Goal: Task Accomplishment & Management: Use online tool/utility

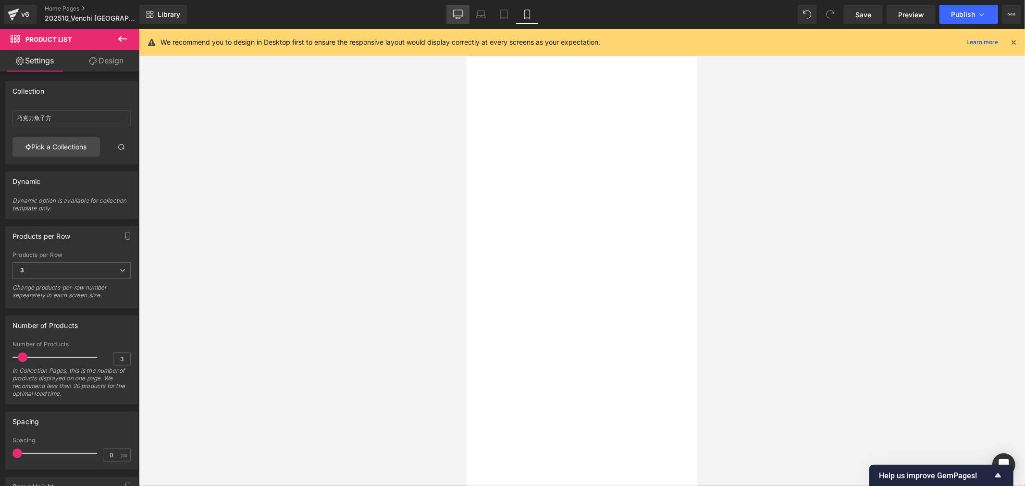
click at [454, 16] on icon at bounding box center [457, 13] width 9 height 7
type input "320"
type input "40"
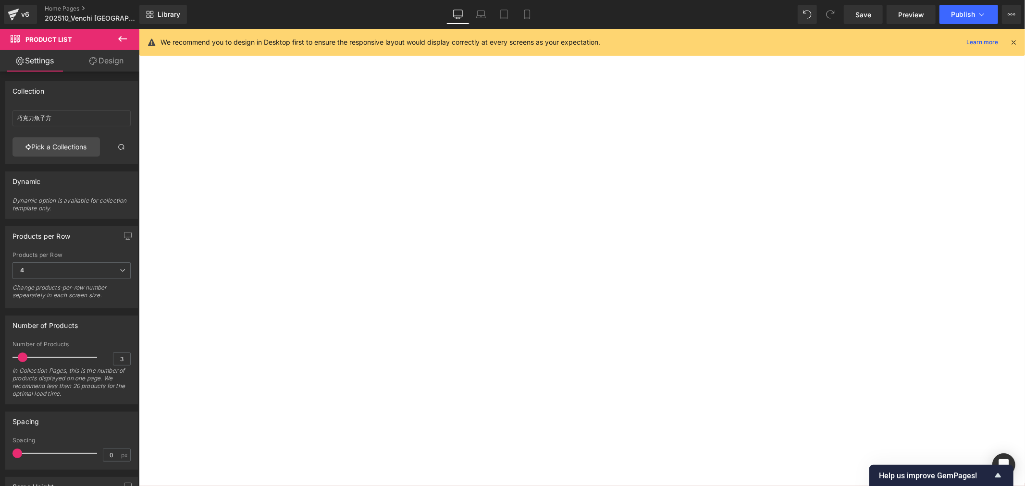
click at [138, 28] on div at bounding box center [138, 28] width 0 height 0
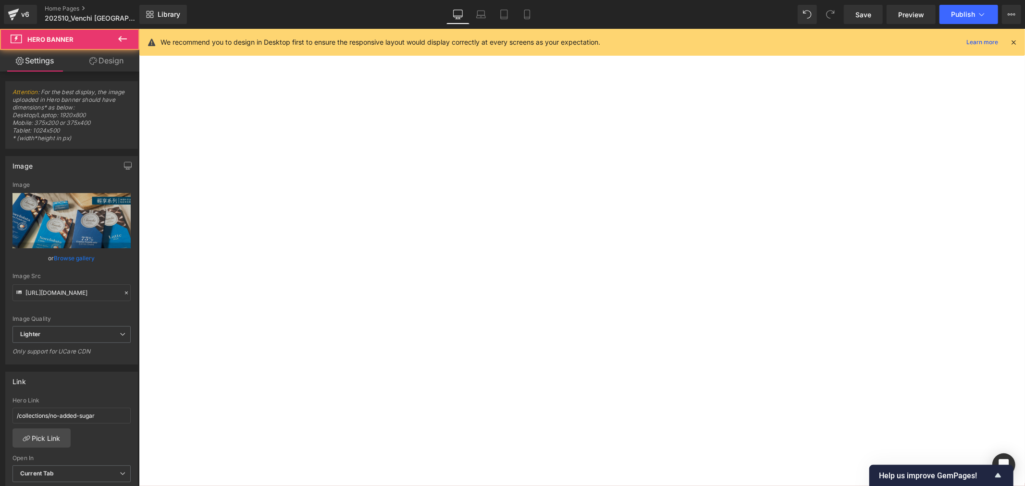
click at [138, 28] on span "Carousel" at bounding box center [138, 28] width 0 height 0
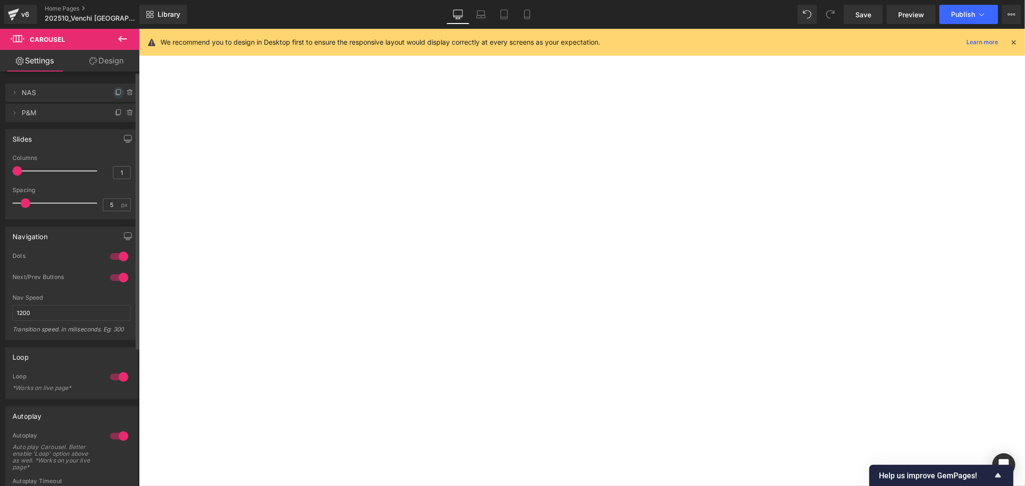
click at [116, 92] on icon at bounding box center [119, 93] width 8 height 8
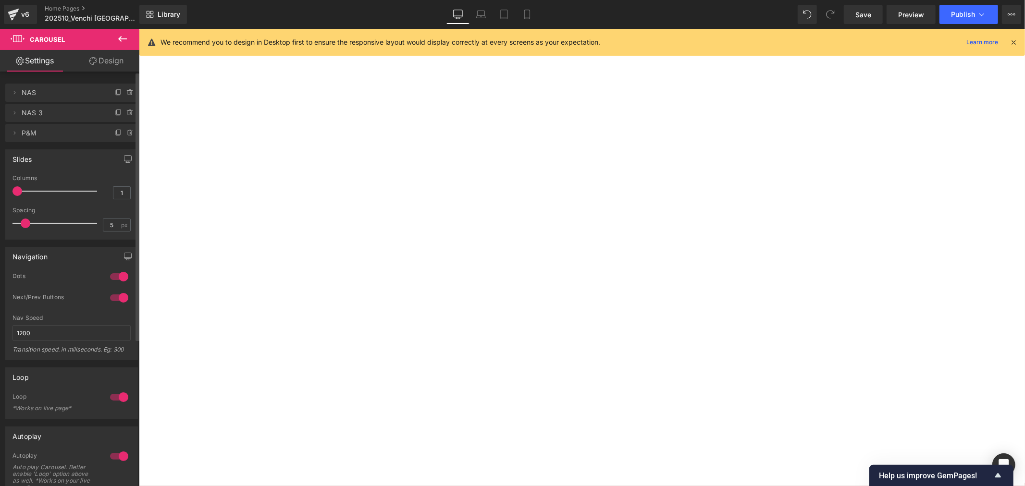
drag, startPoint x: 12, startPoint y: 113, endPoint x: 15, endPoint y: 79, distance: 33.7
click at [15, 79] on div "Delete Cancel NAS NAS Delete Cancel NAS 3 NAS 3 Delete Cancel P&M P&M" at bounding box center [72, 108] width 144 height 68
click at [30, 114] on span "NAS 3" at bounding box center [62, 113] width 81 height 18
click at [51, 111] on span "NAS 3" at bounding box center [62, 113] width 81 height 18
drag, startPoint x: 112, startPoint y: 112, endPoint x: 73, endPoint y: 104, distance: 40.1
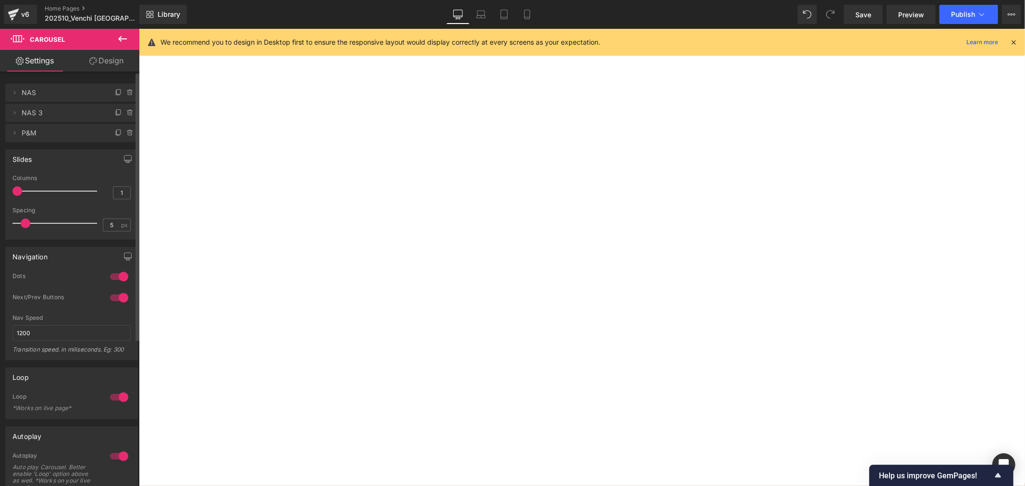
click at [78, 82] on ul "Delete Cancel NAS NAS Delete Cancel NAS 3 NAS 3 Delete Cancel P&M P&M" at bounding box center [71, 82] width 133 height 0
drag, startPoint x: 13, startPoint y: 112, endPoint x: 12, endPoint y: 104, distance: 8.3
click at [12, 104] on li "Delete Cancel NAS 3 NAS 3" at bounding box center [71, 113] width 133 height 18
click at [15, 113] on icon at bounding box center [15, 112] width 2 height 3
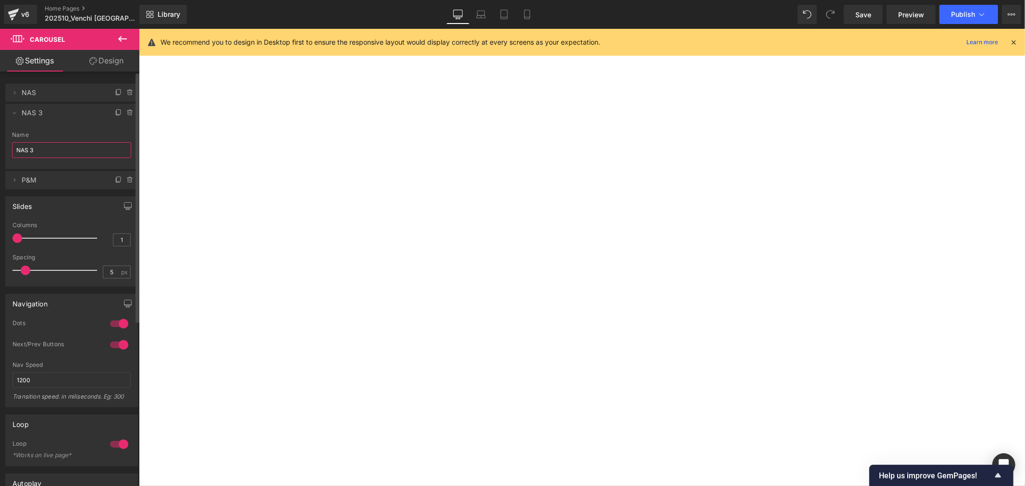
click at [40, 150] on input "NAS 3" at bounding box center [71, 150] width 119 height 16
click at [43, 93] on span "NAS" at bounding box center [62, 93] width 81 height 18
type input "NAS"
click at [13, 94] on icon at bounding box center [15, 93] width 8 height 8
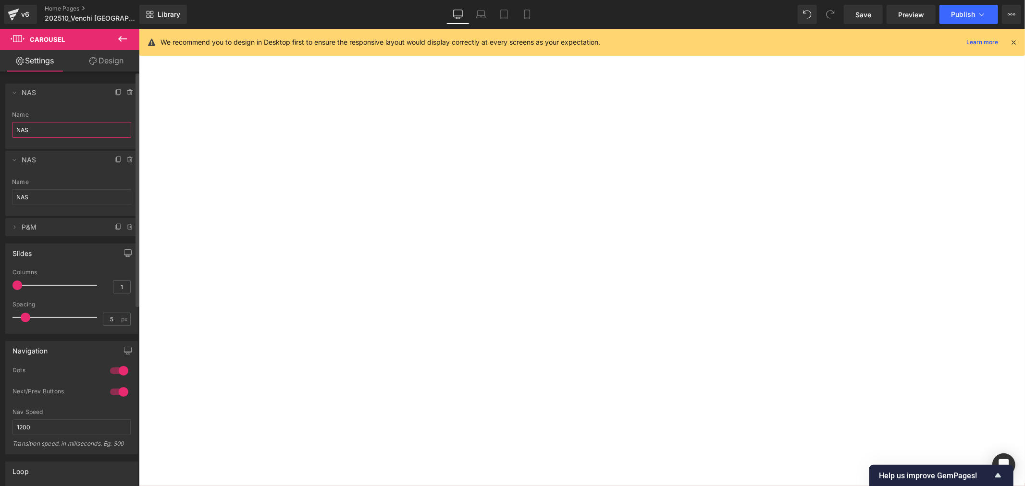
click at [43, 131] on input "NAS" at bounding box center [71, 130] width 119 height 16
type input "N"
type input "ㄨ"
type input "滿"
type input "$"
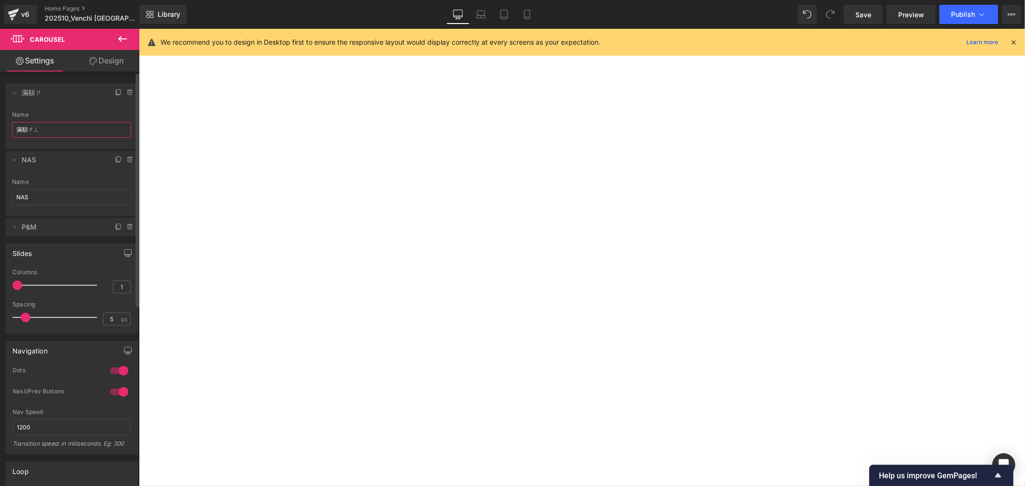
type input "滿額贈"
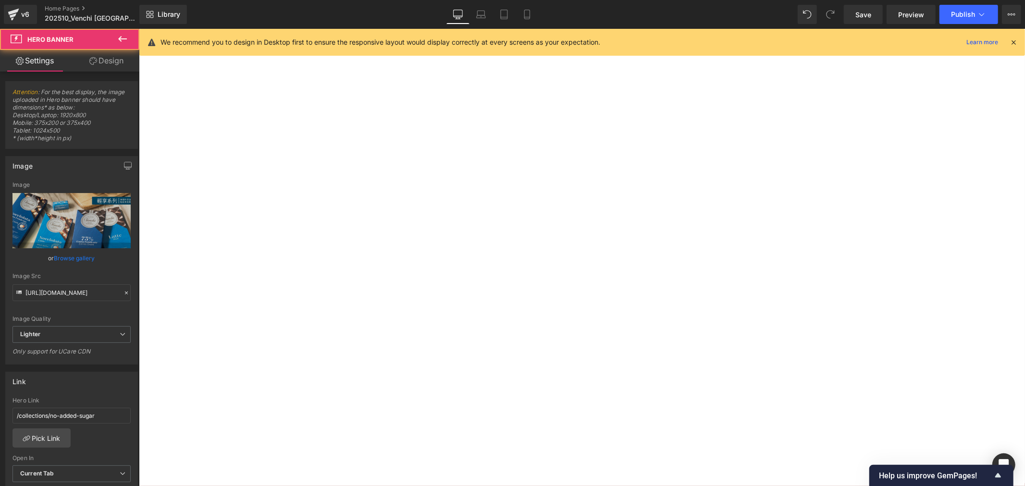
drag, startPoint x: 186, startPoint y: 168, endPoint x: 190, endPoint y: 140, distance: 28.1
click at [138, 28] on div at bounding box center [138, 28] width 0 height 0
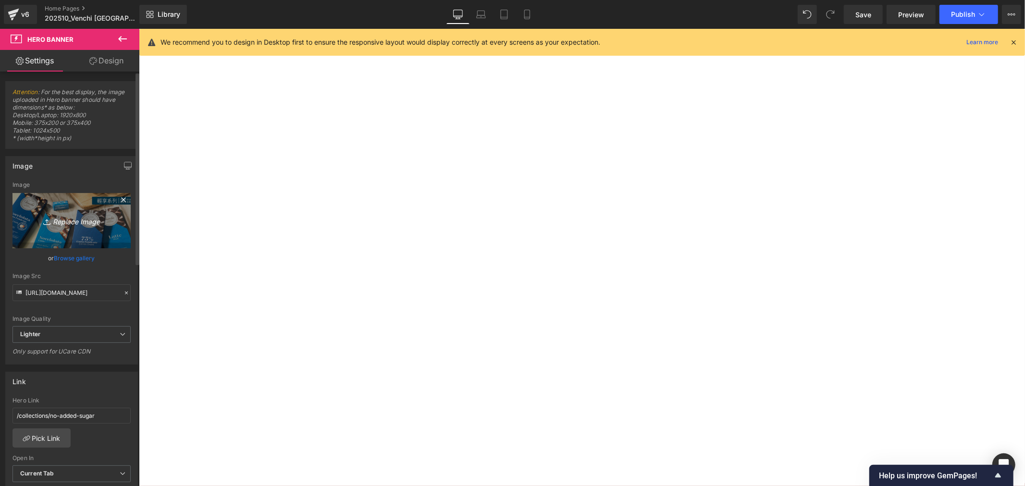
click at [76, 223] on icon "Replace Image" at bounding box center [71, 221] width 77 height 12
type input "C:\fakepath\OS hero BN_1920x800_滿3000送榛果魚子方100g.jpg"
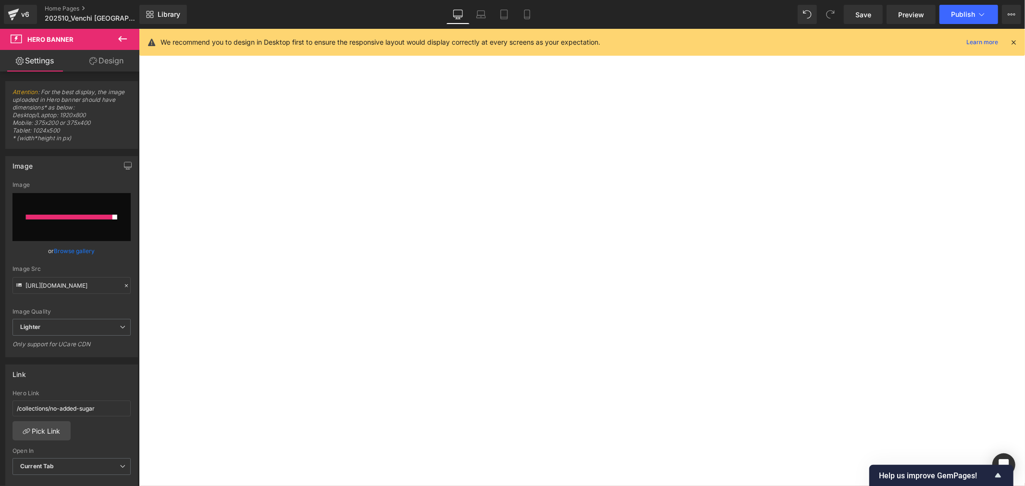
type input "[URL][DOMAIN_NAME]"
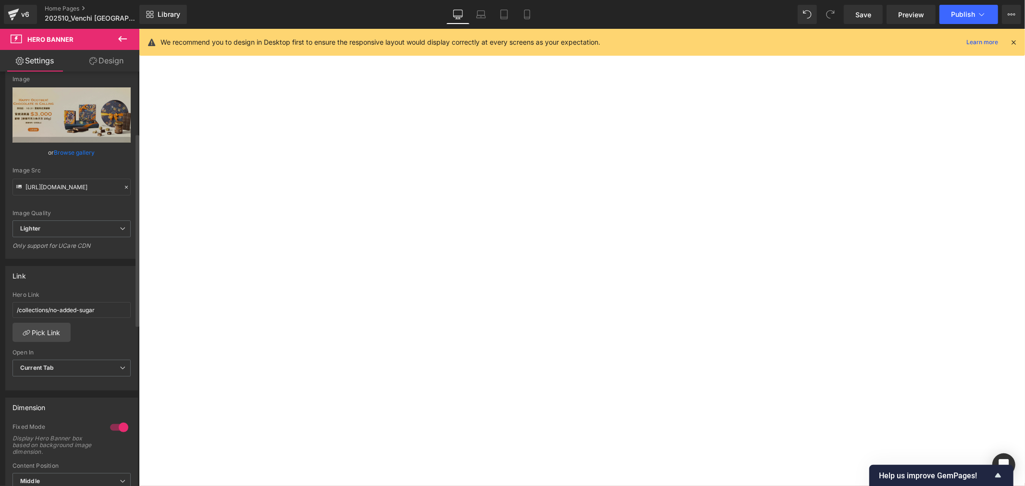
scroll to position [160, 0]
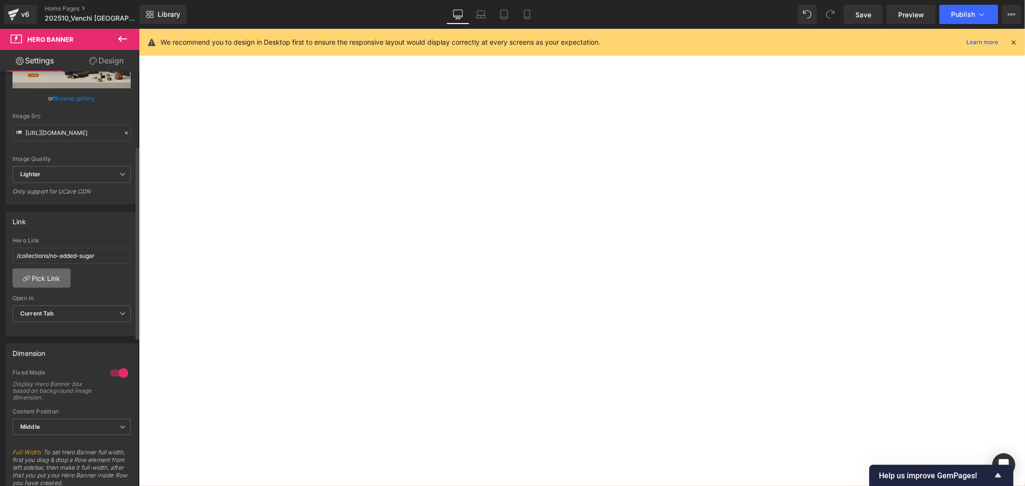
click at [58, 276] on link "Pick Link" at bounding box center [41, 278] width 58 height 19
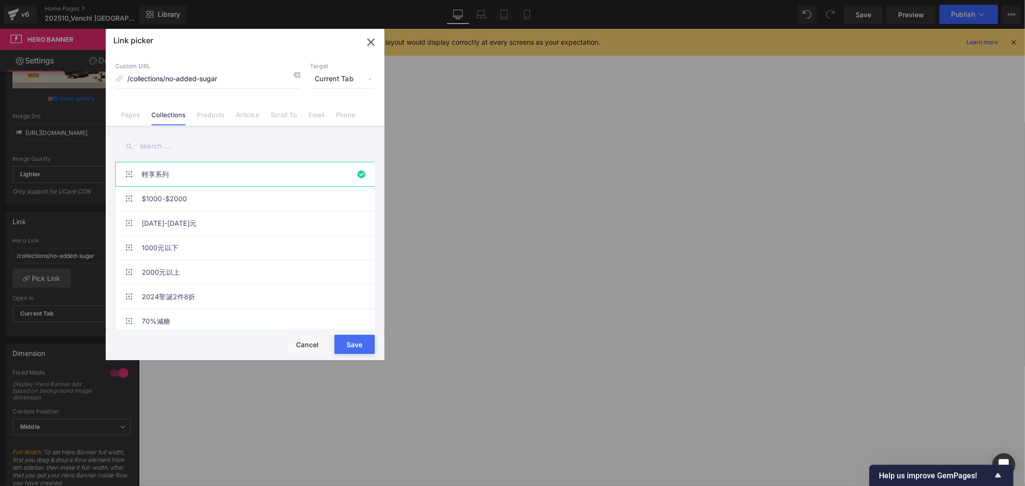
click at [165, 149] on input "text" at bounding box center [244, 146] width 259 height 22
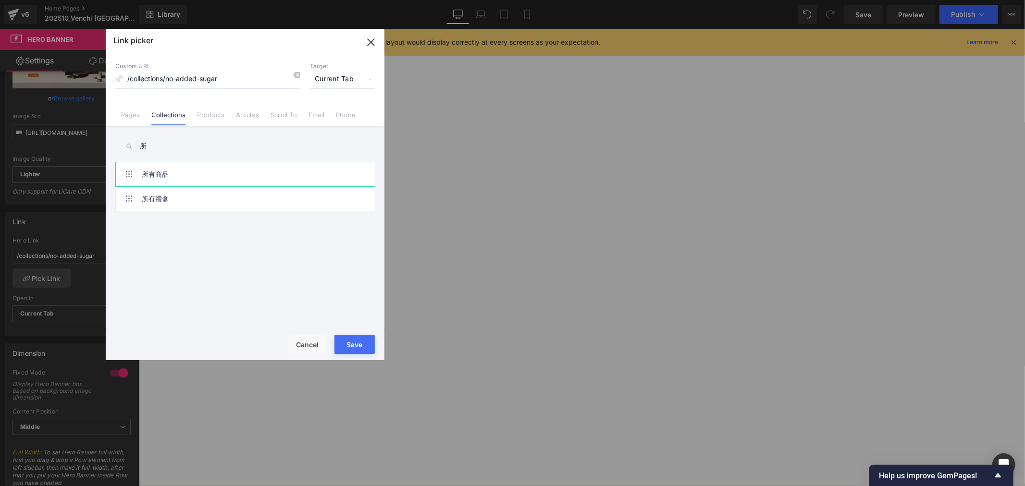
type input "所"
click at [218, 176] on link "所有商品" at bounding box center [247, 174] width 211 height 24
type input "/collections/all-products"
click at [364, 343] on button "Save" at bounding box center [354, 344] width 40 height 19
type input "/collections/all-products"
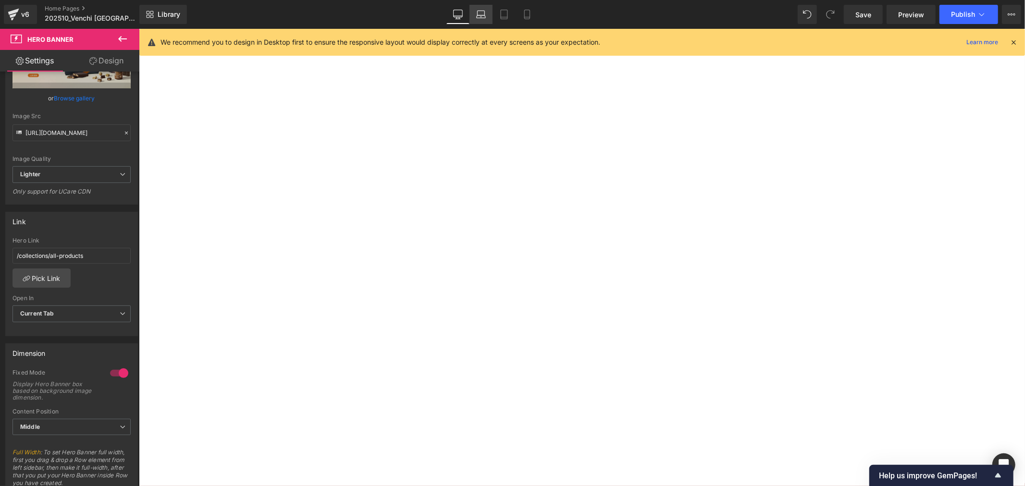
click at [482, 15] on icon at bounding box center [481, 15] width 10 height 10
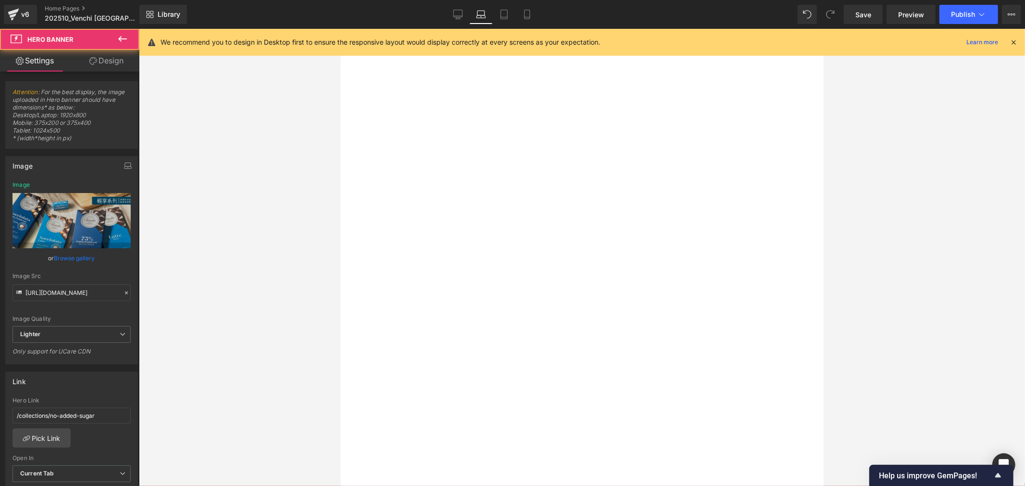
click at [340, 28] on div at bounding box center [340, 28] width 0 height 0
click at [340, 28] on span "Carousel" at bounding box center [340, 28] width 0 height 0
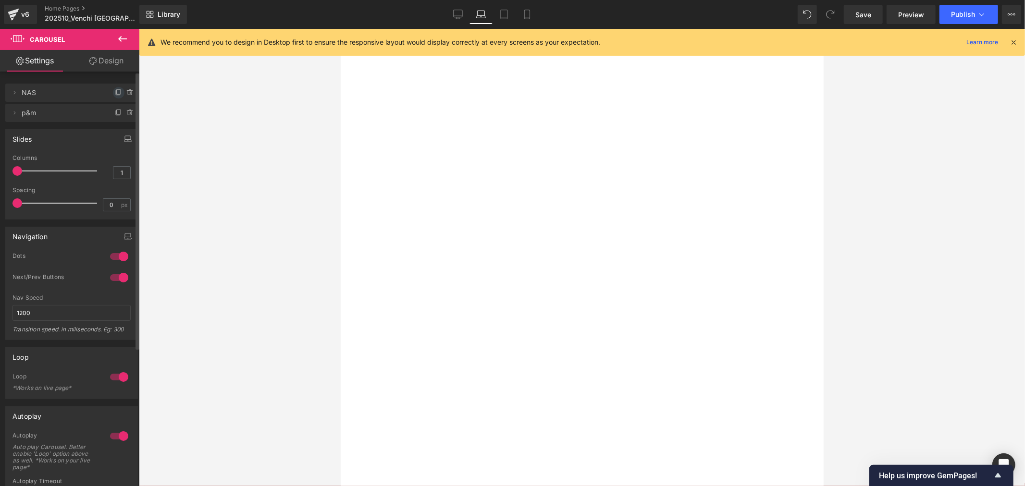
click at [115, 93] on icon at bounding box center [119, 93] width 8 height 8
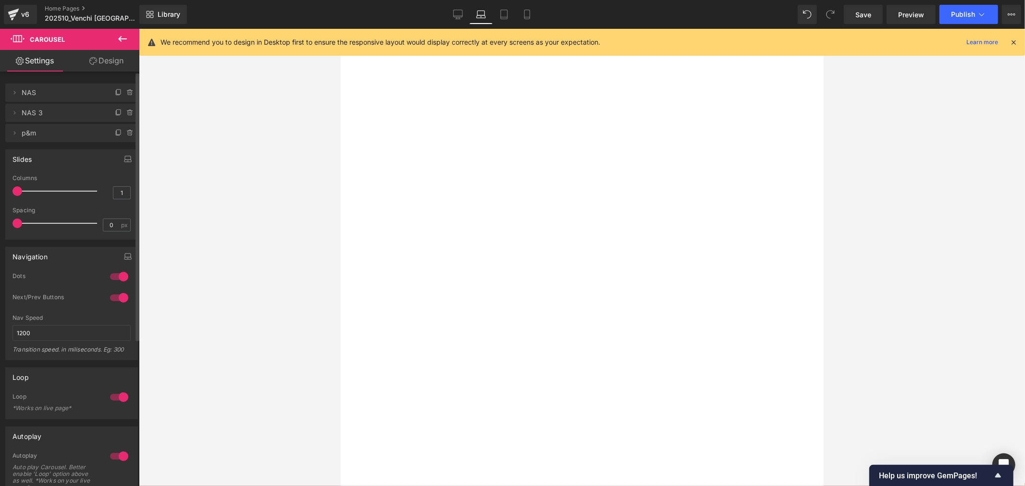
click at [36, 112] on span "NAS 3" at bounding box center [62, 113] width 81 height 18
click at [11, 112] on icon at bounding box center [15, 113] width 8 height 8
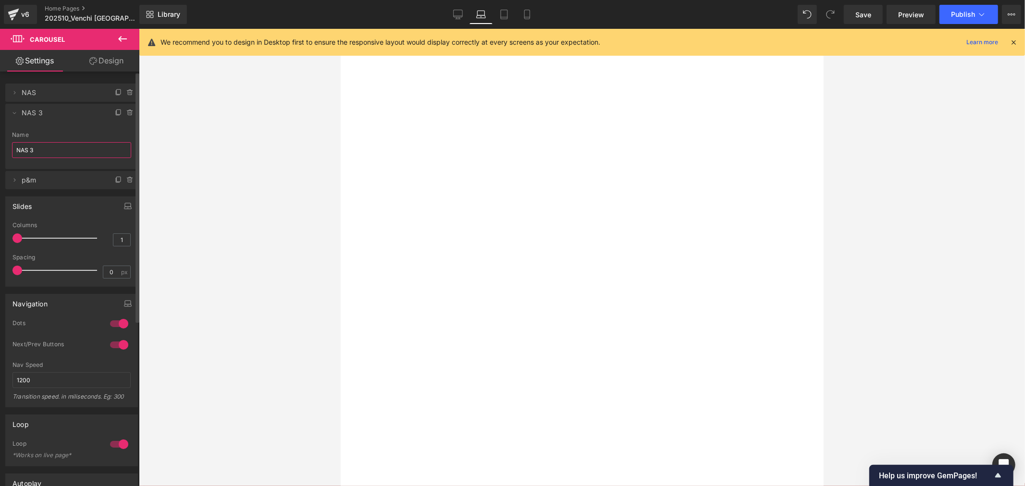
click at [45, 146] on input "NAS 3" at bounding box center [71, 150] width 119 height 16
click at [42, 93] on span "NAS" at bounding box center [62, 93] width 81 height 18
type input "NAS"
click at [17, 89] on icon at bounding box center [15, 93] width 8 height 8
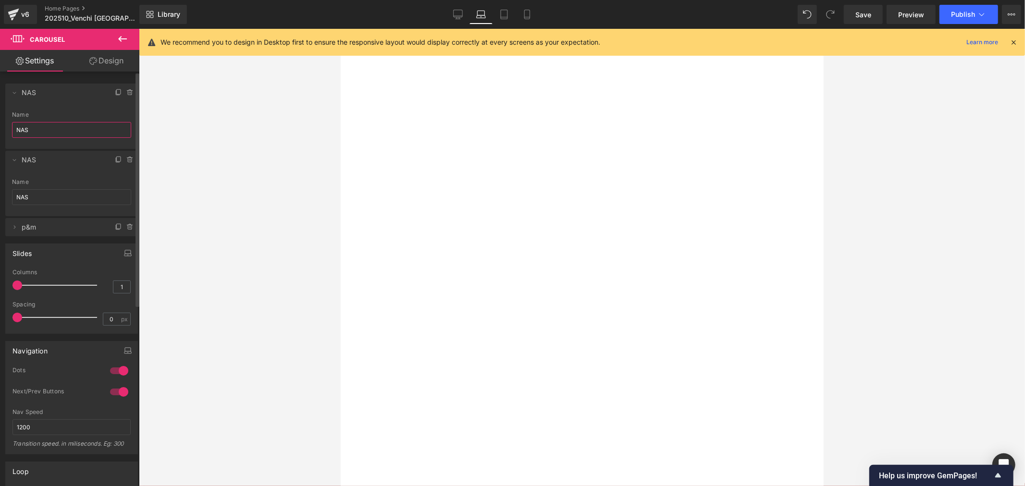
click at [45, 130] on input "NAS" at bounding box center [71, 130] width 119 height 16
type input "蠻"
type input "滿額贈"
click at [228, 115] on div at bounding box center [582, 257] width 886 height 457
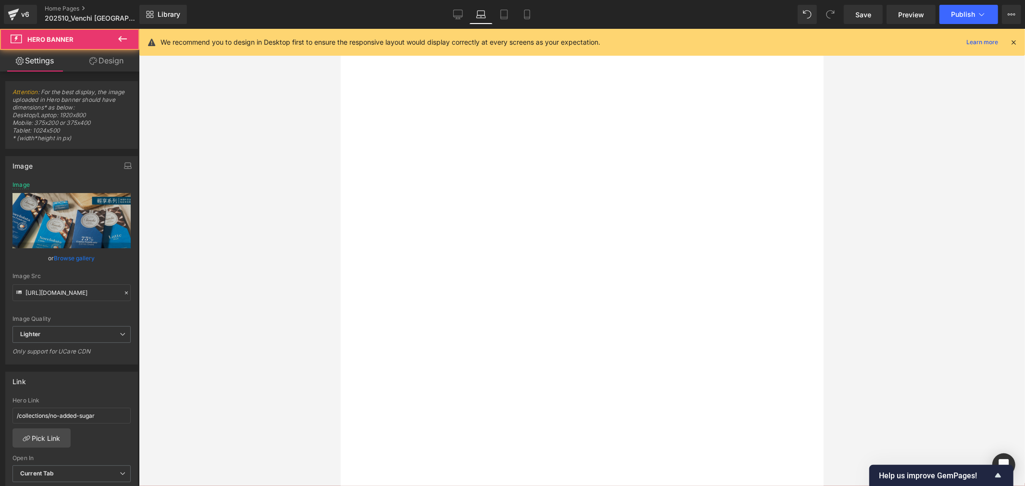
click at [340, 28] on div at bounding box center [340, 28] width 0 height 0
click at [82, 260] on link "Browse gallery" at bounding box center [74, 258] width 41 height 17
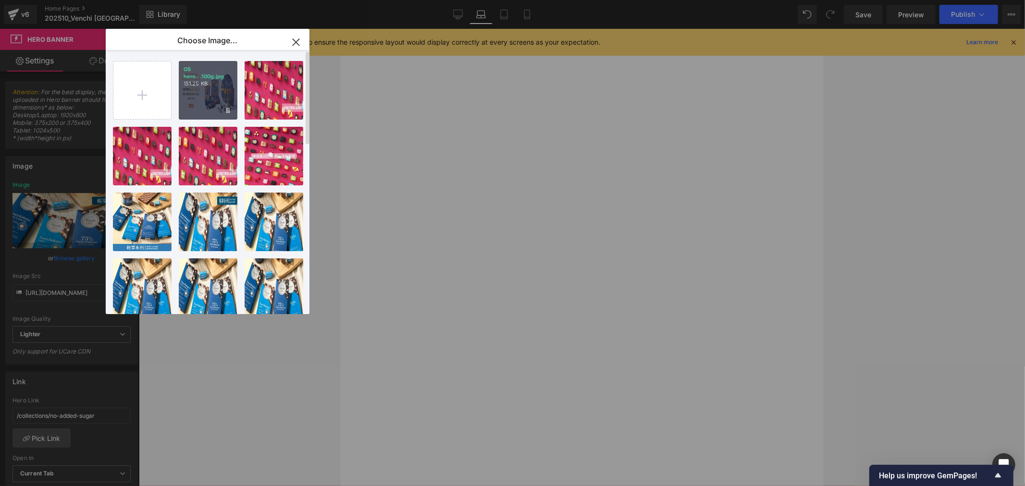
click at [204, 89] on div "OS hero...100g.jpg 151.25 KB" at bounding box center [208, 90] width 59 height 59
type input "[URL][DOMAIN_NAME]"
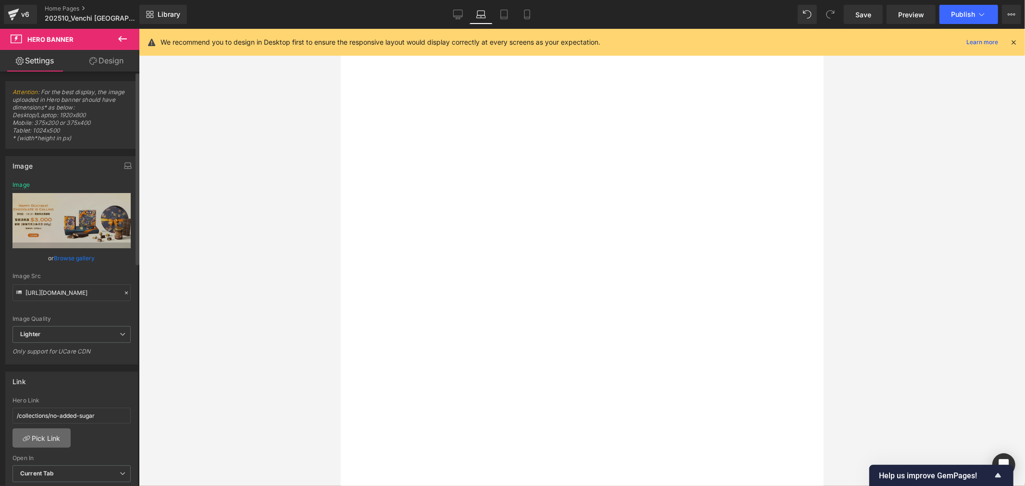
click at [50, 438] on link "Pick Link" at bounding box center [41, 437] width 58 height 19
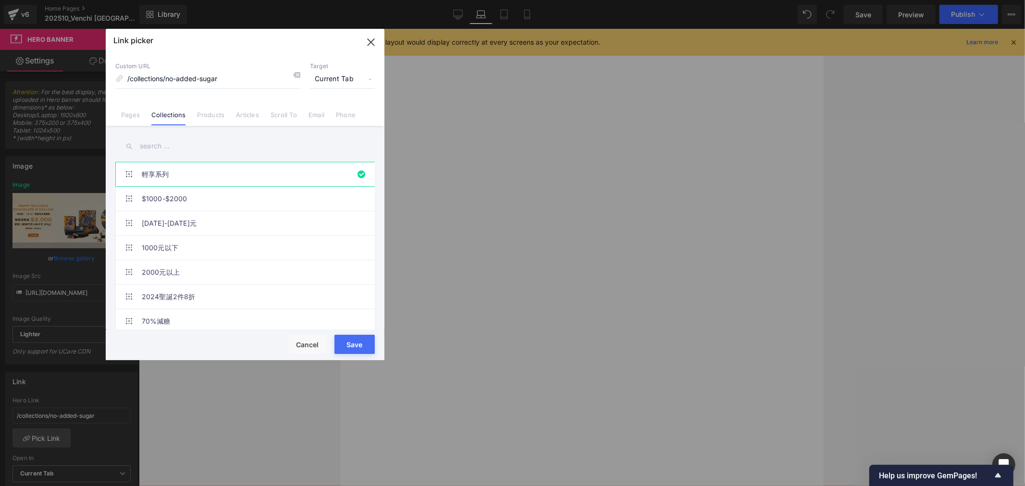
click at [157, 142] on input "text" at bounding box center [244, 146] width 259 height 22
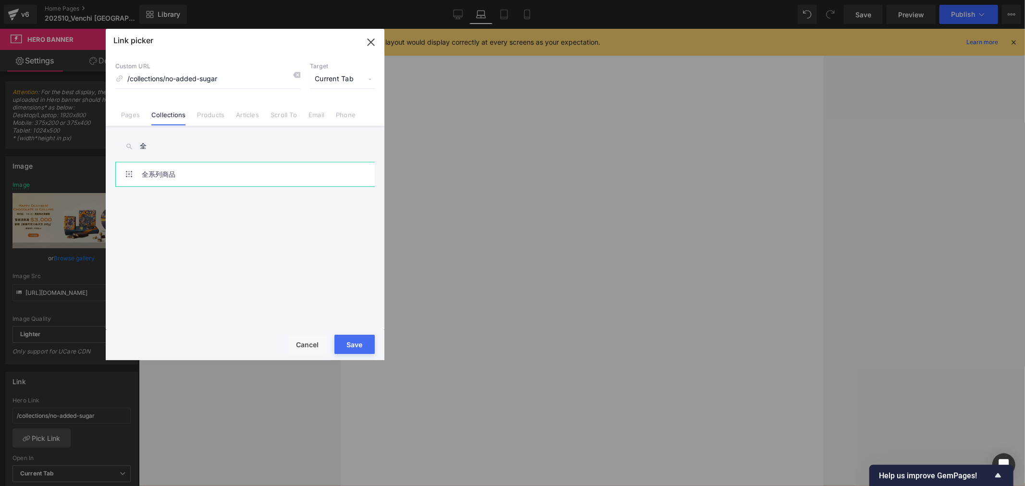
type input "全"
click at [168, 167] on link "全系列商品" at bounding box center [247, 174] width 211 height 24
type input "/collections/all-xmas-2022"
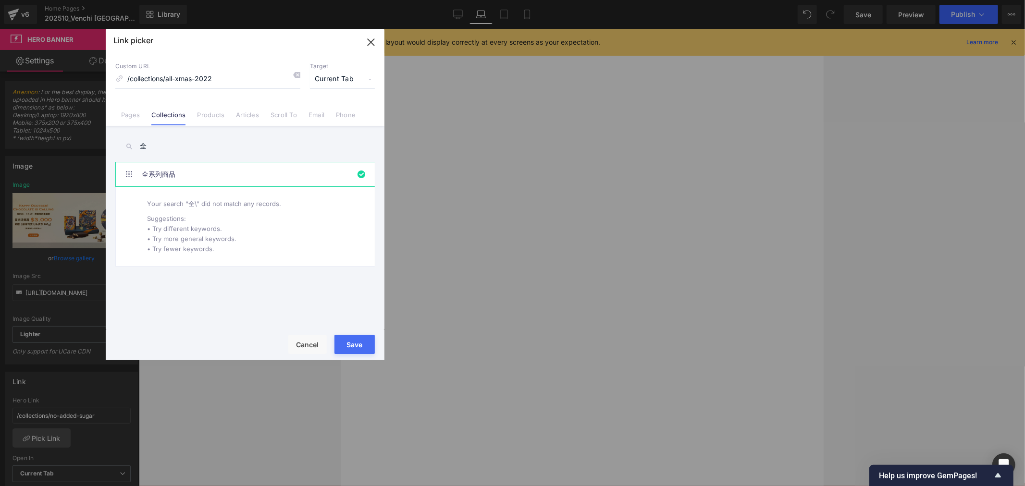
click at [186, 146] on input "全" at bounding box center [244, 146] width 259 height 22
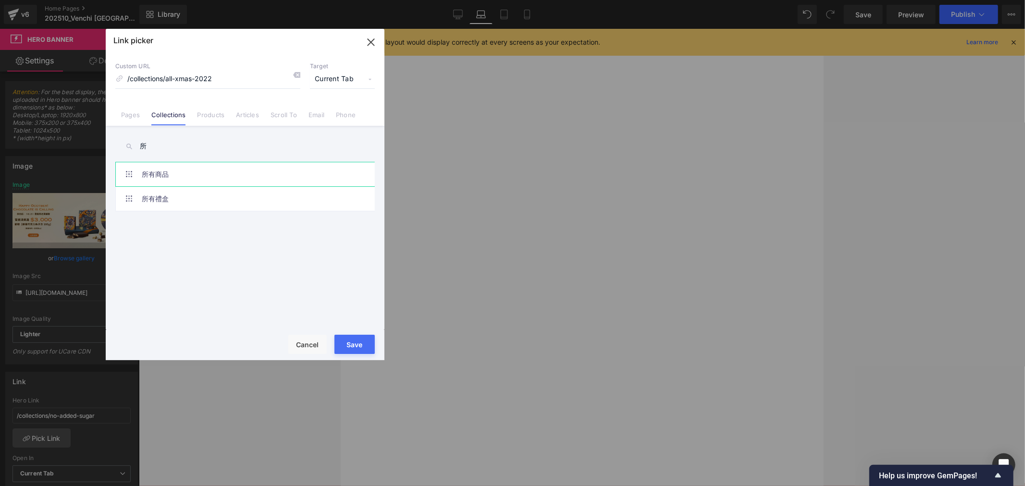
type input "所"
click at [174, 173] on link "所有商品" at bounding box center [247, 174] width 211 height 24
type input "/collections/all-products"
click at [344, 346] on button "Save" at bounding box center [354, 344] width 40 height 19
type input "/collections/all-products"
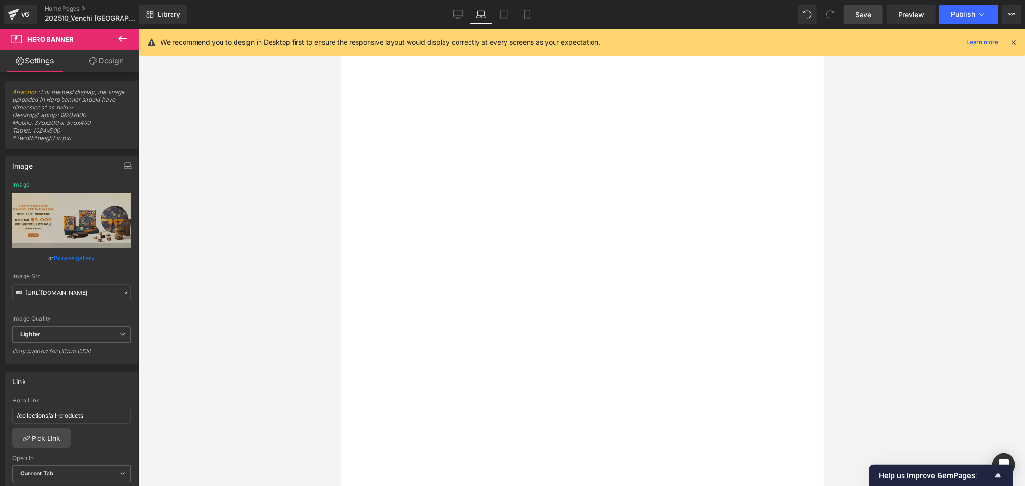
click at [866, 13] on span "Save" at bounding box center [863, 15] width 16 height 10
click at [500, 11] on icon at bounding box center [504, 15] width 10 height 10
type input "[URL][DOMAIN_NAME]"
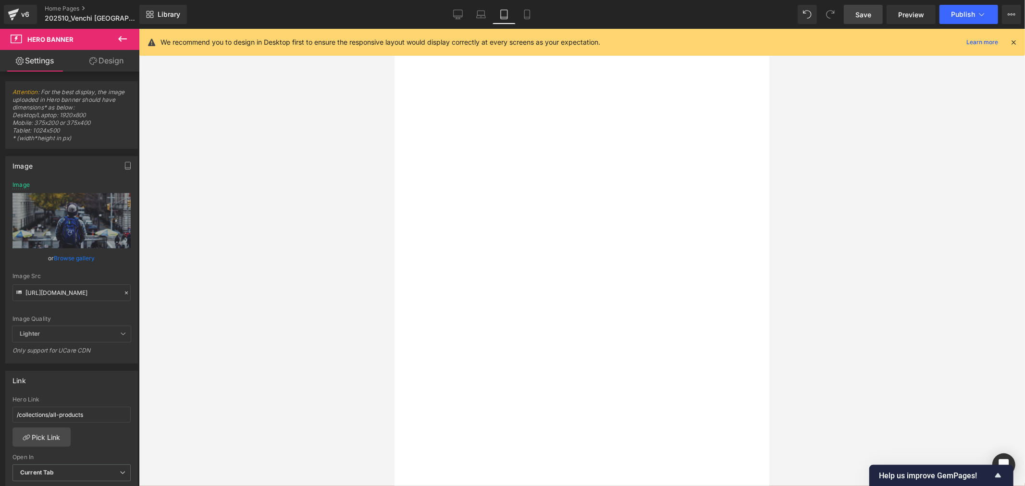
click at [394, 28] on div at bounding box center [394, 28] width 0 height 0
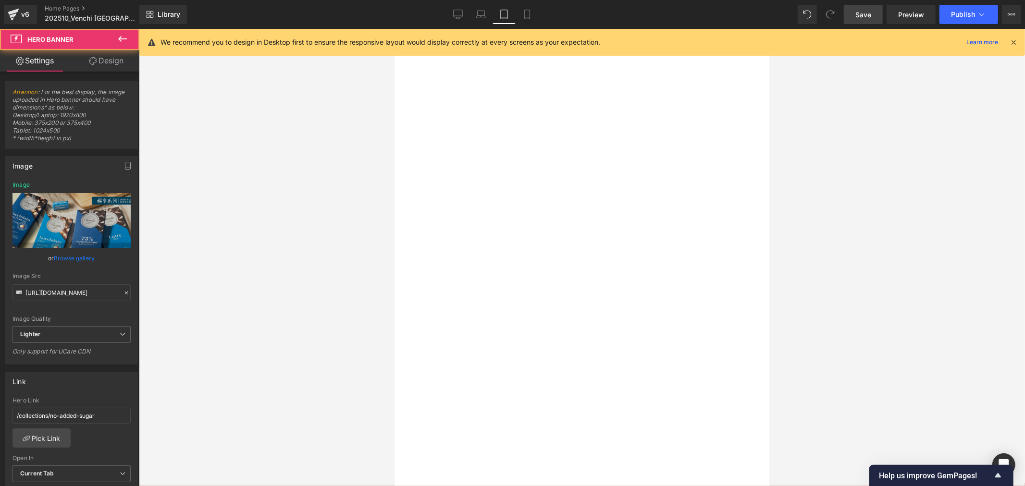
click at [394, 28] on span at bounding box center [394, 28] width 0 height 0
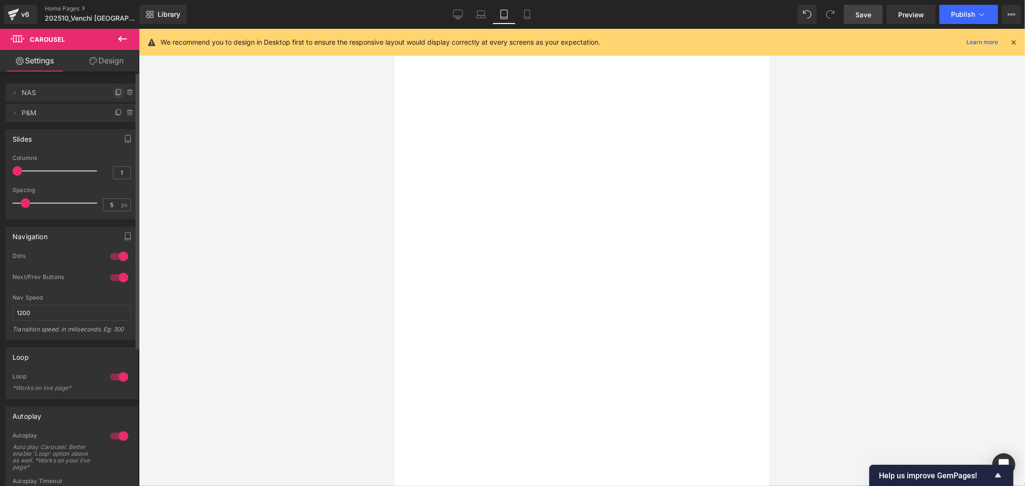
click at [113, 92] on span at bounding box center [119, 93] width 12 height 12
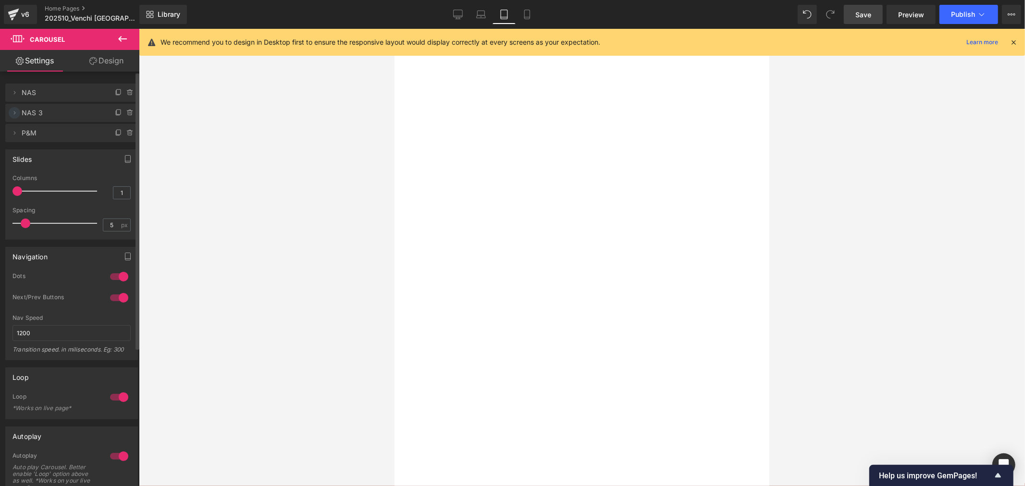
click at [11, 111] on icon at bounding box center [15, 113] width 8 height 8
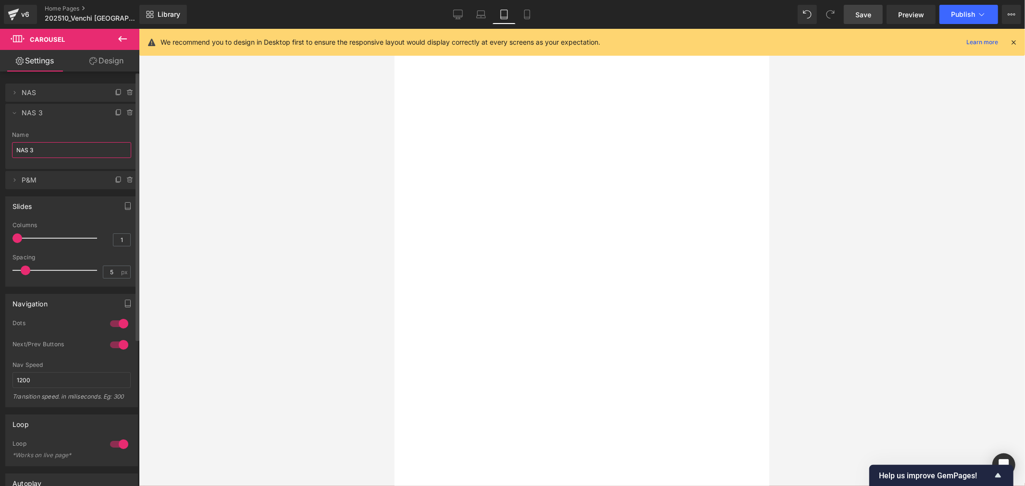
click at [49, 145] on input "NAS 3" at bounding box center [71, 150] width 119 height 16
type input "NAS"
click at [15, 97] on span at bounding box center [15, 93] width 12 height 12
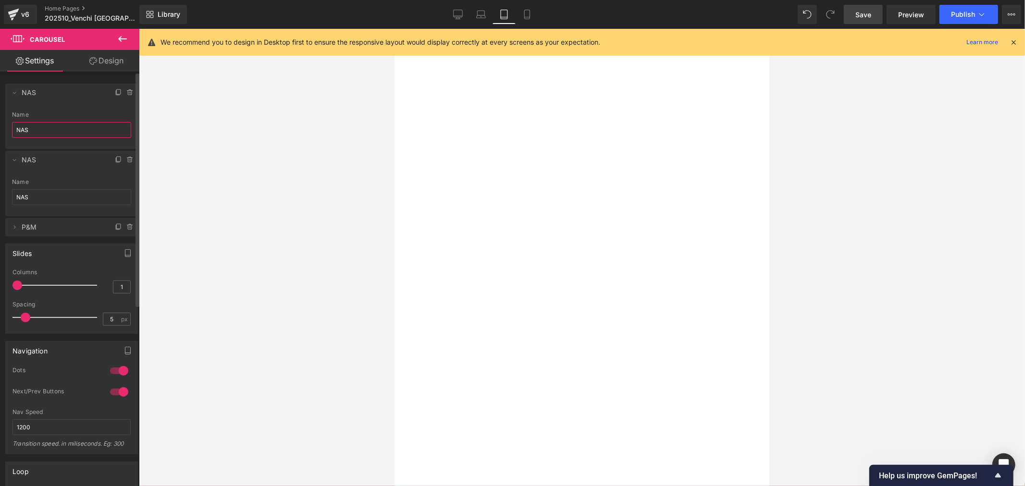
click at [47, 126] on input "NAS" at bounding box center [71, 130] width 119 height 16
click at [46, 127] on input "NAS" at bounding box center [71, 130] width 119 height 16
type input "滿額贈"
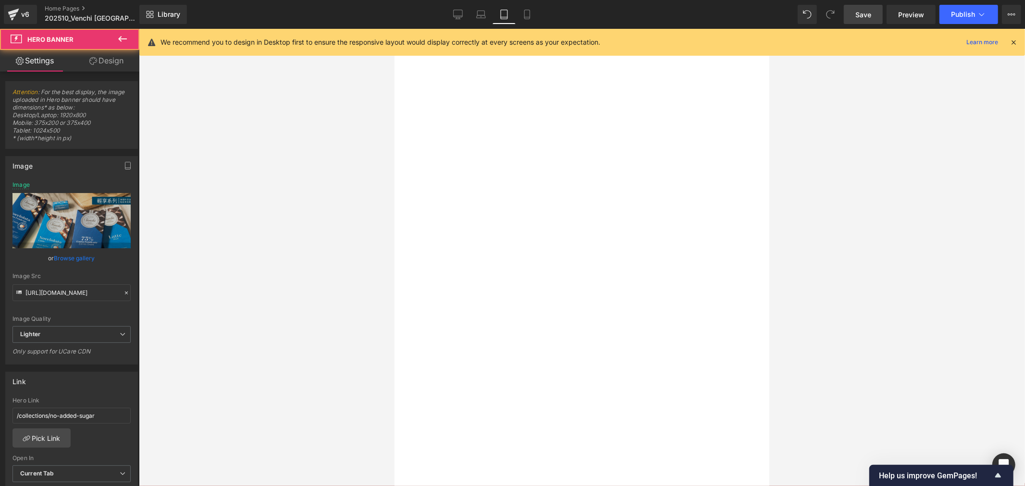
click at [394, 28] on div at bounding box center [394, 28] width 0 height 0
click at [83, 262] on link "Browse gallery" at bounding box center [74, 258] width 41 height 17
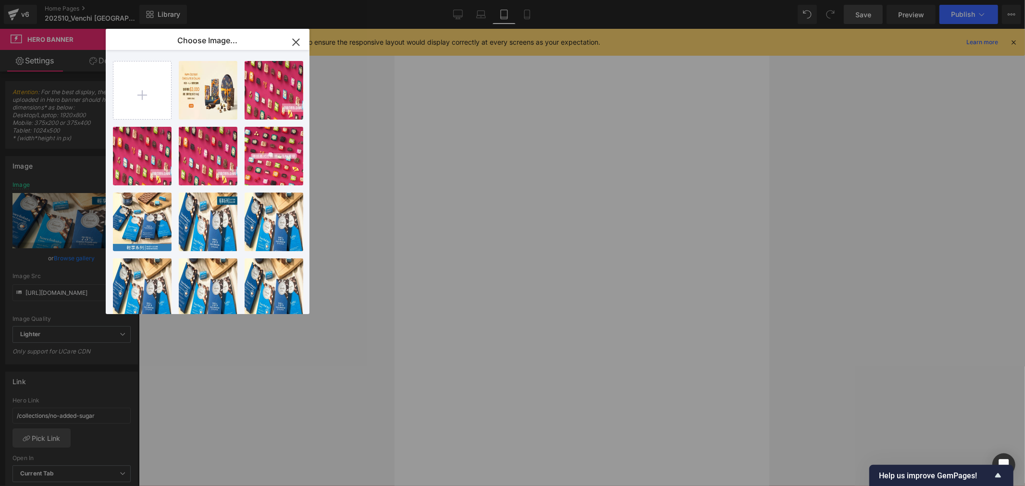
click at [198, 57] on div "OS hero...100g.jpg 151.25 KB Delete image? Yes No OS hero...[PERSON_NAME].jpg 2…" at bounding box center [213, 184] width 200 height 268
click at [209, 90] on div "OS hero...100g.jpg 151.25 KB" at bounding box center [208, 90] width 59 height 59
type input "[URL][DOMAIN_NAME]"
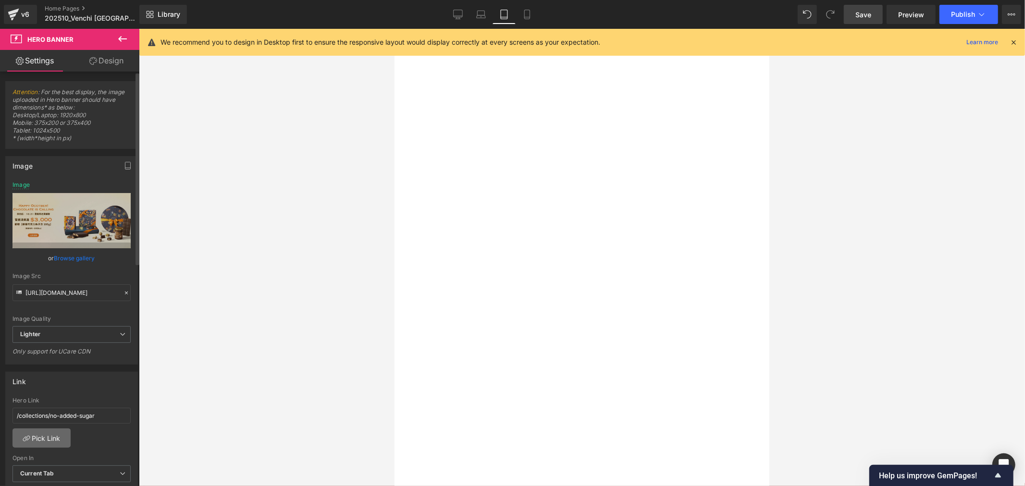
click at [53, 442] on link "Pick Link" at bounding box center [41, 437] width 58 height 19
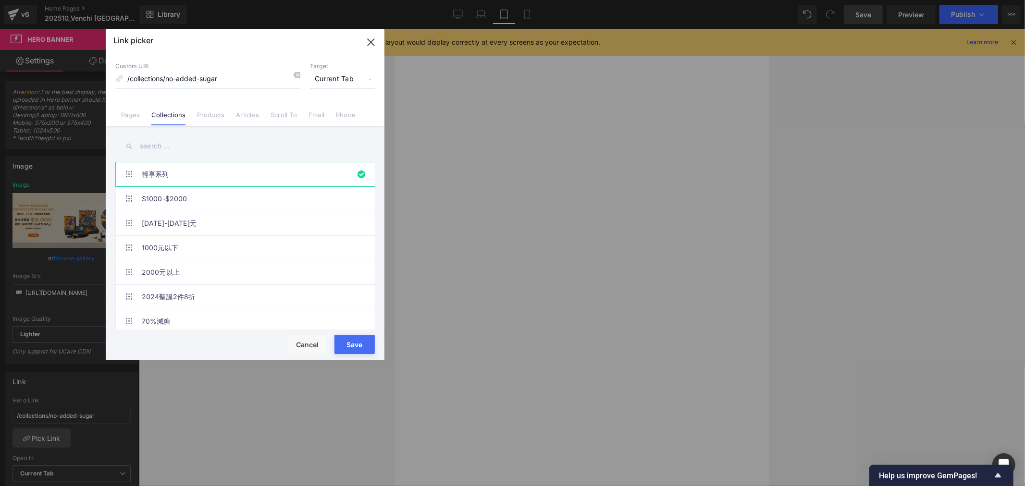
click at [165, 143] on input "text" at bounding box center [244, 146] width 259 height 22
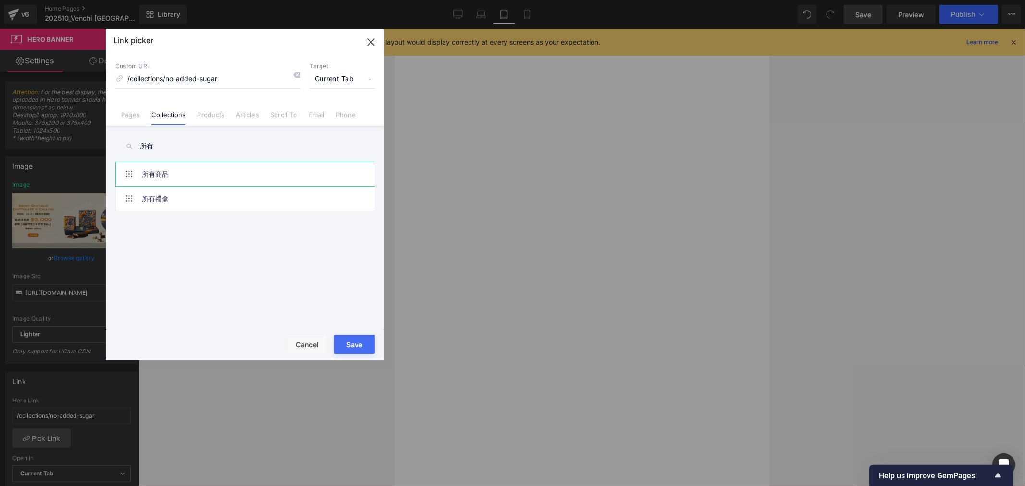
type input "所有"
click at [178, 164] on link "所有商品" at bounding box center [247, 174] width 211 height 24
type input "/collections/all-products"
click at [366, 346] on button "Save" at bounding box center [354, 344] width 40 height 19
type input "/collections/all-products"
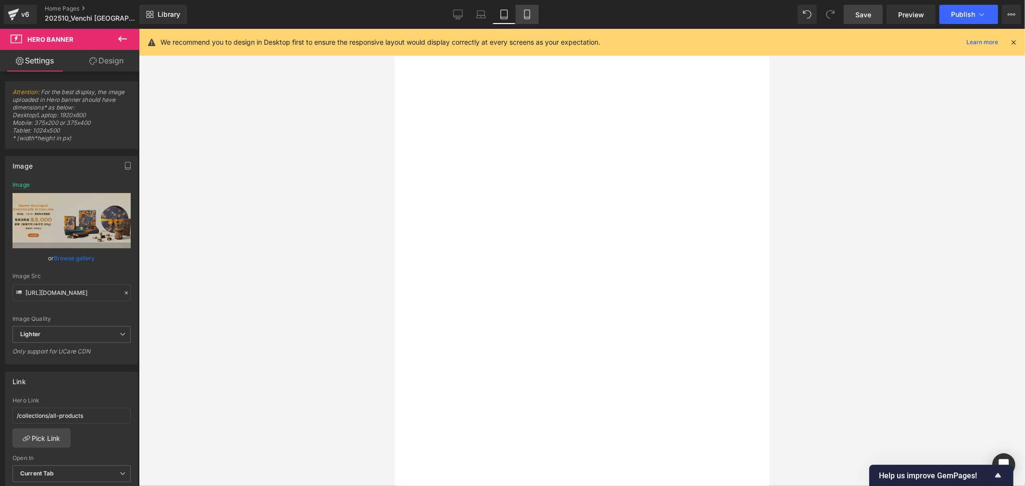
click at [525, 11] on icon at bounding box center [527, 15] width 10 height 10
type input "[URL][DOMAIN_NAME]"
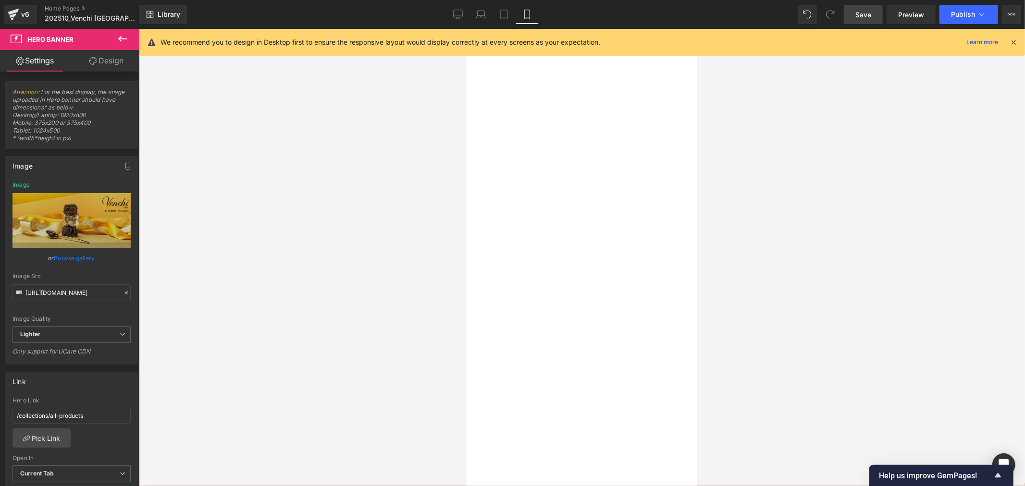
click at [466, 28] on icon at bounding box center [466, 28] width 0 height 0
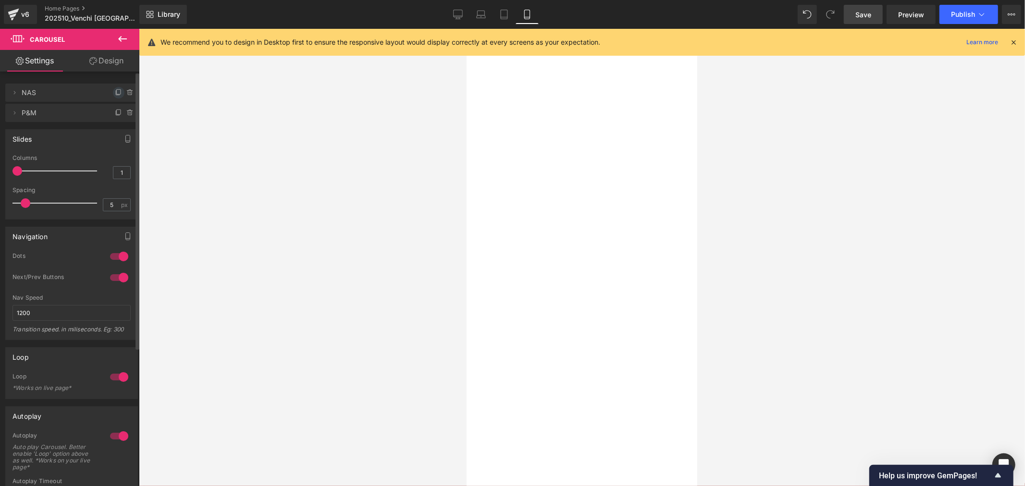
click at [113, 90] on span at bounding box center [119, 93] width 12 height 12
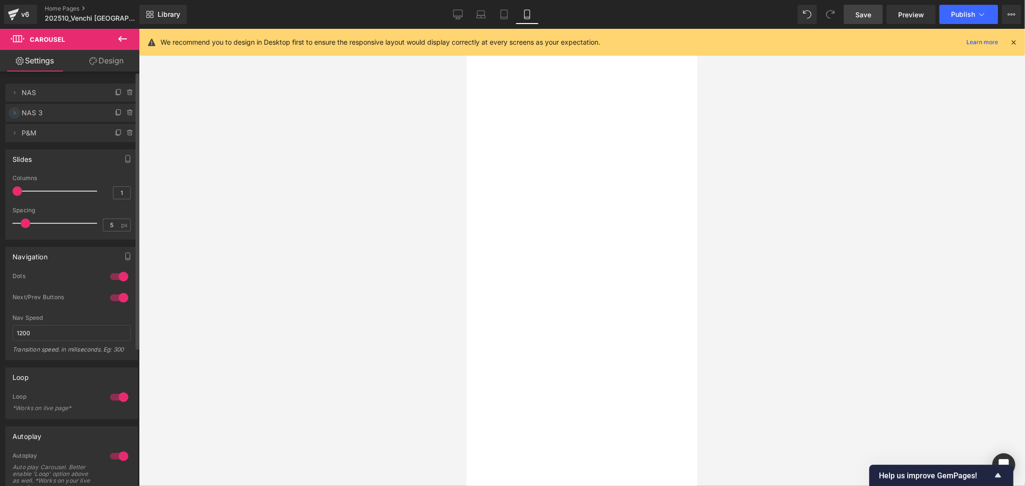
click at [13, 111] on icon at bounding box center [15, 113] width 8 height 8
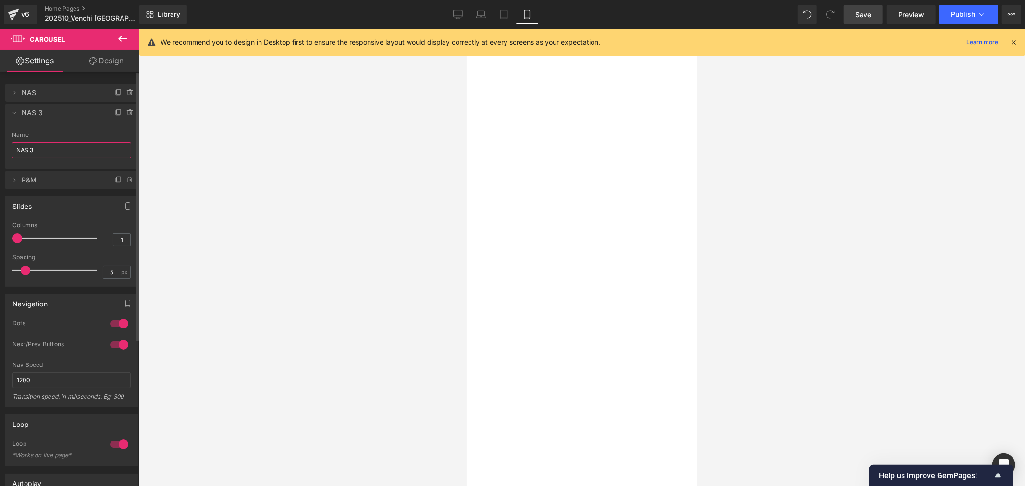
click at [50, 151] on input "NAS 3" at bounding box center [71, 150] width 119 height 16
type input "NAS"
click at [15, 93] on icon at bounding box center [15, 92] width 2 height 3
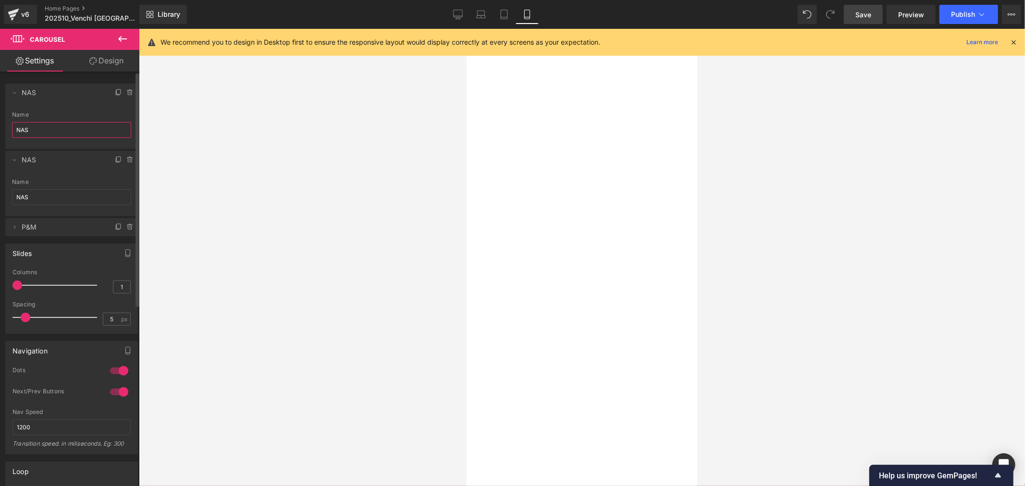
click at [40, 132] on input "NAS" at bounding box center [71, 130] width 119 height 16
type input "滿額贈"
click at [466, 28] on div at bounding box center [466, 28] width 0 height 0
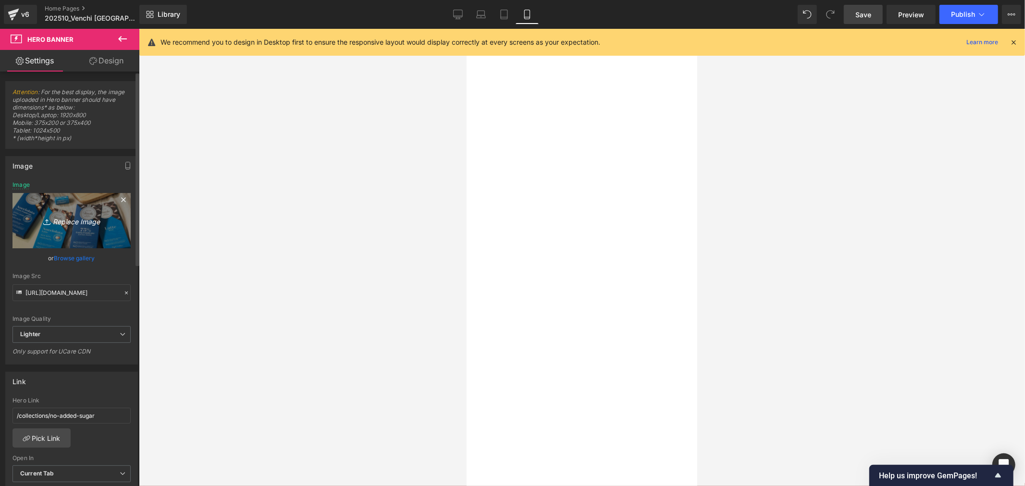
click at [74, 218] on icon "Replace Image" at bounding box center [71, 221] width 77 height 12
type input "C:\fakepath\手機板OS hero BN_1000x1000_常_滿3000送榛果魚子方100g.jpg"
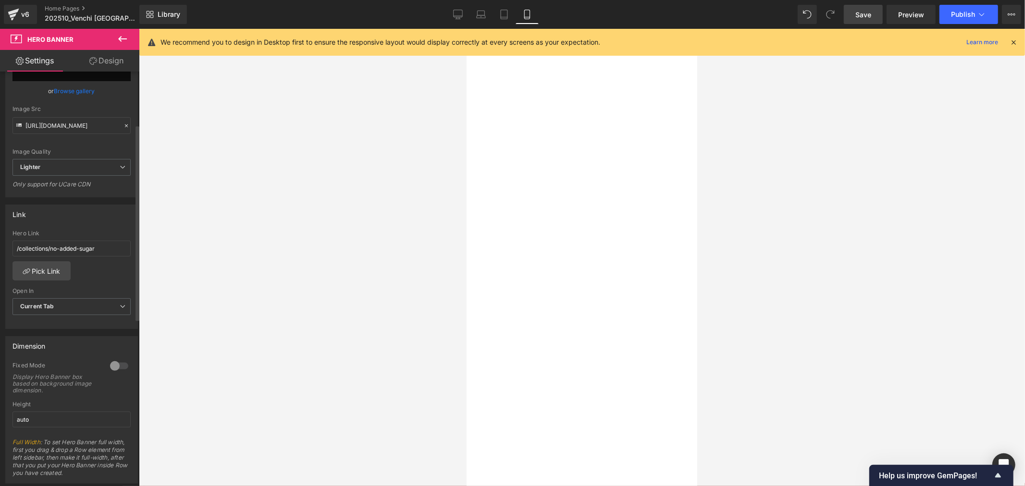
type input "[URL][DOMAIN_NAME]"
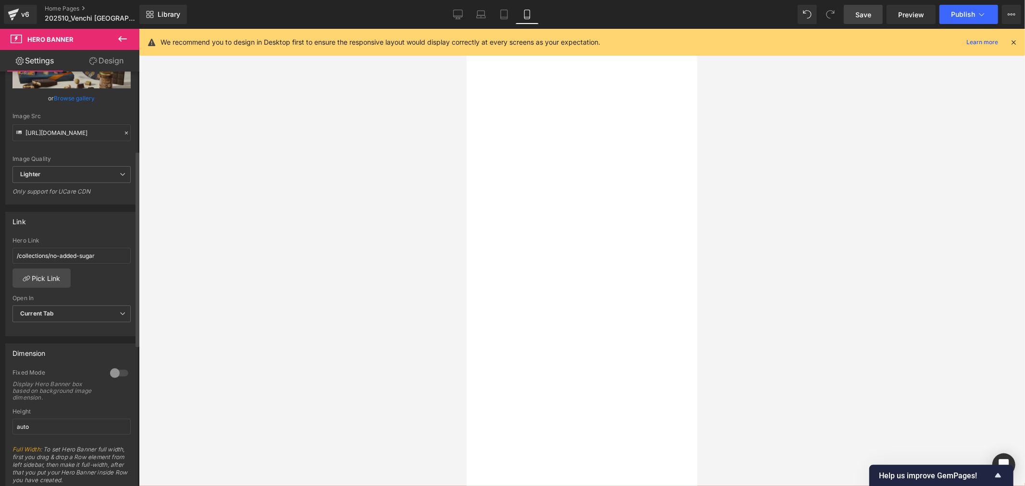
scroll to position [167, 0]
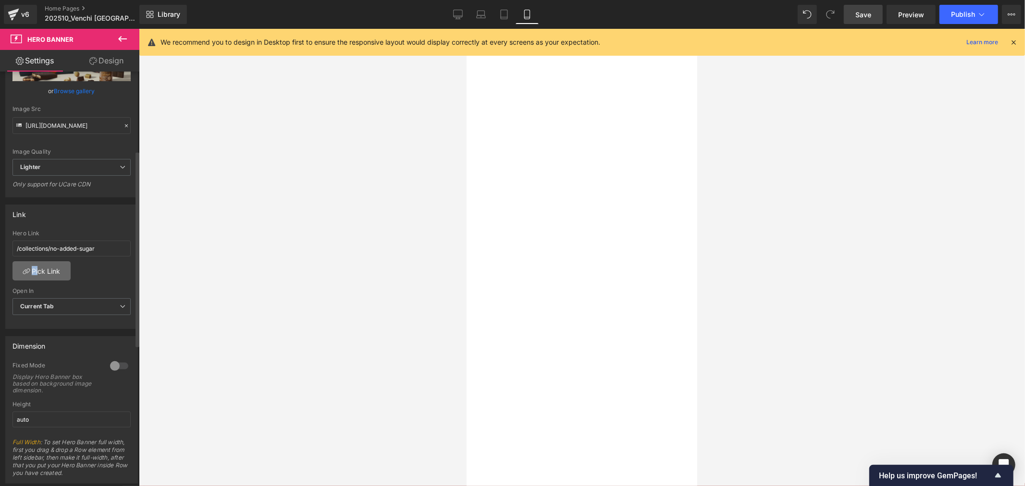
drag, startPoint x: 31, startPoint y: 260, endPoint x: 36, endPoint y: 265, distance: 6.8
click at [36, 265] on div "/collections/no-added-sugar Hero Link /collections/no-added-sugar Pick Link Cur…" at bounding box center [72, 279] width 132 height 98
click at [39, 267] on link "Pick Link" at bounding box center [41, 270] width 58 height 19
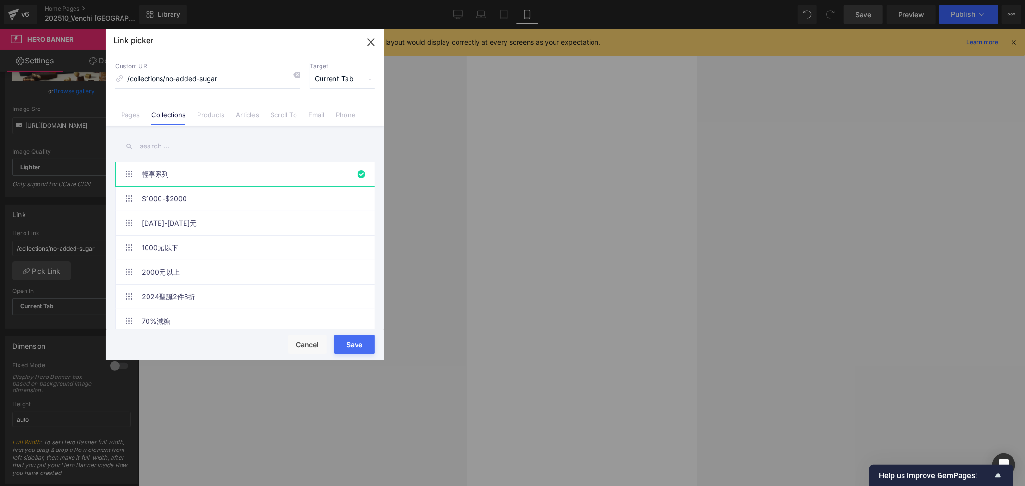
click at [146, 147] on input "text" at bounding box center [244, 146] width 259 height 22
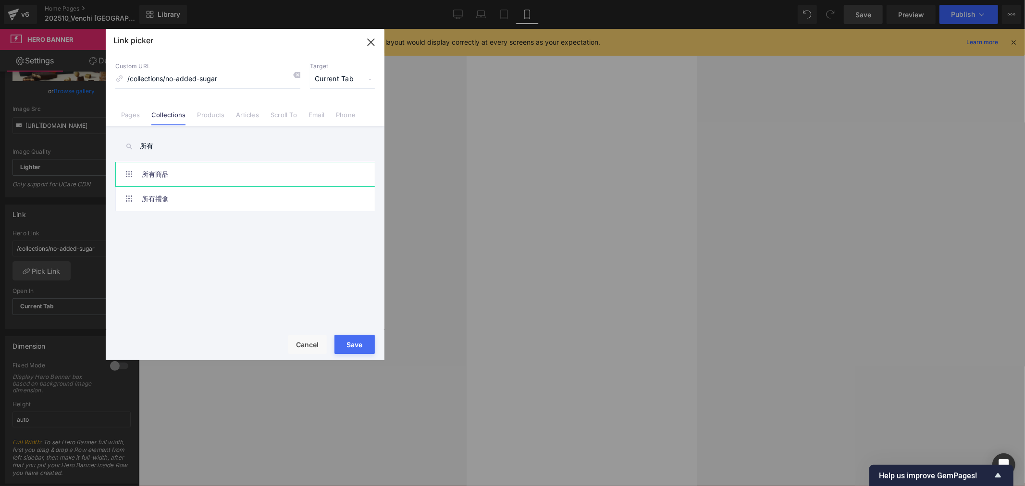
type input "所有"
click at [192, 180] on link "所有商品" at bounding box center [247, 174] width 211 height 24
type input "/collections/all-products"
click at [357, 335] on button "Save" at bounding box center [354, 344] width 40 height 19
type input "/collections/all-products"
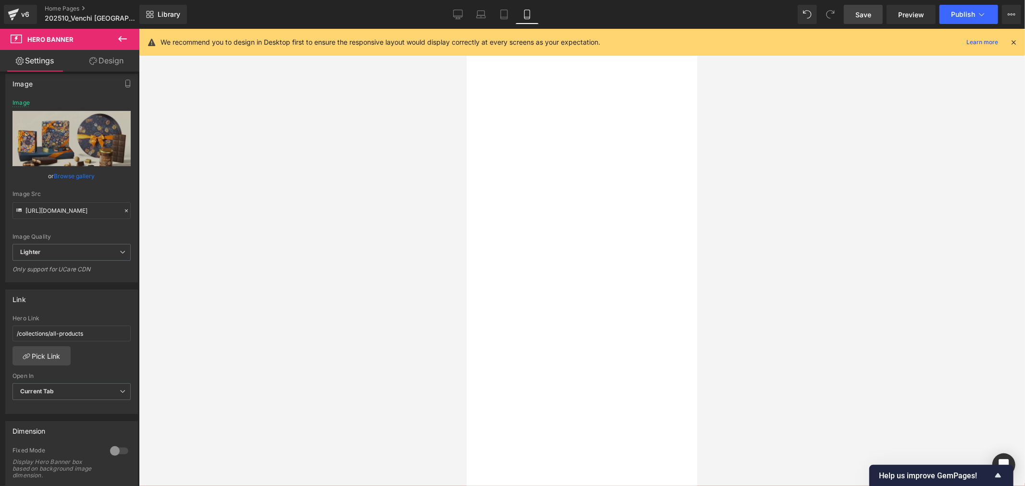
scroll to position [0, 0]
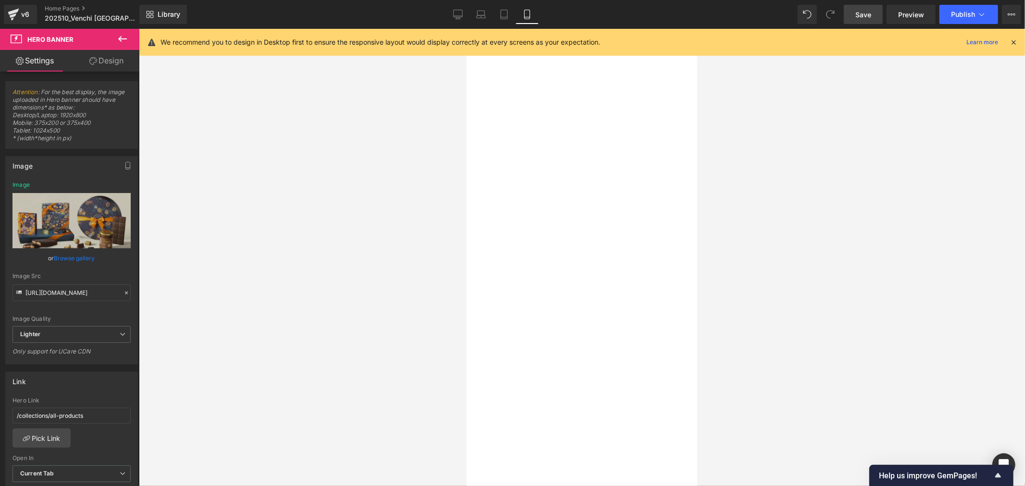
click at [876, 14] on link "Save" at bounding box center [863, 14] width 39 height 19
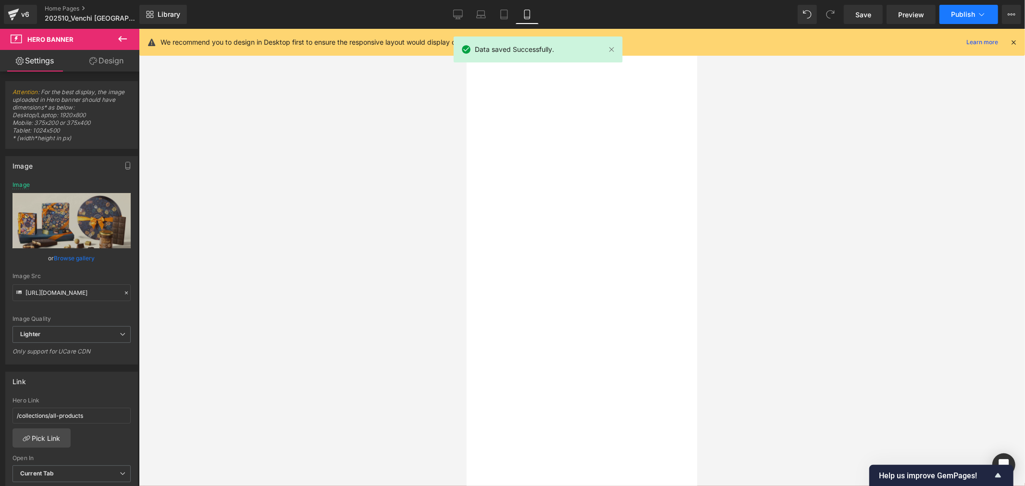
click at [949, 13] on button "Publish" at bounding box center [968, 14] width 59 height 19
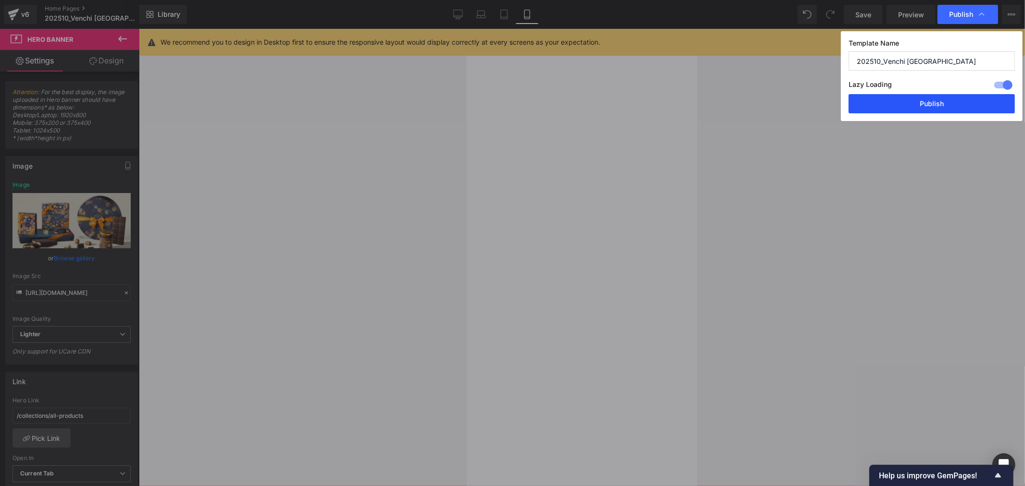
click at [930, 100] on button "Publish" at bounding box center [931, 103] width 166 height 19
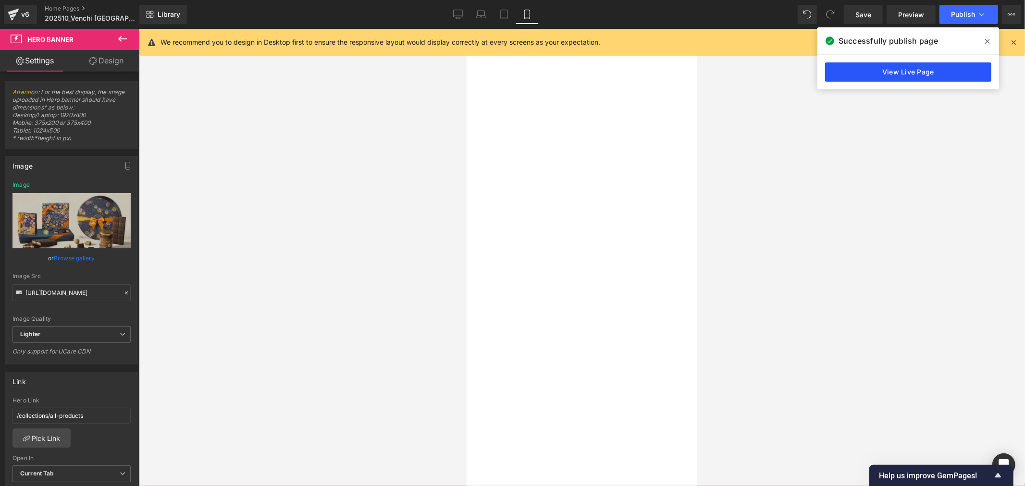
click at [923, 76] on link "View Live Page" at bounding box center [908, 71] width 166 height 19
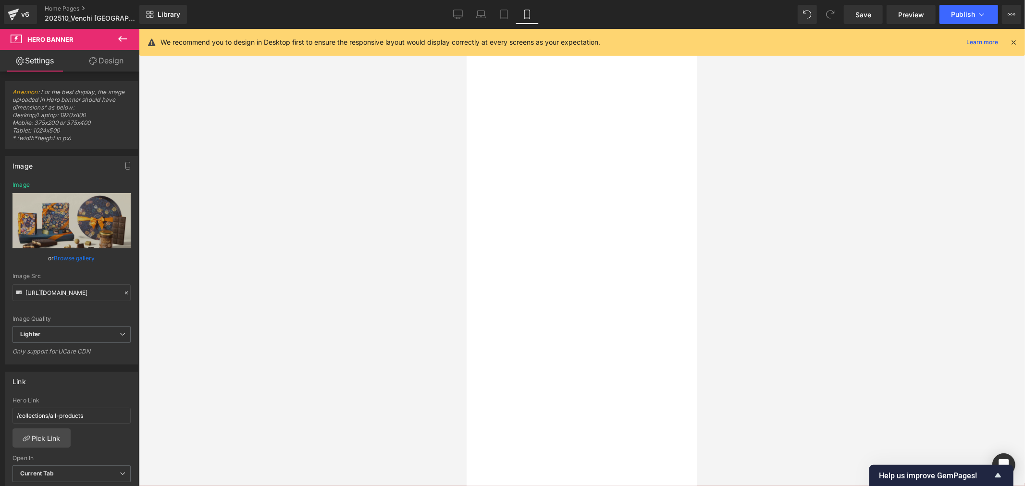
scroll to position [907, 0]
click at [457, 7] on link "Desktop" at bounding box center [457, 14] width 23 height 19
type input "[URL][DOMAIN_NAME]"
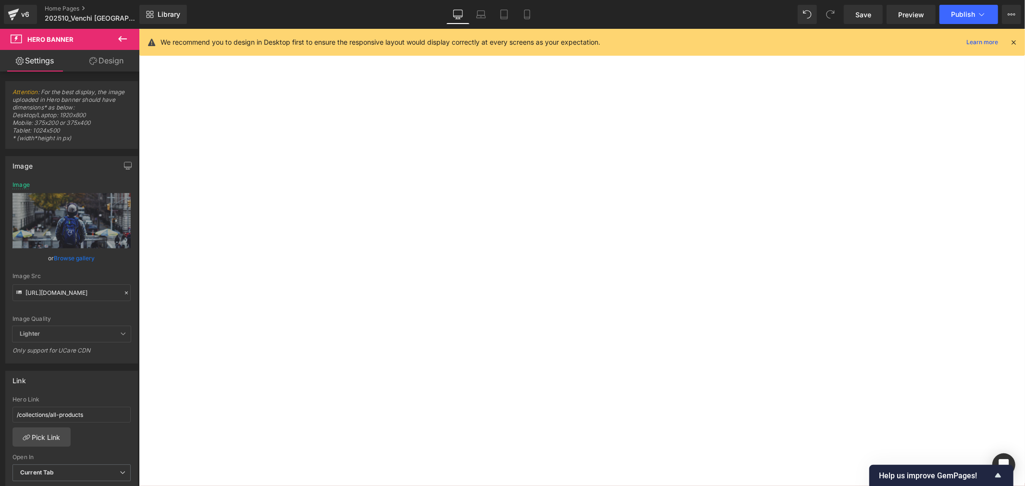
scroll to position [320, 0]
click at [138, 28] on link at bounding box center [138, 28] width 0 height 0
click at [138, 28] on icon at bounding box center [138, 28] width 0 height 0
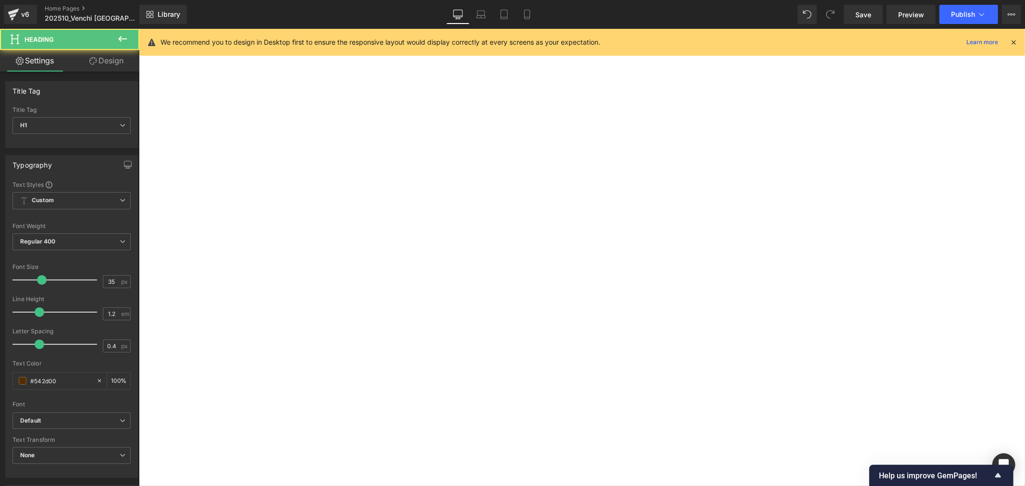
drag, startPoint x: 528, startPoint y: 336, endPoint x: 530, endPoint y: 346, distance: 10.2
click at [138, 28] on div "巧克力魚子方 Heading" at bounding box center [138, 28] width 0 height 0
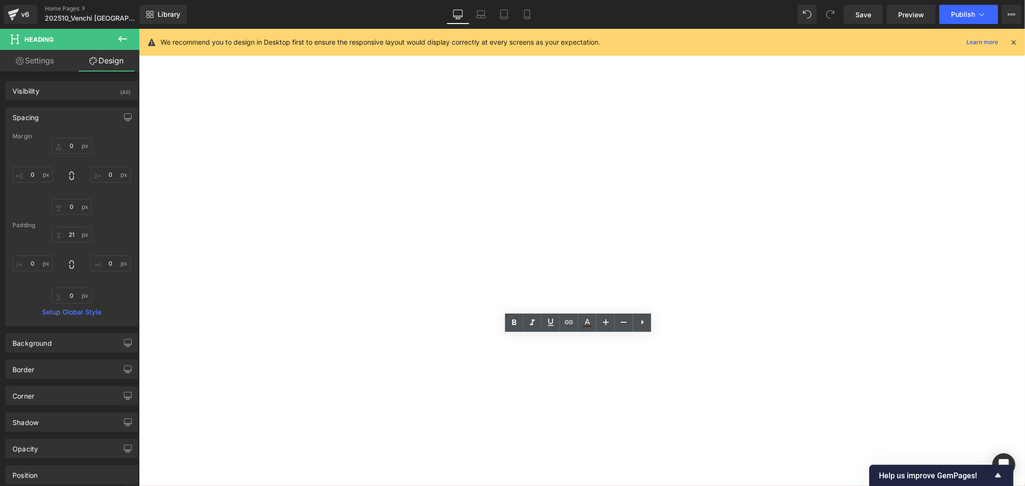
type input "0"
type input "21"
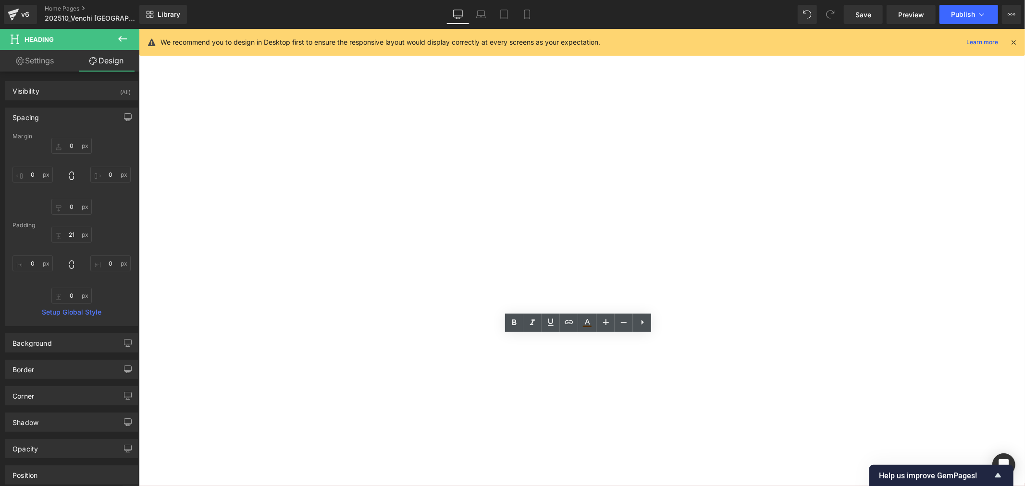
type input "0"
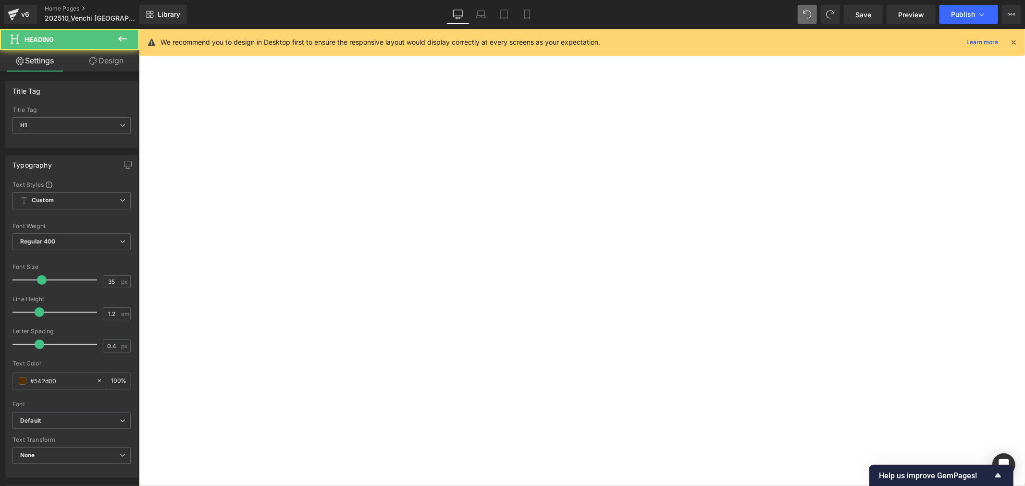
click at [138, 28] on h1 "巧克力魚子方" at bounding box center [138, 28] width 0 height 0
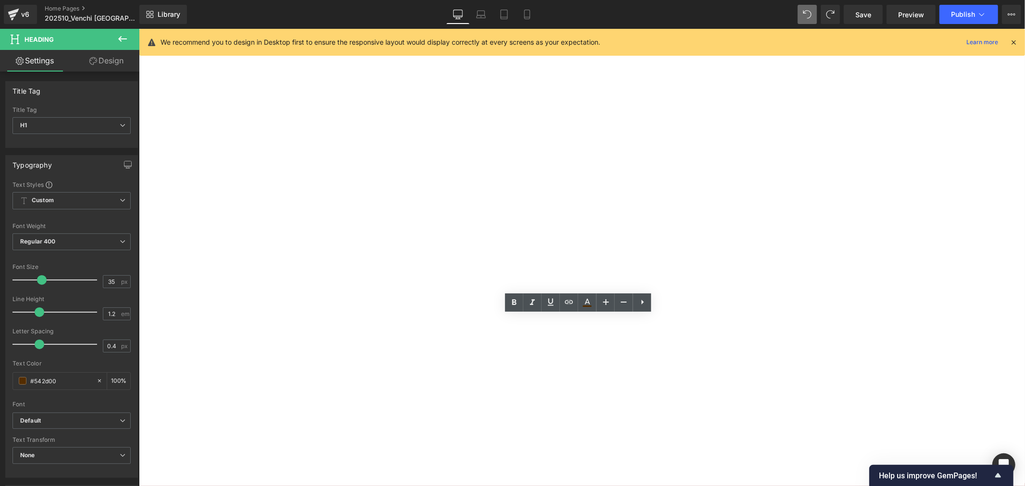
click at [138, 28] on div "Sale Off (P) Image 2顆魚子方禮盒 (榛果+75%) (P) Title NT 0 NT 280.00 (P) Price 加入購物車 (P…" at bounding box center [138, 28] width 0 height 0
click at [138, 28] on div at bounding box center [138, 28] width 0 height 0
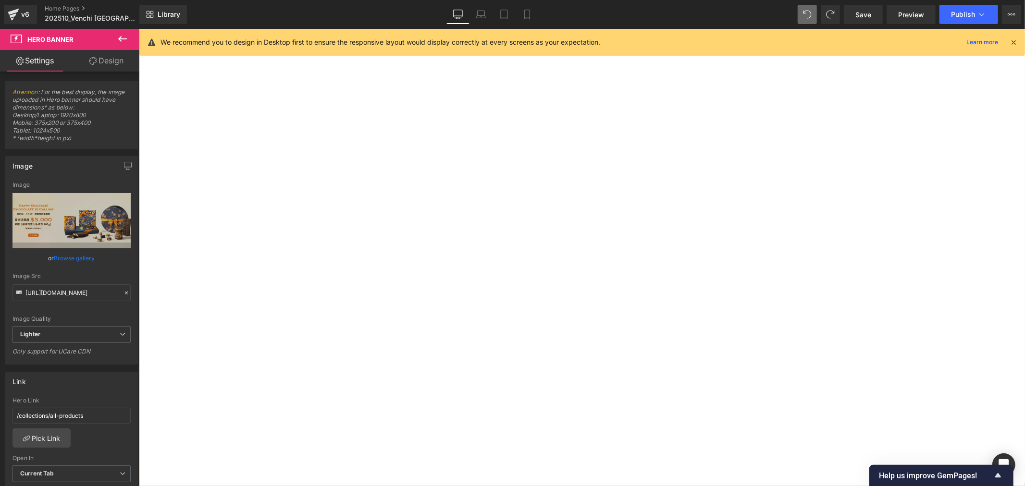
click at [138, 28] on span "Carousel" at bounding box center [138, 28] width 0 height 0
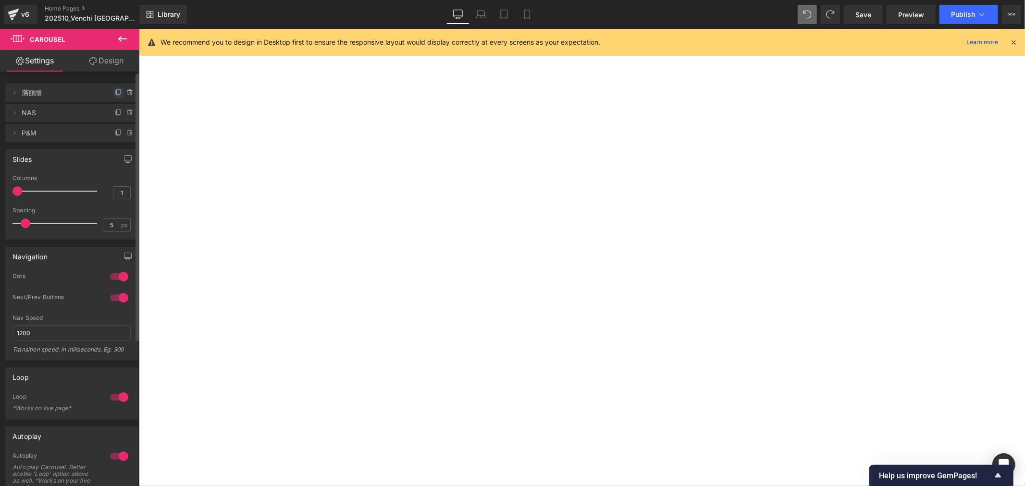
click at [115, 92] on icon at bounding box center [119, 93] width 8 height 8
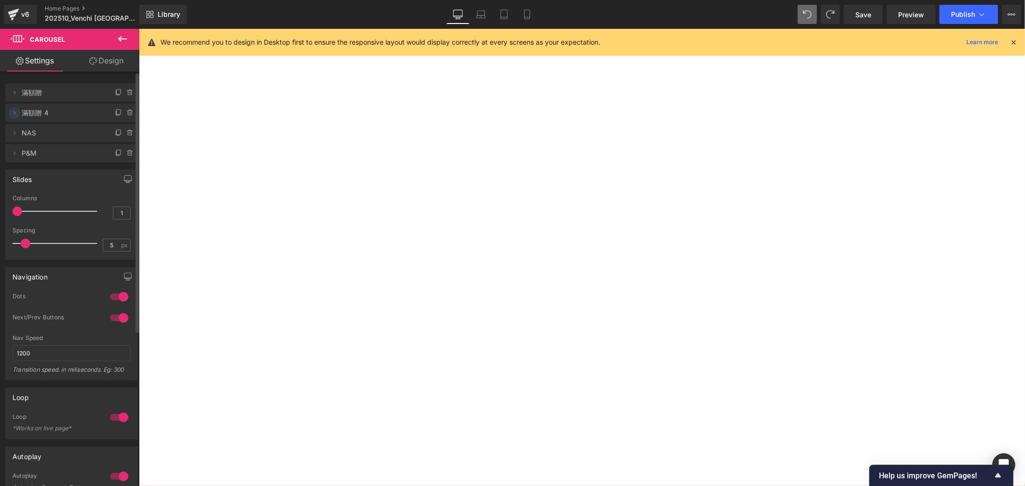
click at [19, 111] on span at bounding box center [15, 113] width 12 height 12
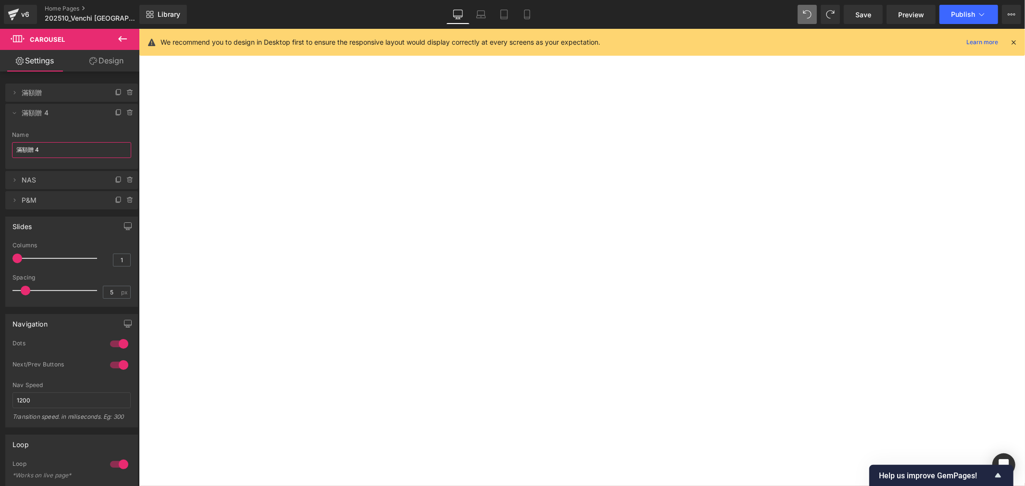
drag, startPoint x: 49, startPoint y: 147, endPoint x: -7, endPoint y: 147, distance: 55.7
click at [0, 147] on html "Carousel You are previewing how the will restyle your page. You can not edit El…" at bounding box center [512, 243] width 1025 height 486
type input "New Flavour"
click at [138, 28] on div at bounding box center [138, 28] width 0 height 0
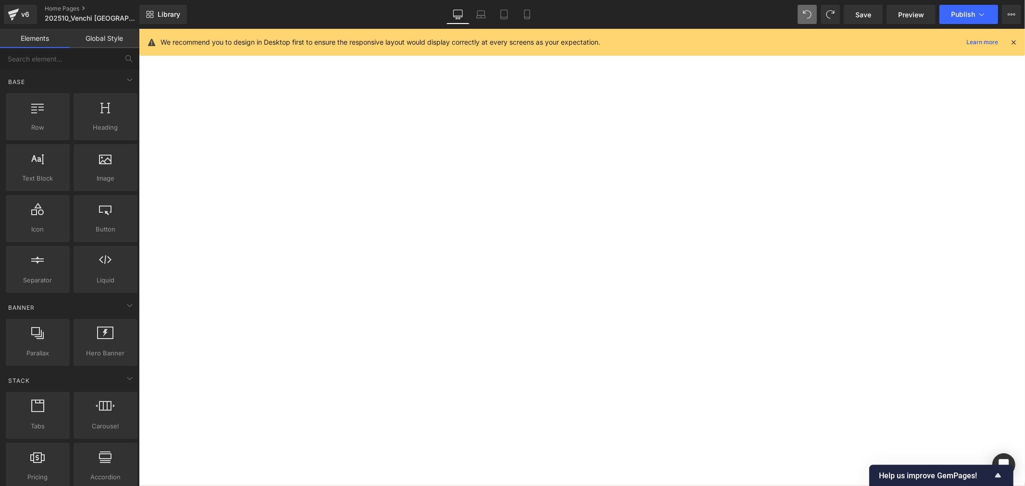
click at [138, 28] on div at bounding box center [138, 28] width 0 height 0
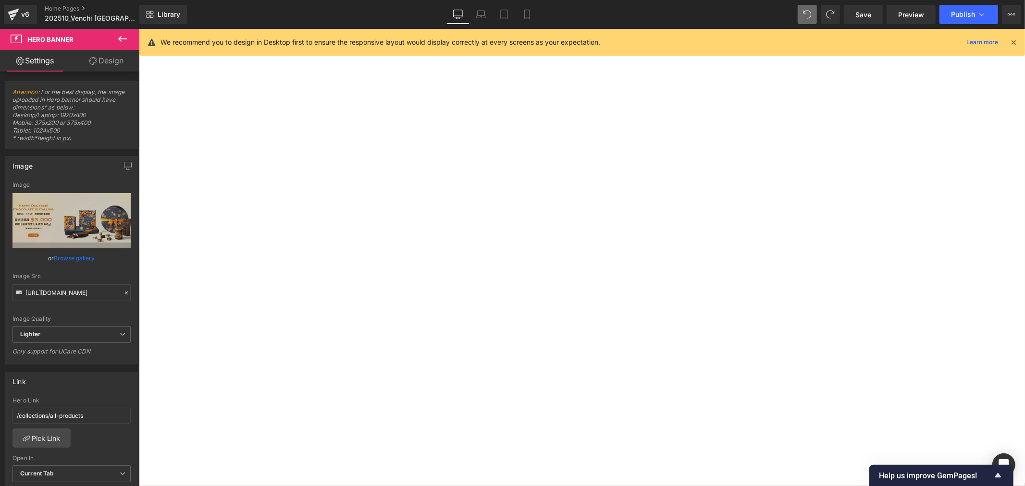
click at [138, 28] on span "Carousel" at bounding box center [138, 28] width 0 height 0
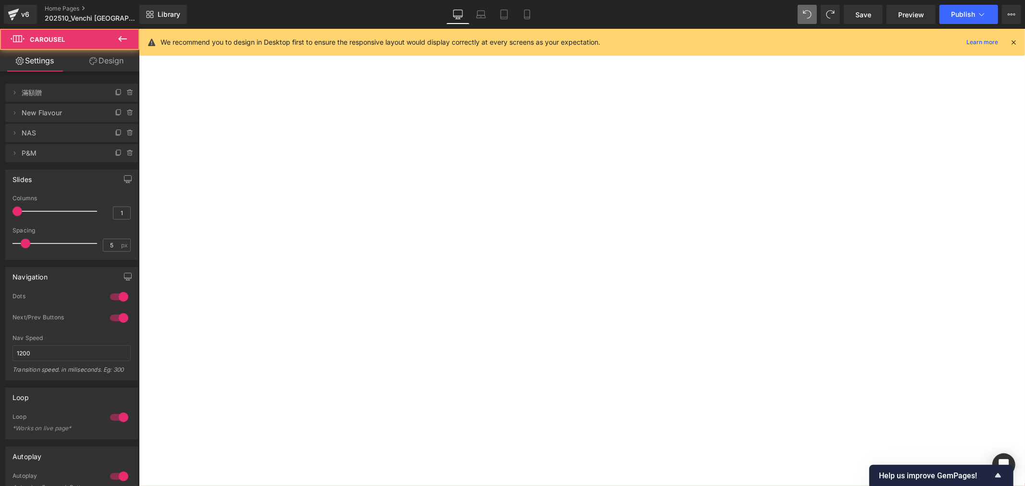
click at [68, 111] on span "New Flavour" at bounding box center [62, 113] width 81 height 18
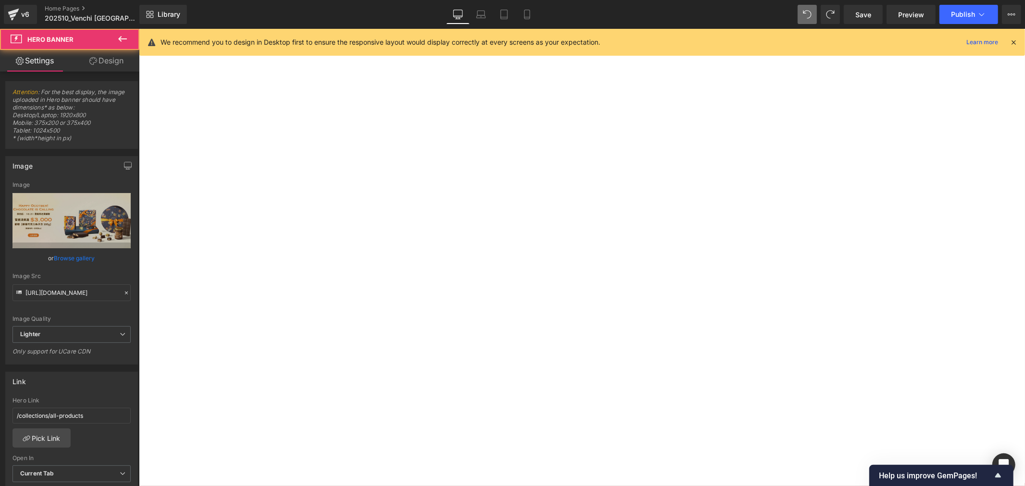
click at [138, 28] on span at bounding box center [138, 28] width 0 height 0
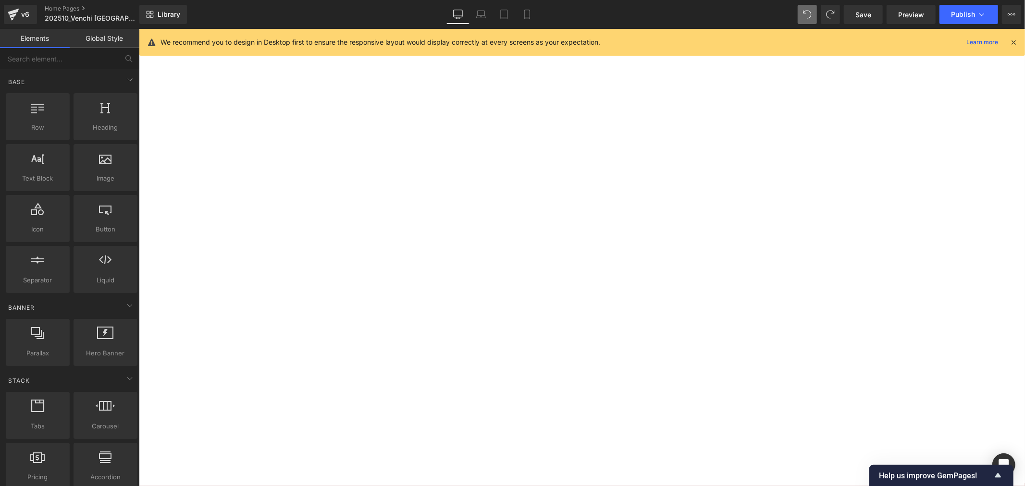
click at [138, 28] on span "10% off POP UP" at bounding box center [138, 28] width 0 height 0
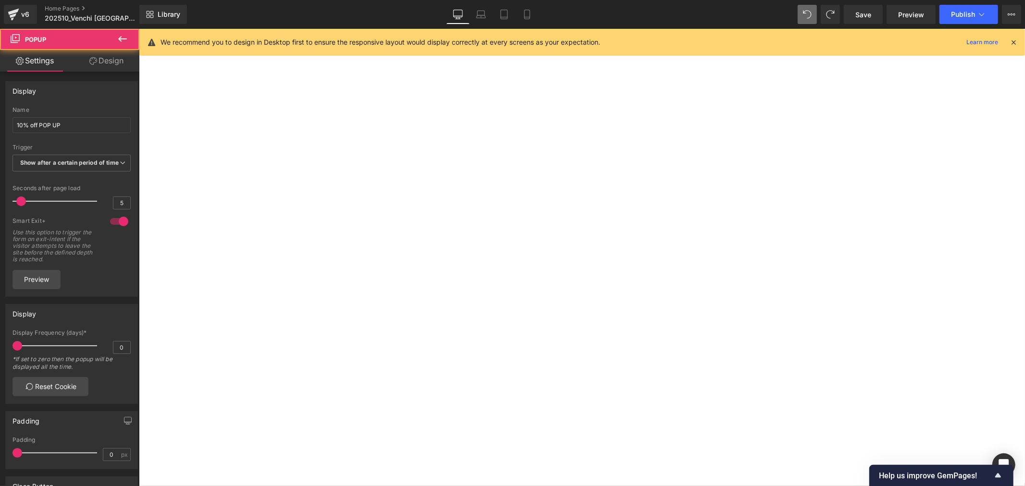
drag, startPoint x: 742, startPoint y: 71, endPoint x: 751, endPoint y: 77, distance: 11.0
click at [138, 28] on icon at bounding box center [138, 28] width 0 height 0
click at [138, 28] on button "›" at bounding box center [138, 28] width 0 height 0
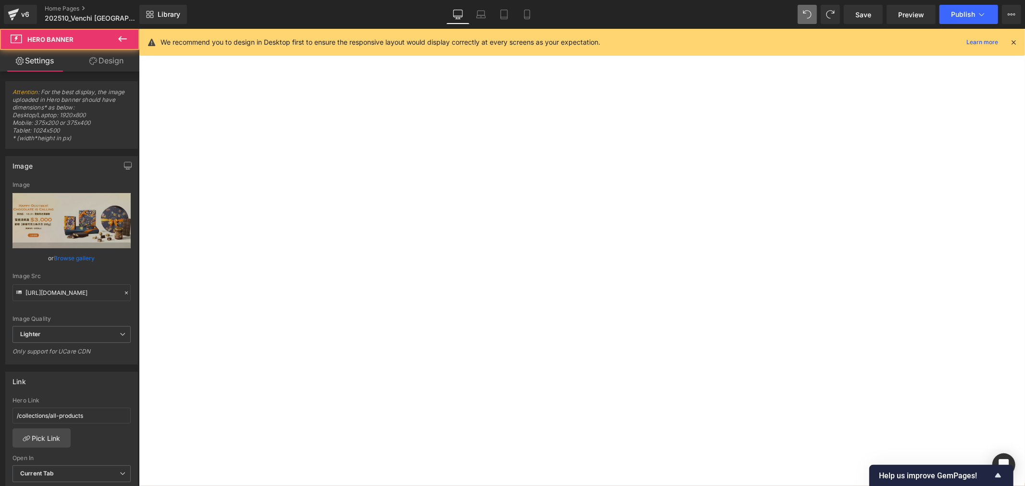
click at [138, 28] on div at bounding box center [138, 28] width 0 height 0
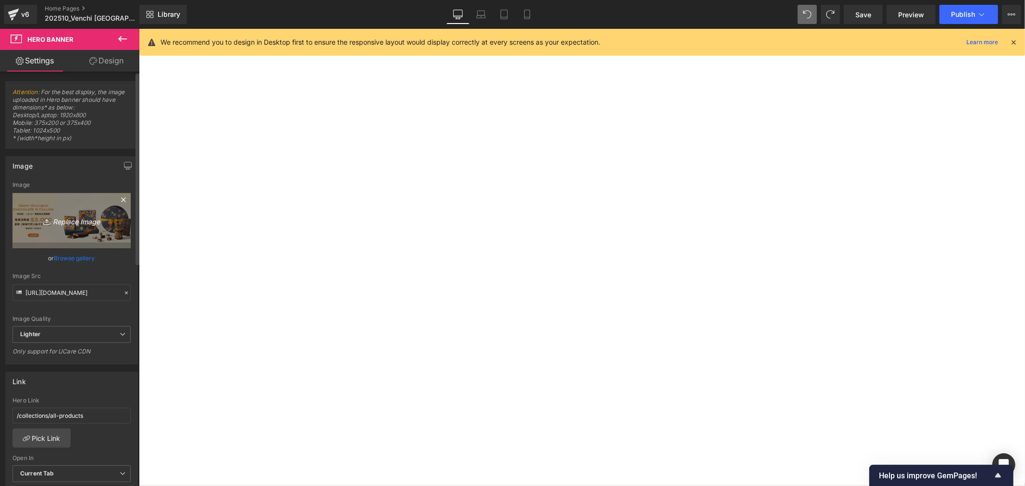
click at [73, 223] on icon "Replace Image" at bounding box center [71, 221] width 77 height 12
type input "C:\fakepath\OS hero BN_1920x800_New Flavour Launched.jpg"
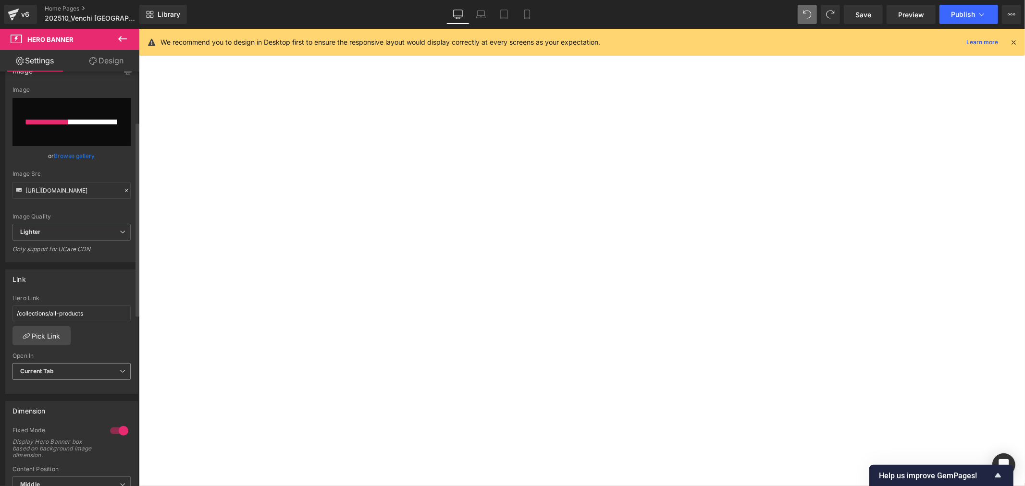
scroll to position [107, 0]
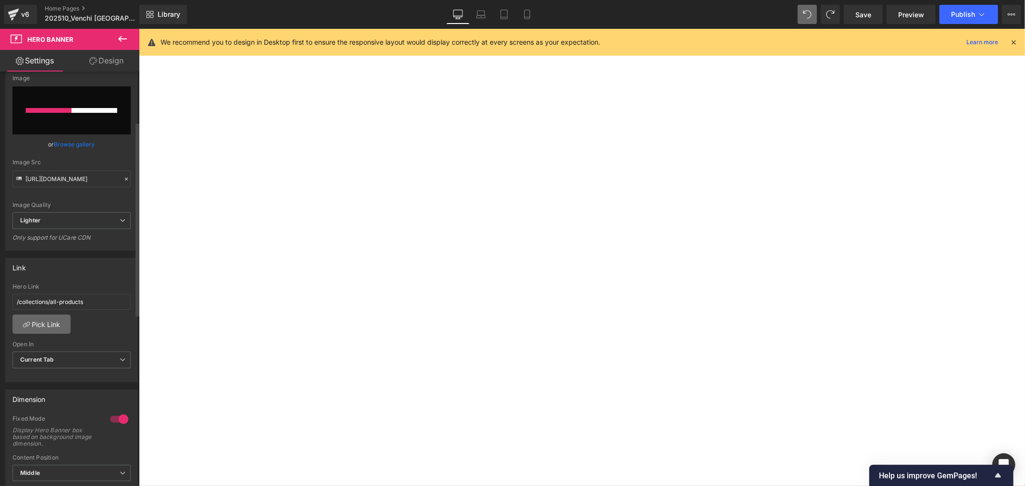
click at [57, 323] on link "Pick Link" at bounding box center [41, 324] width 58 height 19
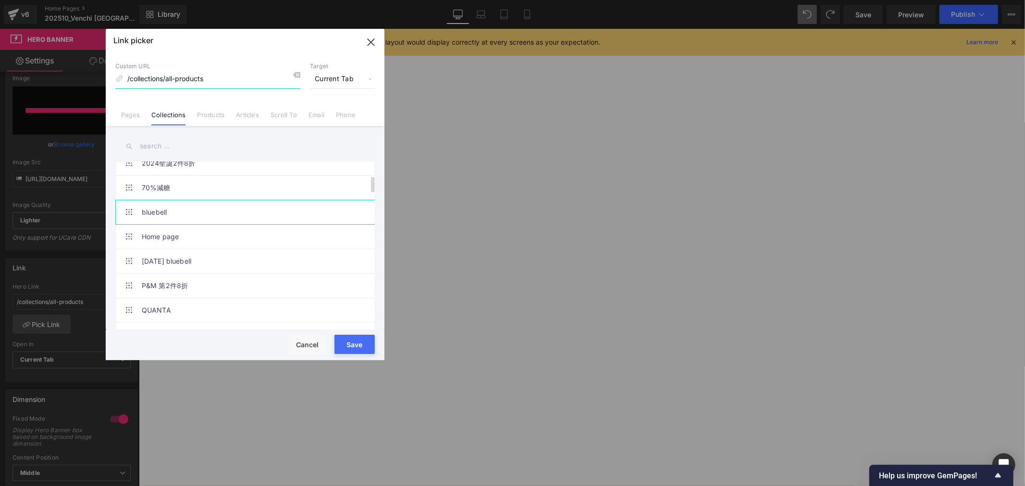
scroll to position [160, 0]
type input "[URL][DOMAIN_NAME]"
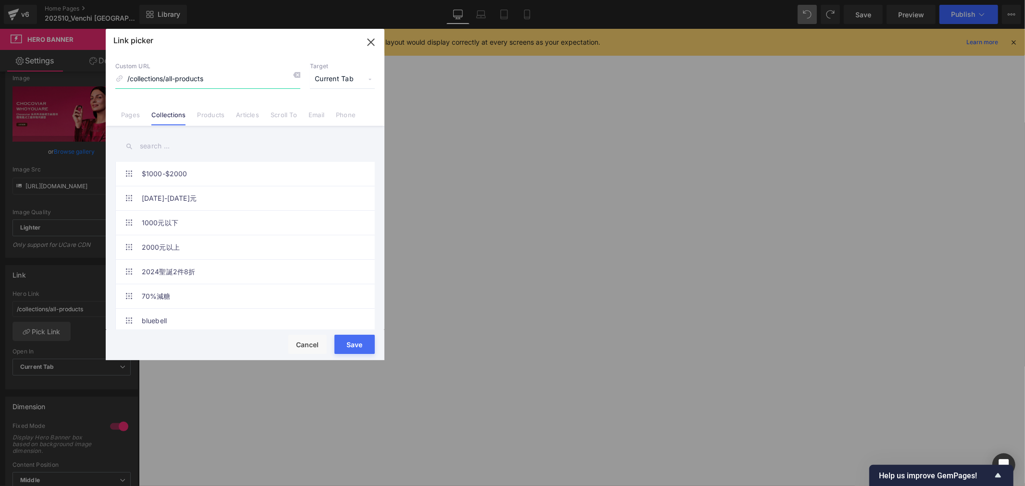
scroll to position [0, 0]
click at [181, 148] on input "text" at bounding box center [244, 146] width 259 height 22
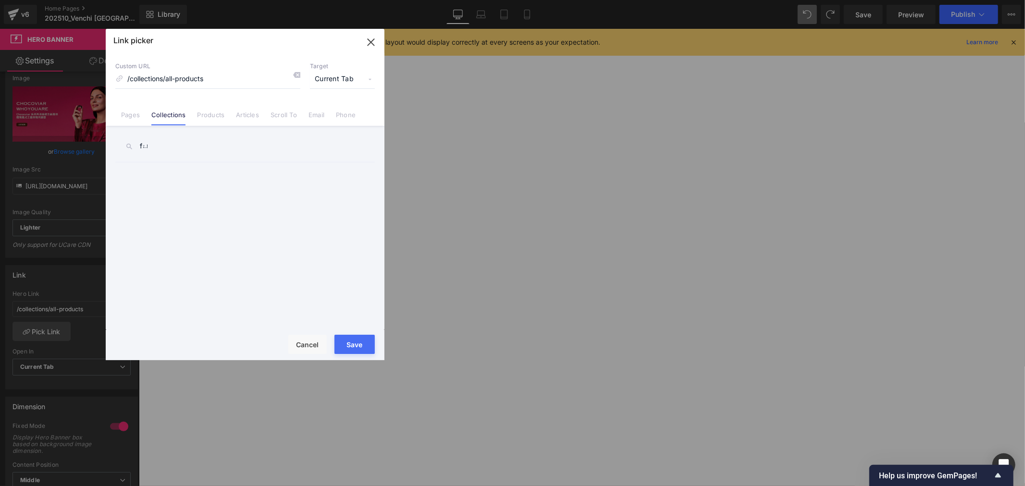
type input "f"
type input "魚子方"
click at [209, 171] on link "巧克力魚子方" at bounding box center [247, 174] width 211 height 24
type input "/collections/chocoviar"
click at [366, 343] on button "Save" at bounding box center [354, 344] width 40 height 19
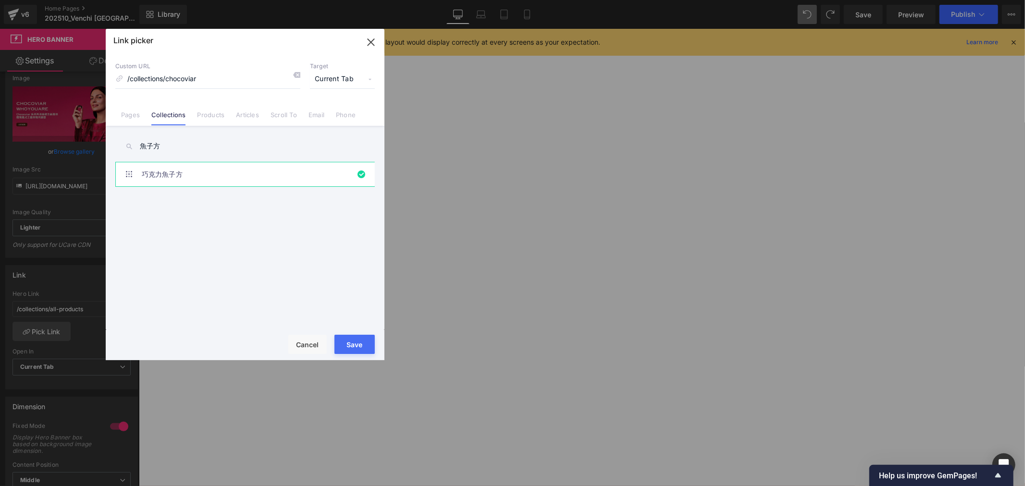
type input "/collections/chocoviar"
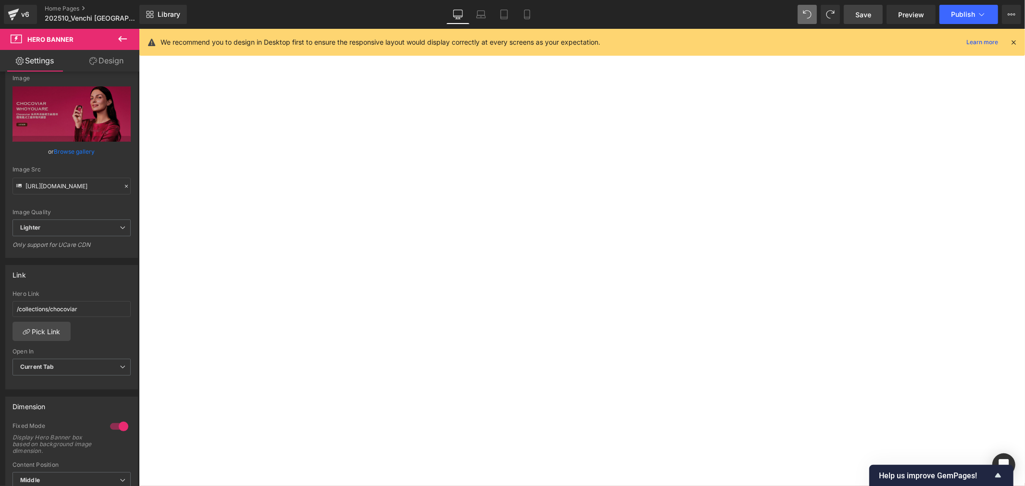
click at [856, 13] on span "Save" at bounding box center [863, 15] width 16 height 10
click at [477, 16] on icon at bounding box center [481, 15] width 10 height 10
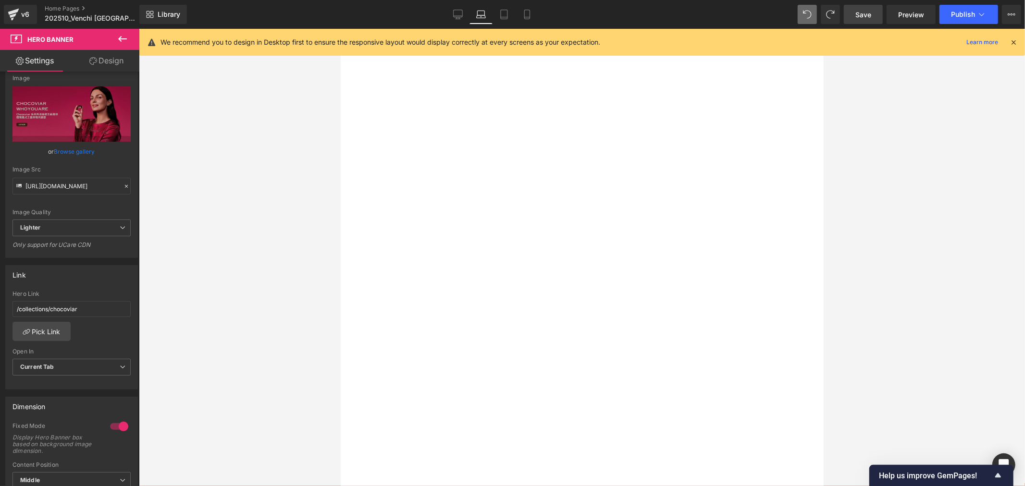
click at [340, 28] on nav "中秋綺月系列🥮 所有商品 巧克力 暢銷商品 輕享系列 黑巧9重香調 巧克力魚子方" at bounding box center [340, 28] width 0 height 0
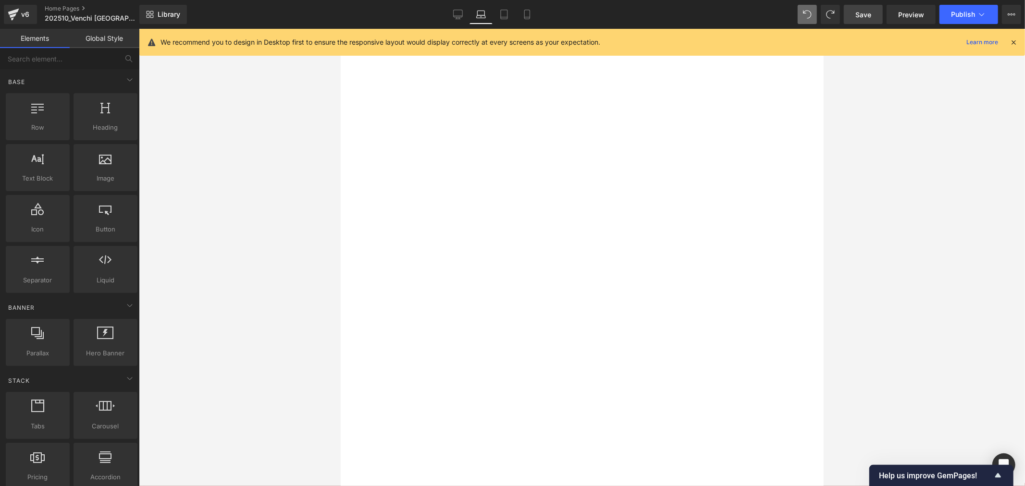
click at [340, 28] on span "Carousel" at bounding box center [340, 28] width 0 height 0
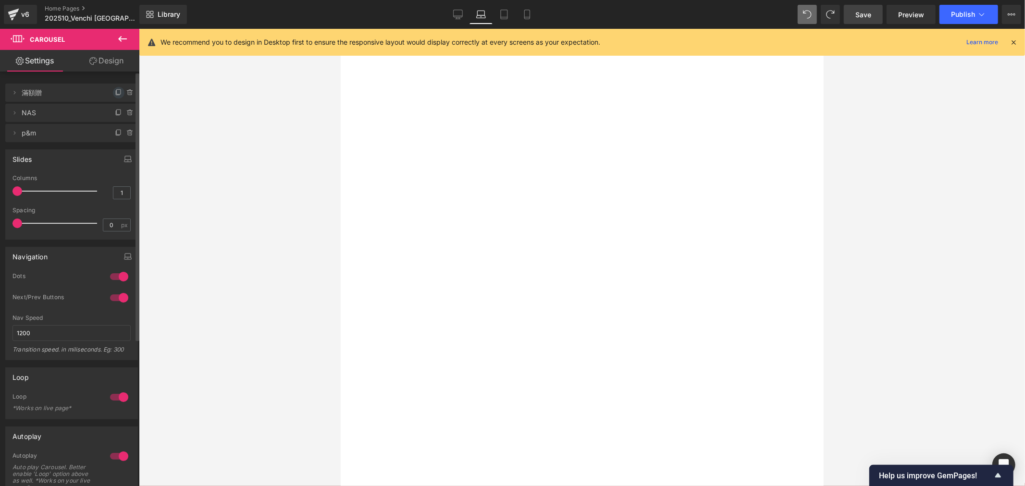
click at [117, 91] on icon at bounding box center [119, 91] width 4 height 5
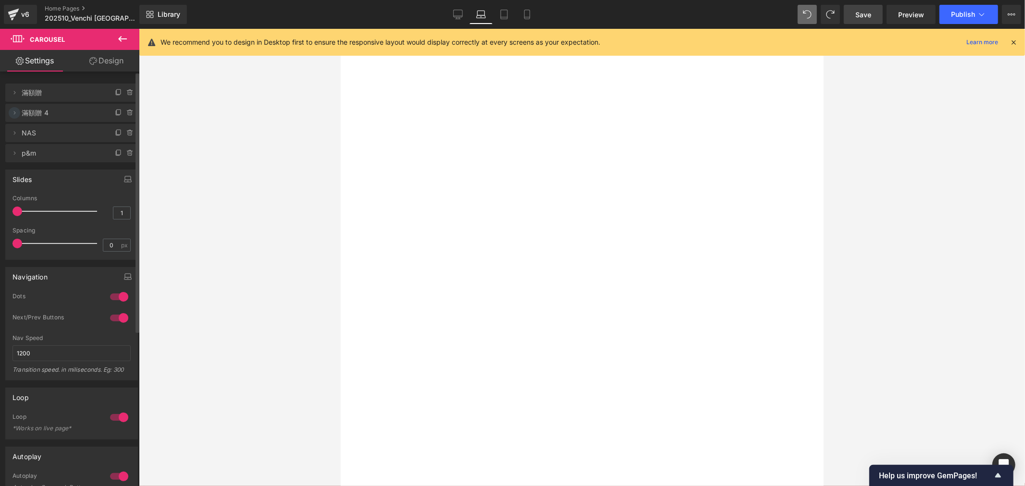
click at [14, 108] on span at bounding box center [15, 113] width 12 height 12
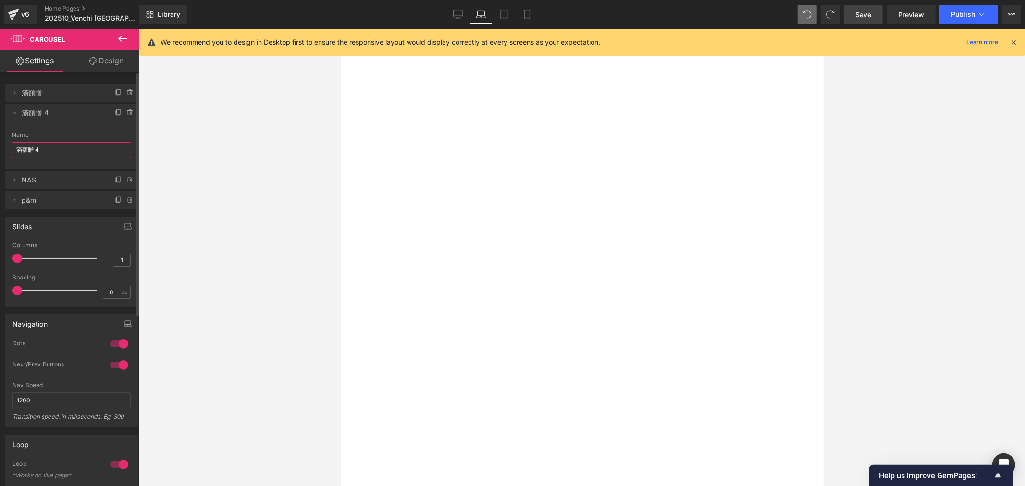
click at [44, 144] on input "滿額贈 4" at bounding box center [71, 150] width 119 height 16
type input "New Flavour"
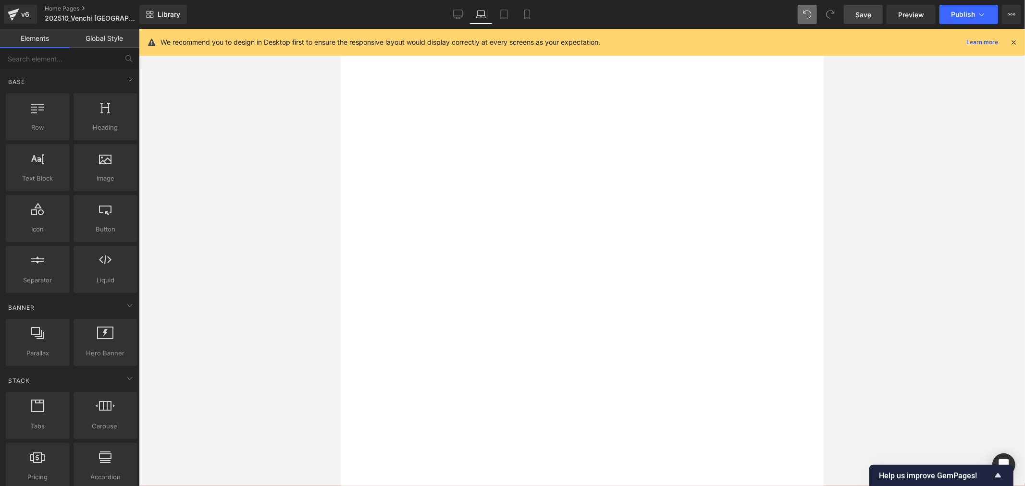
click at [226, 272] on div at bounding box center [582, 257] width 886 height 457
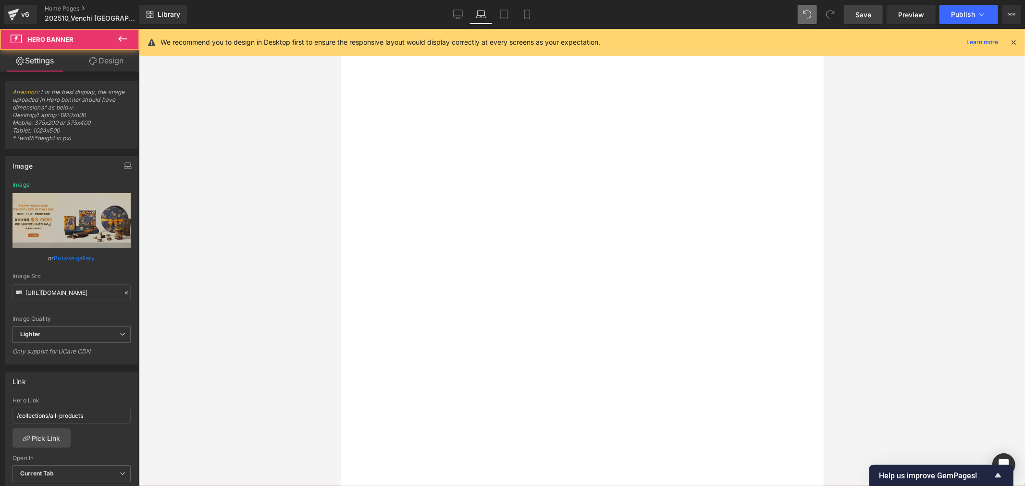
click at [340, 28] on div at bounding box center [340, 28] width 0 height 0
click at [340, 28] on button "›" at bounding box center [340, 28] width 0 height 0
click at [340, 28] on div at bounding box center [340, 28] width 0 height 0
click at [70, 258] on link "Browse gallery" at bounding box center [74, 258] width 41 height 17
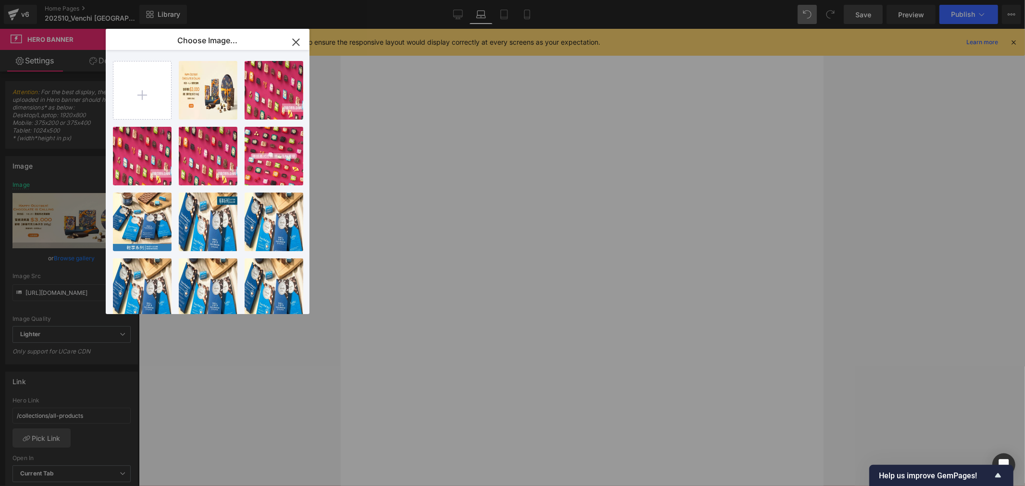
drag, startPoint x: 190, startPoint y: 381, endPoint x: 155, endPoint y: 346, distance: 49.6
click at [189, 0] on div "Carousel You are previewing how the will restyle your page. You can not edit El…" at bounding box center [512, 0] width 1025 height 0
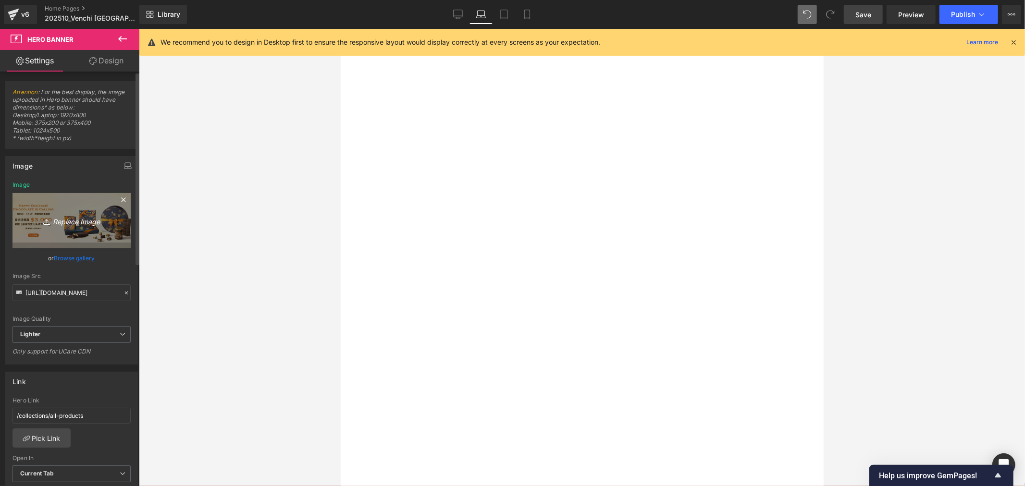
click at [87, 224] on icon "Replace Image" at bounding box center [71, 221] width 77 height 12
type input "C:\fakepath\OS hero BN_1920x800_New Flavour Launched.jpg"
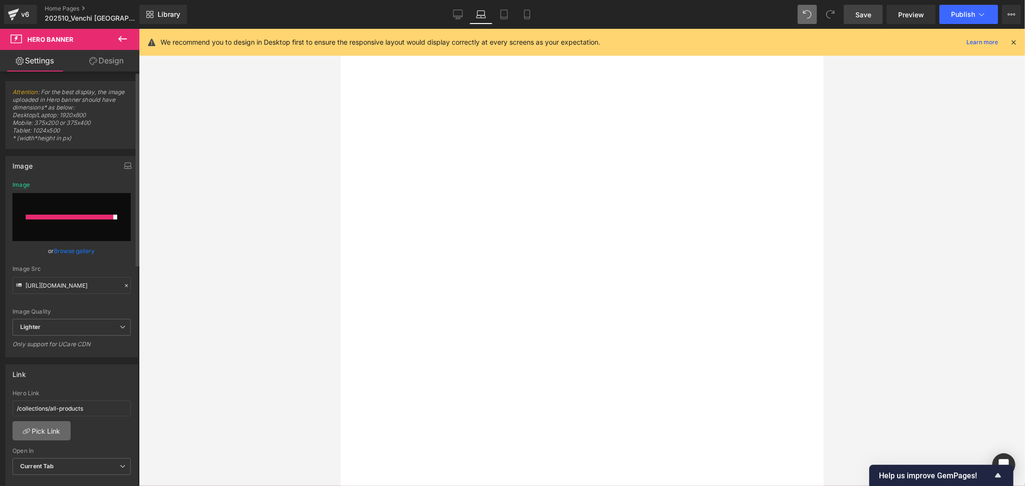
click at [65, 429] on link "Pick Link" at bounding box center [41, 430] width 58 height 19
type input "[URL][DOMAIN_NAME]"
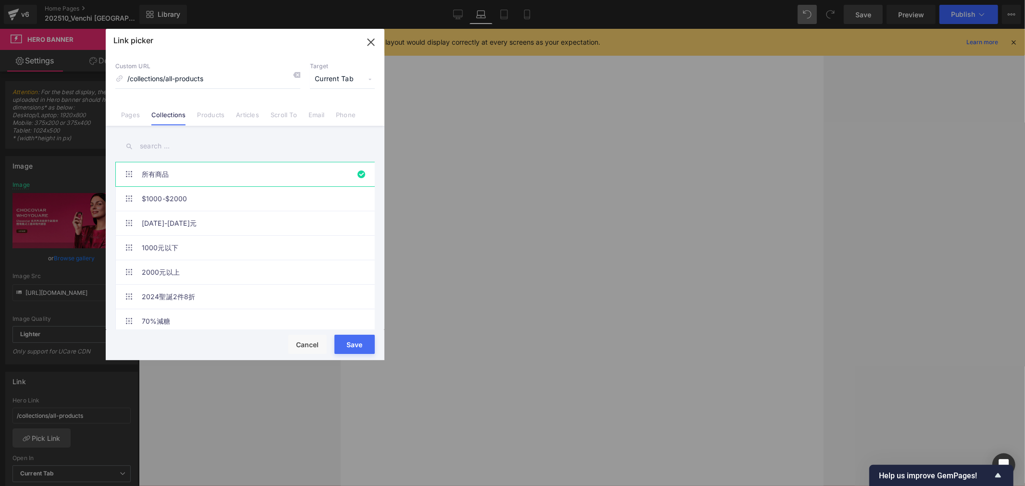
click at [152, 145] on input "text" at bounding box center [244, 146] width 259 height 22
type input "j"
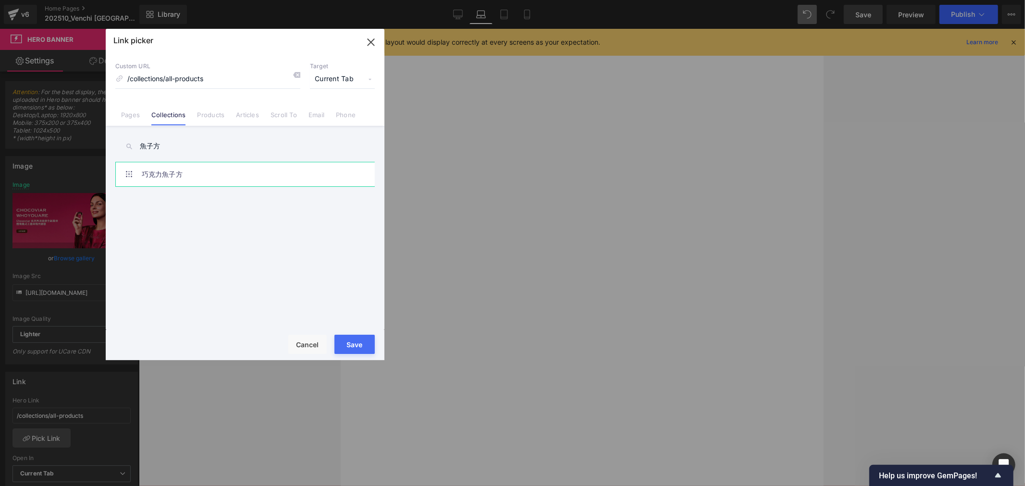
type input "魚子方"
click at [218, 170] on link "巧克力魚子方" at bounding box center [247, 174] width 211 height 24
type input "/collections/chocoviar"
click at [349, 346] on button "Save" at bounding box center [354, 344] width 40 height 19
type input "/collections/chocoviar"
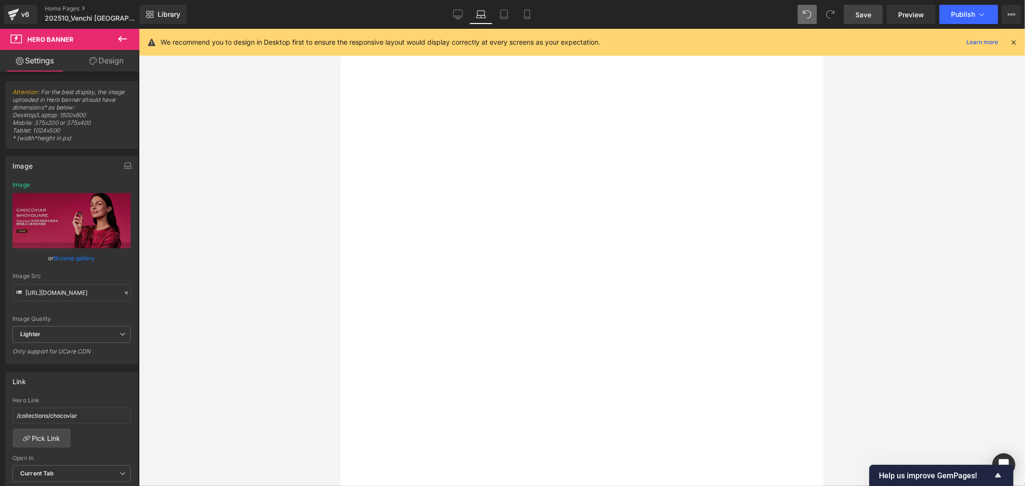
click at [868, 11] on span "Save" at bounding box center [863, 15] width 16 height 10
click at [457, 14] on icon at bounding box center [458, 15] width 10 height 10
type input "[URL][DOMAIN_NAME]"
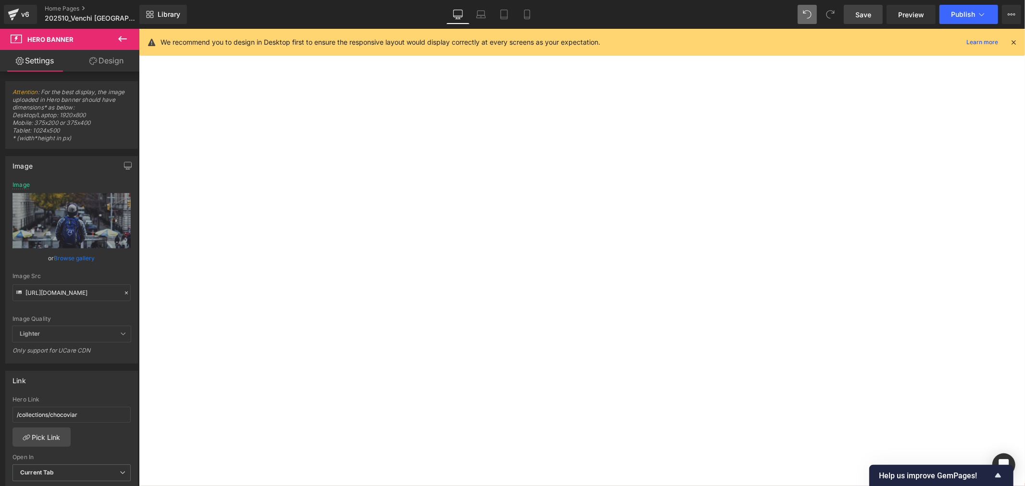
click at [138, 28] on div at bounding box center [138, 28] width 0 height 0
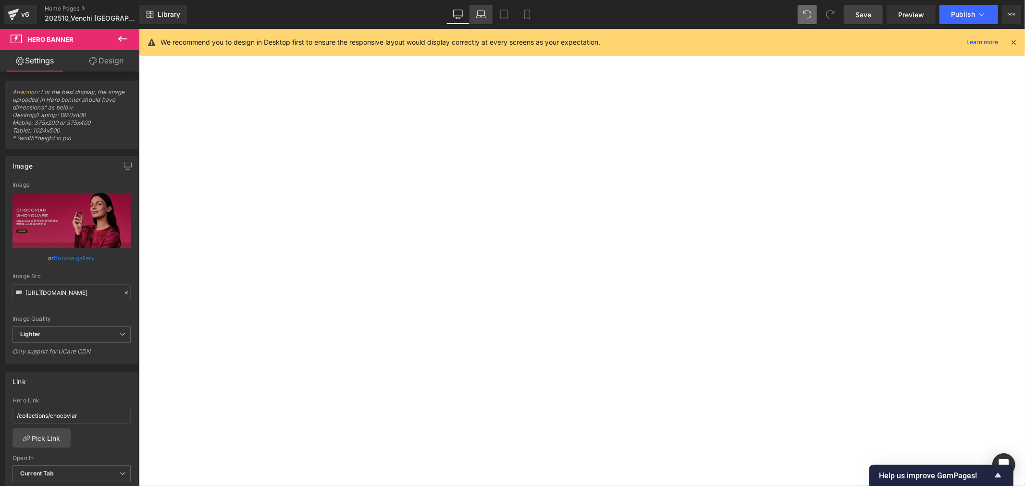
click at [482, 5] on link "Laptop" at bounding box center [480, 14] width 23 height 19
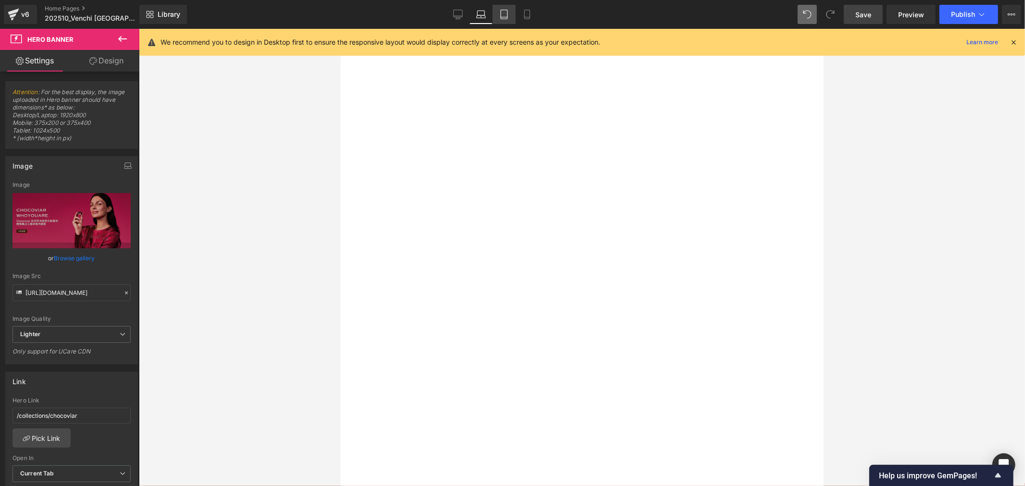
click at [504, 16] on icon at bounding box center [504, 15] width 10 height 10
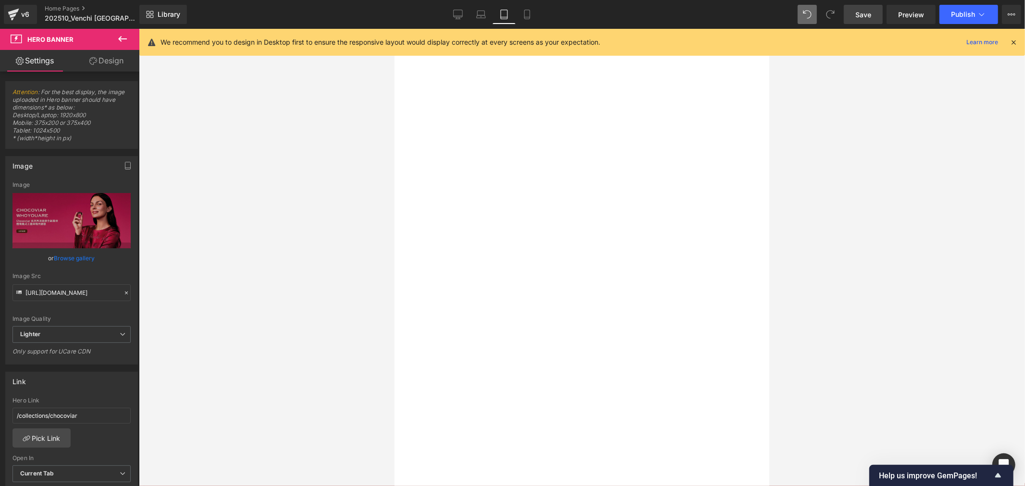
click at [394, 28] on div at bounding box center [394, 28] width 0 height 0
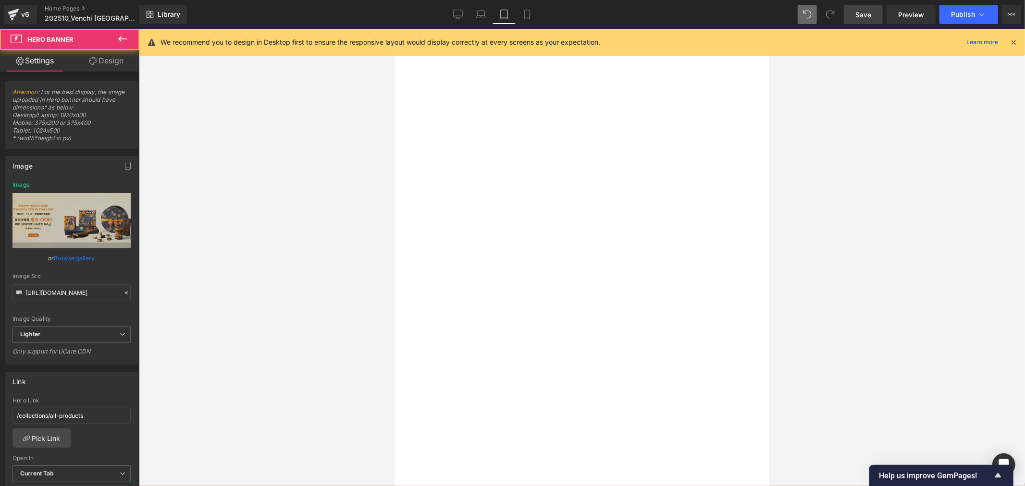
click at [394, 28] on span "Carousel" at bounding box center [394, 28] width 0 height 0
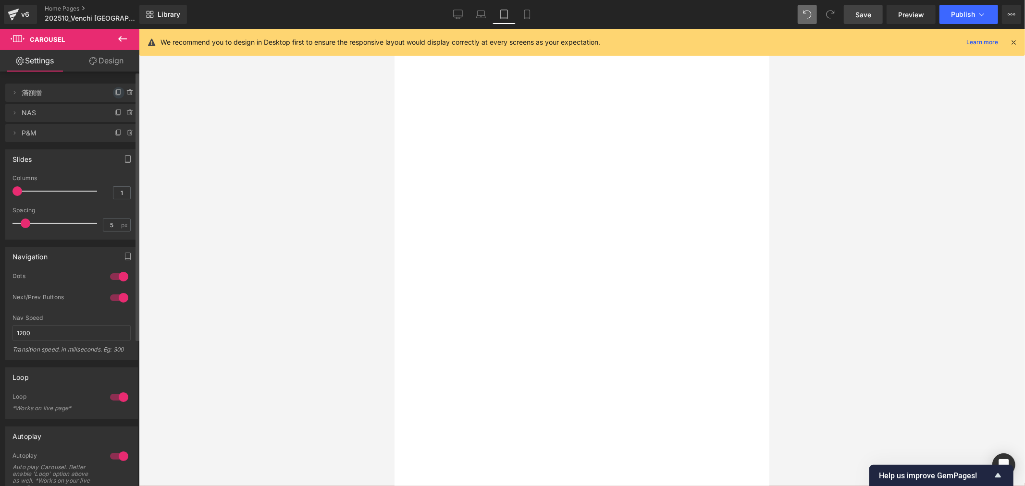
click at [117, 89] on icon at bounding box center [119, 91] width 4 height 5
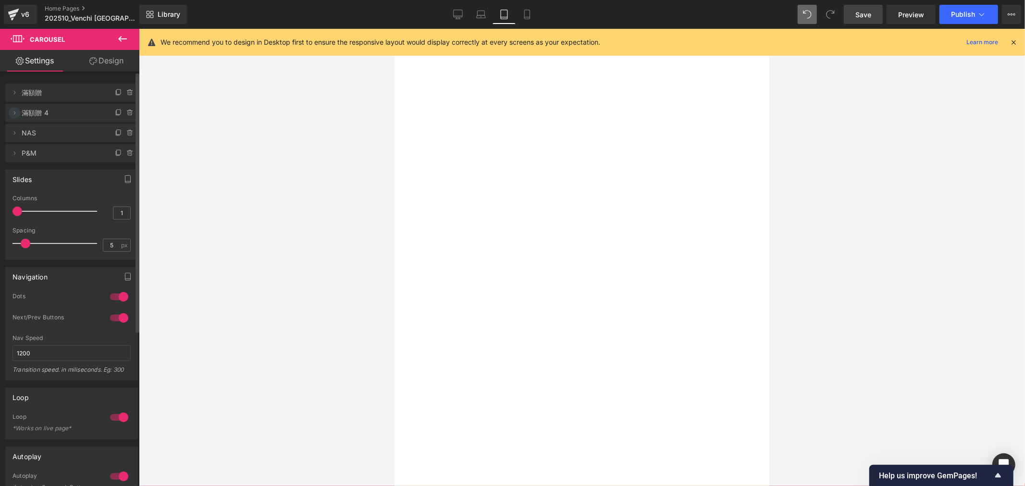
click at [20, 111] on span at bounding box center [15, 113] width 12 height 12
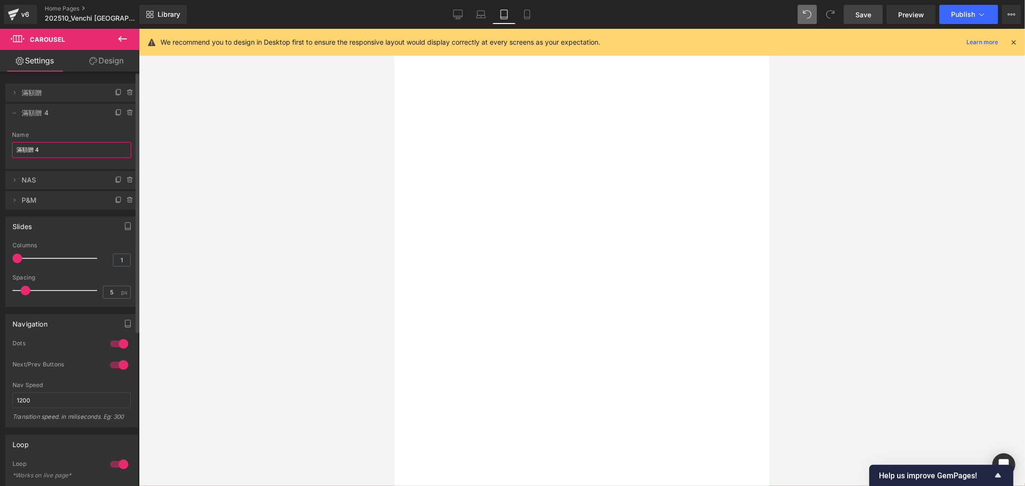
click at [60, 151] on input "滿額贈 4" at bounding box center [71, 150] width 119 height 16
type input "滿"
type input "ㄙ"
type input "B"
type input "New Flavour"
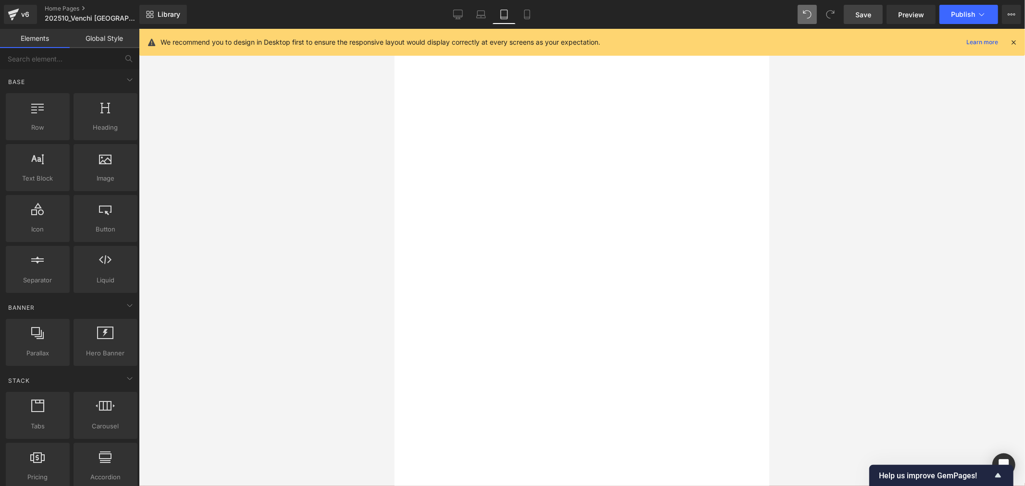
click at [356, 280] on div at bounding box center [582, 257] width 886 height 457
click at [394, 28] on button "›" at bounding box center [394, 28] width 0 height 0
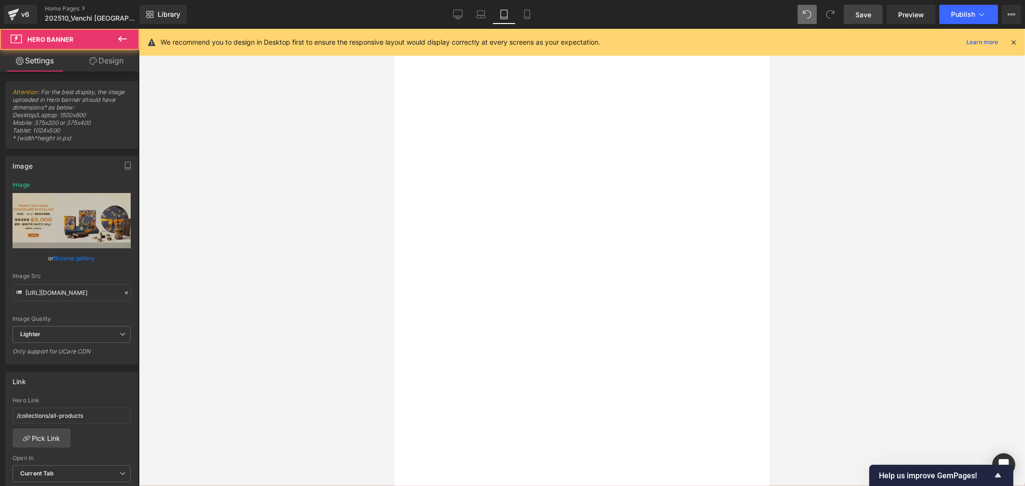
click at [394, 28] on div at bounding box center [394, 28] width 0 height 0
click at [89, 257] on link "Browse gallery" at bounding box center [74, 258] width 41 height 17
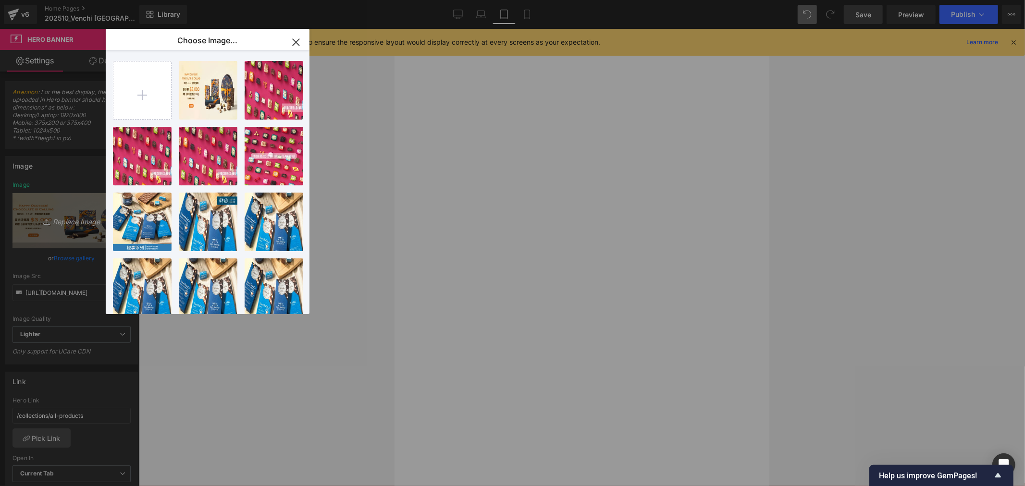
click at [53, 0] on div "Carousel You are previewing how the will restyle your page. You can not edit El…" at bounding box center [512, 0] width 1025 height 0
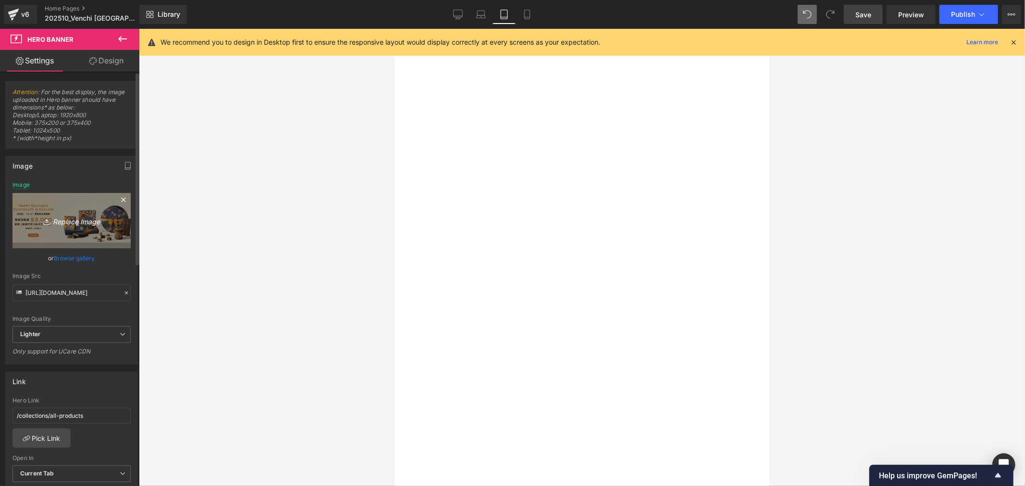
click at [66, 219] on icon "Replace Image" at bounding box center [71, 221] width 77 height 12
type input "C:\fakepath\OS hero BN_1920x800_New Flavour Launched.jpg"
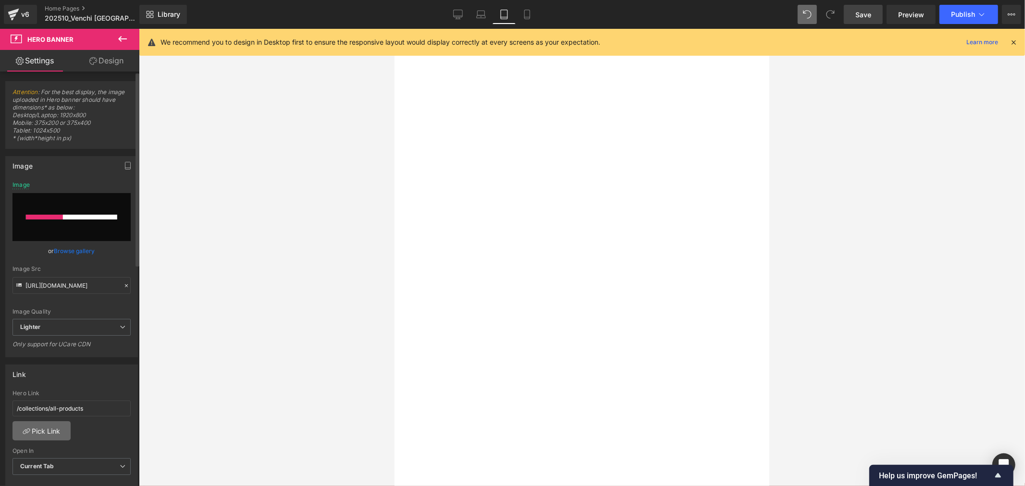
click at [53, 428] on link "Pick Link" at bounding box center [41, 430] width 58 height 19
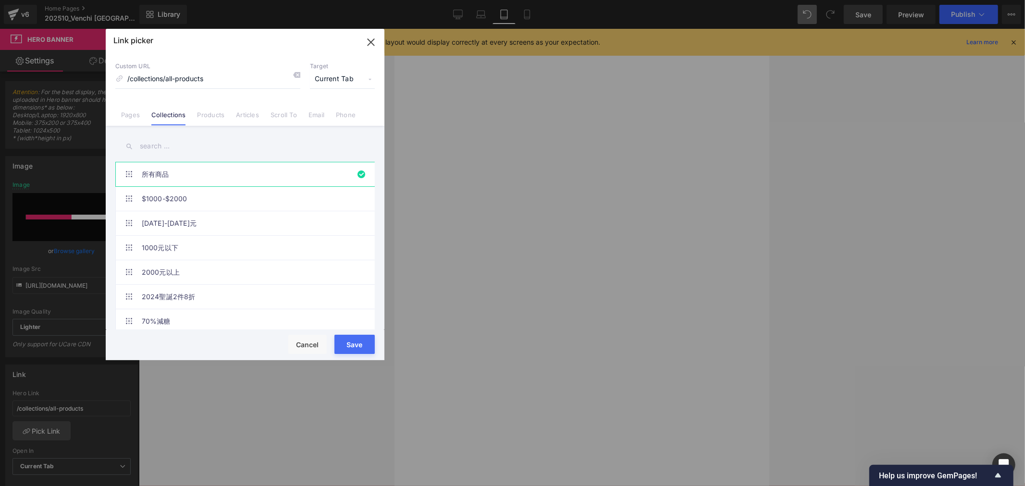
click at [154, 151] on input "text" at bounding box center [244, 146] width 259 height 22
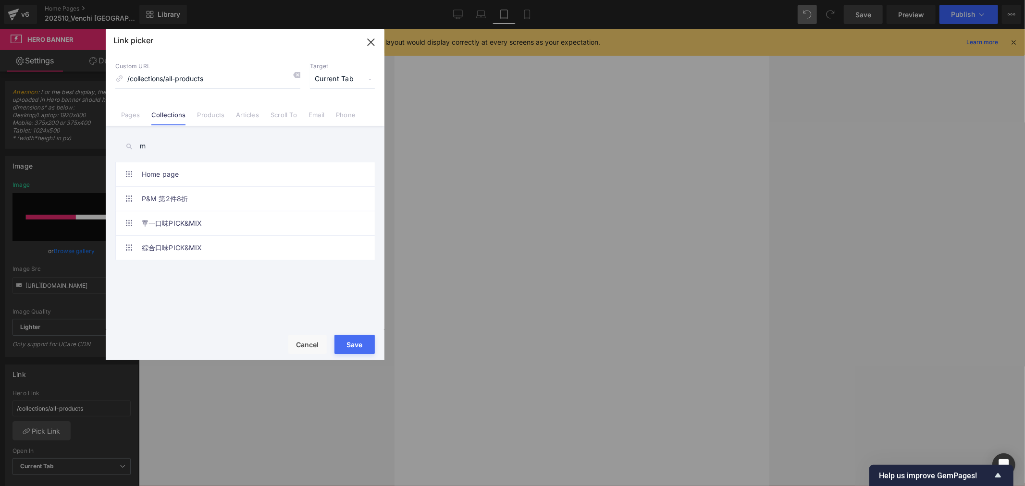
type input "m"
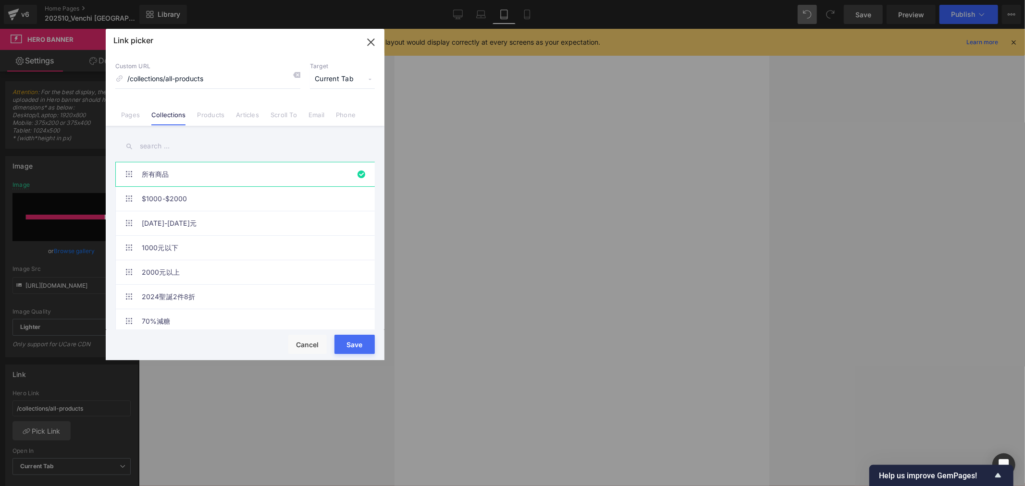
type input "ㄩ"
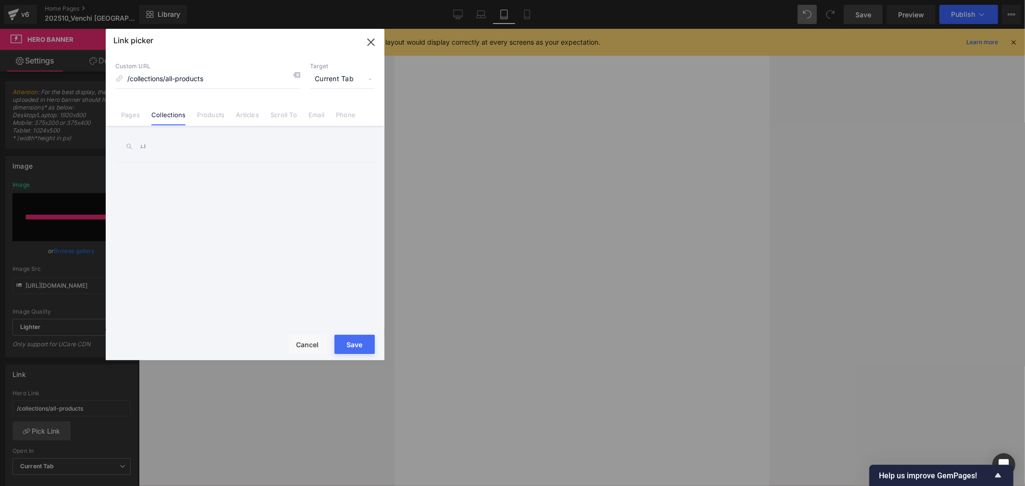
type input "[URL][DOMAIN_NAME]"
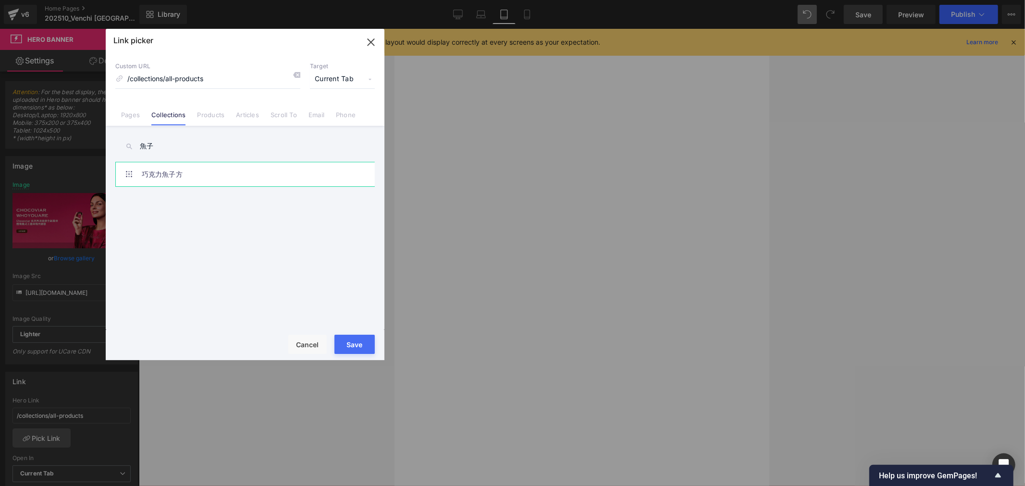
type input "魚子"
click at [157, 167] on link "巧克力魚子方" at bounding box center [247, 174] width 211 height 24
type input "/collections/chocoviar"
click at [344, 340] on button "Save" at bounding box center [354, 344] width 40 height 19
type input "/collections/chocoviar"
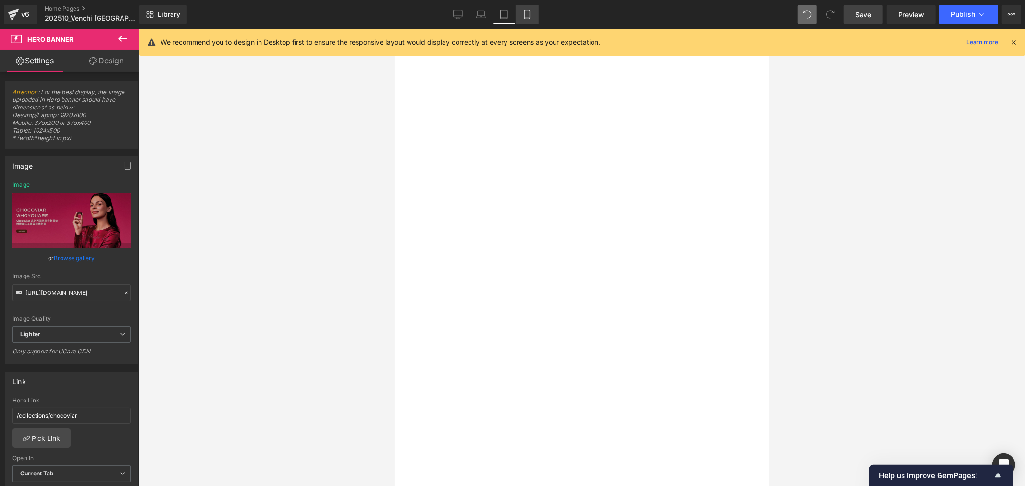
click at [531, 12] on link "Mobile" at bounding box center [526, 14] width 23 height 19
type input "[URL][DOMAIN_NAME]"
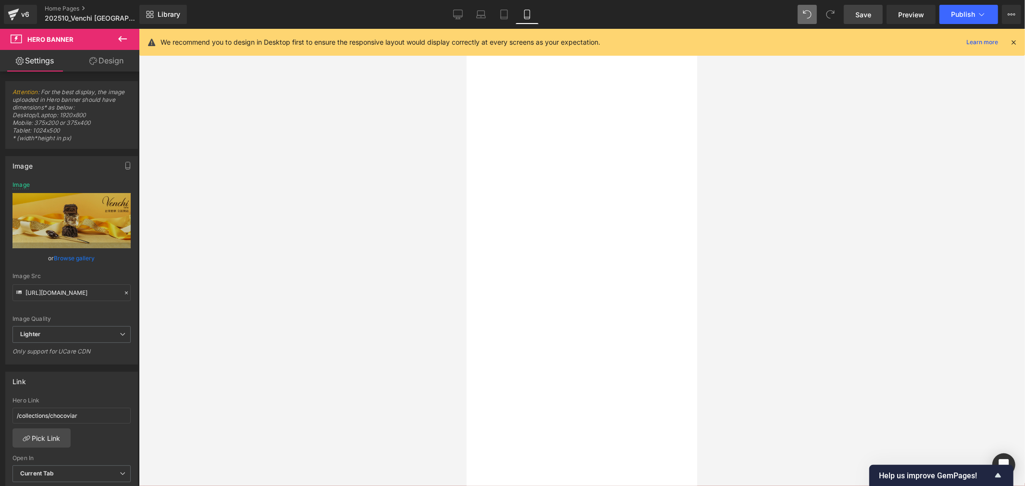
click at [466, 28] on span "Carousel" at bounding box center [466, 28] width 0 height 0
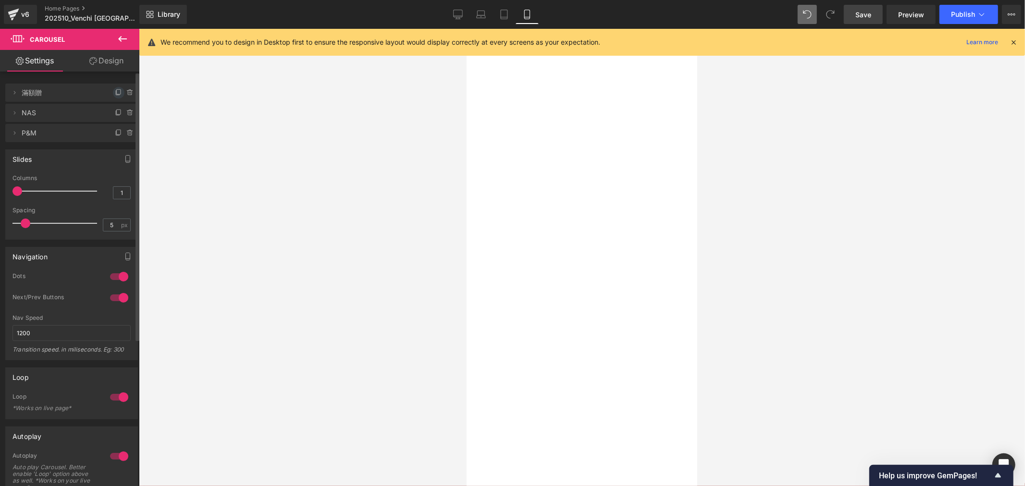
click at [115, 91] on icon at bounding box center [119, 93] width 8 height 8
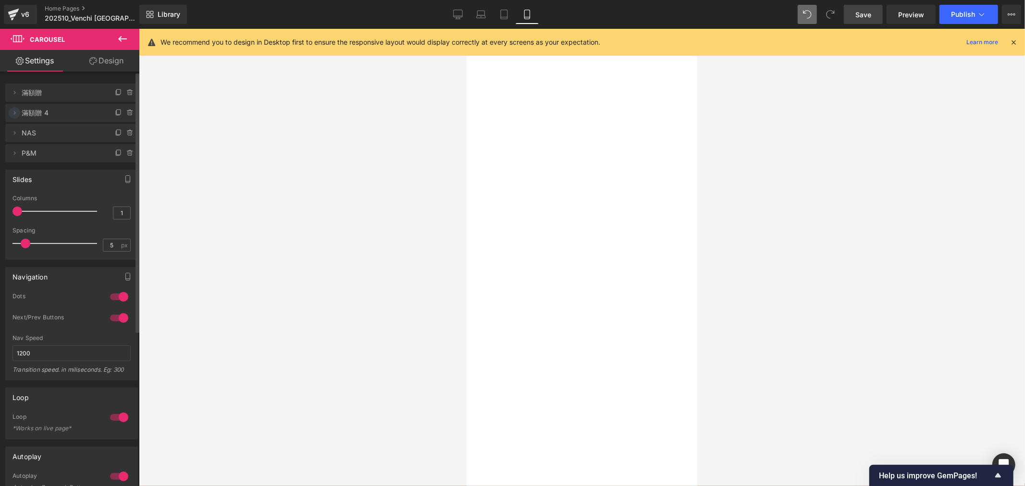
click at [15, 111] on icon at bounding box center [15, 113] width 8 height 8
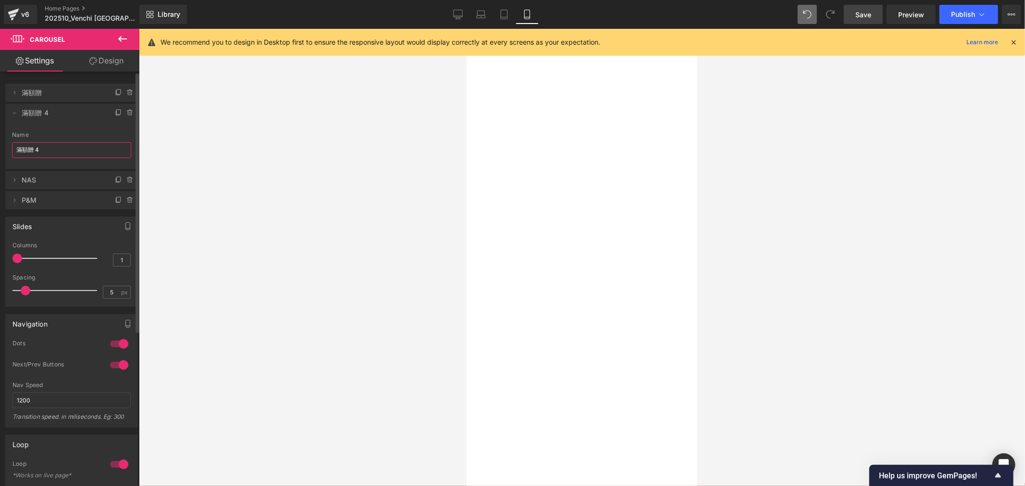
drag, startPoint x: 46, startPoint y: 150, endPoint x: 5, endPoint y: 147, distance: 41.4
click at [1, 153] on div "Delete Cancel 滿額贈 滿額贈 Name 滿額贈 Delete Cancel 滿額贈 4 滿額贈 4 Name 滿額贈 4 Delete Canc…" at bounding box center [72, 141] width 144 height 135
type input "ㄘ"
type input "New Flavour"
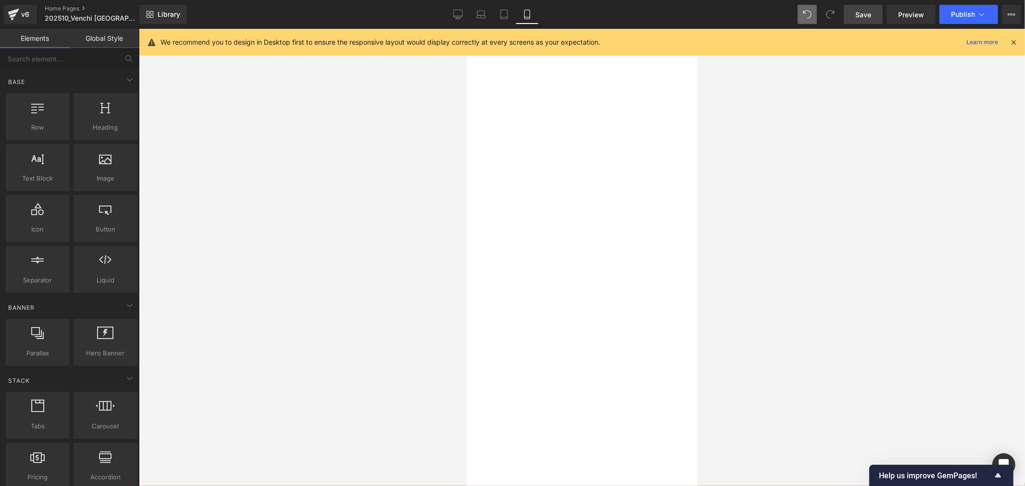
click at [347, 257] on div at bounding box center [582, 257] width 886 height 457
click at [466, 28] on button "›" at bounding box center [466, 28] width 0 height 0
click at [466, 28] on div at bounding box center [466, 28] width 0 height 0
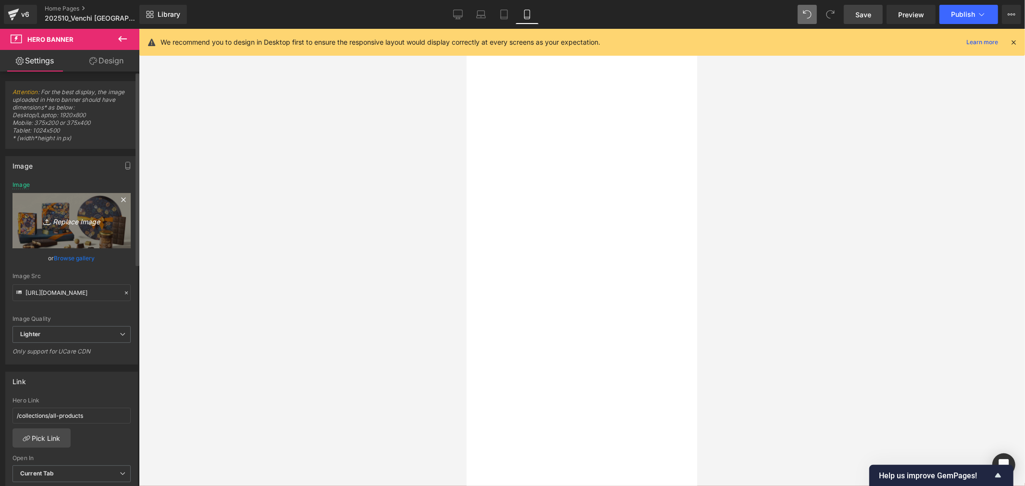
click at [77, 219] on icon "Replace Image" at bounding box center [71, 221] width 77 height 12
type input "C:\fakepath\手機板OS hero BN_1000x1000_New Flavour.jpg"
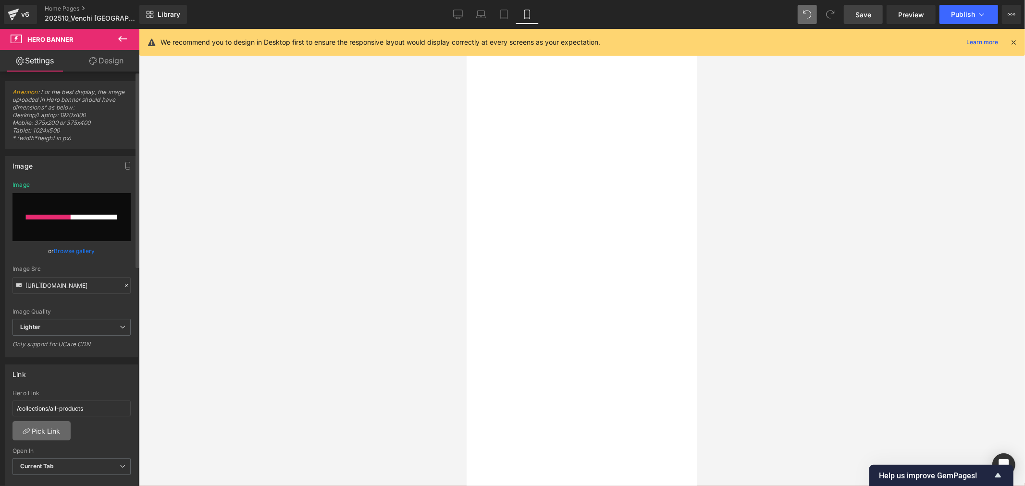
click at [39, 431] on link "Pick Link" at bounding box center [41, 430] width 58 height 19
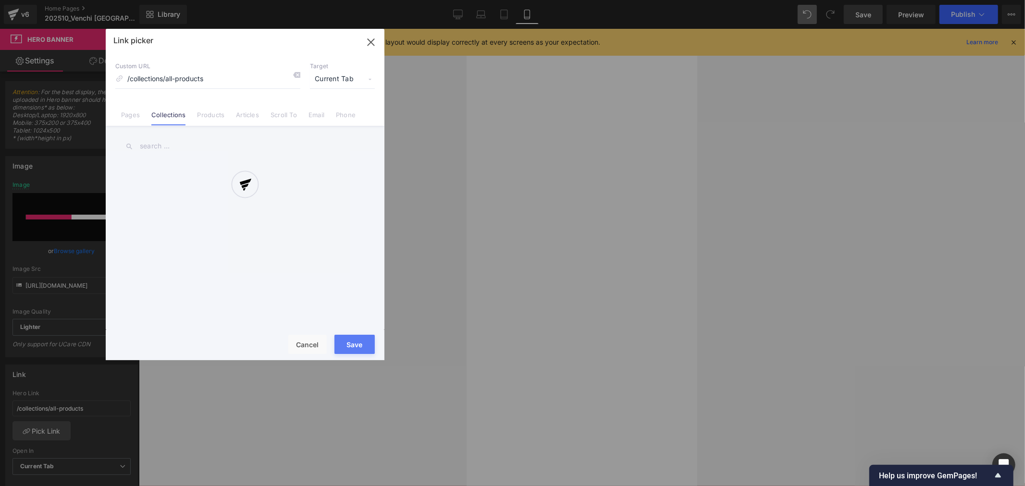
click at [157, 146] on div at bounding box center [245, 194] width 279 height 331
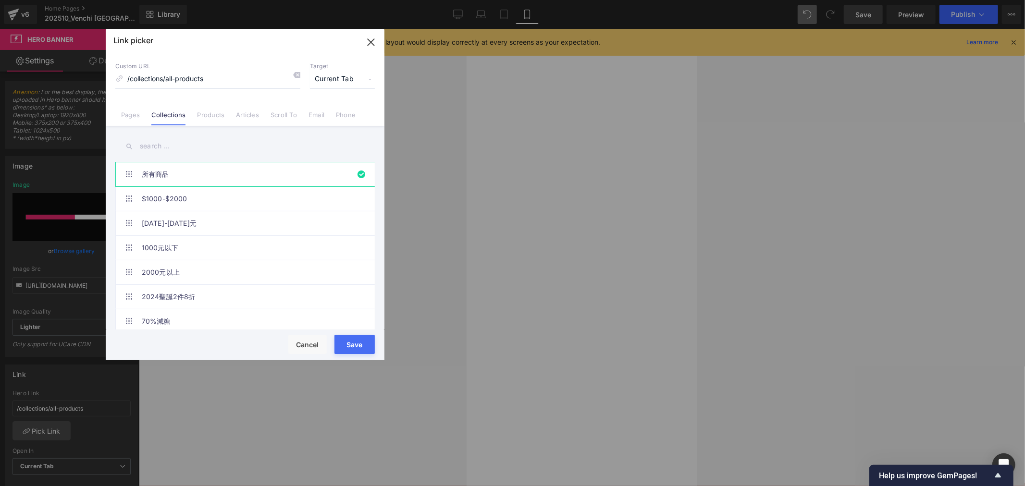
click at [157, 146] on input "text" at bounding box center [244, 146] width 259 height 22
type input "m6"
type input "[URL][DOMAIN_NAME]"
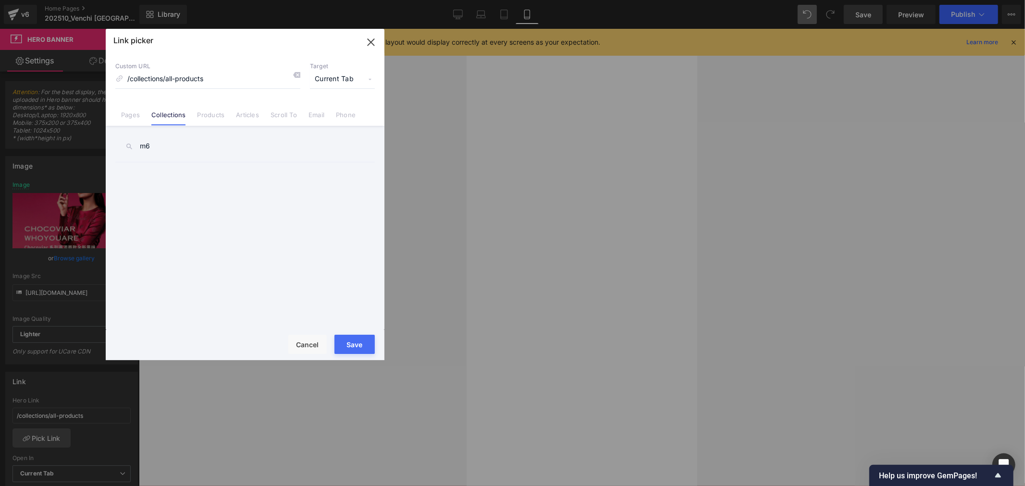
type input "m"
type input "魚子"
click at [174, 169] on link "巧克力魚子方" at bounding box center [247, 174] width 211 height 24
type input "/collections/chocoviar"
click at [363, 345] on button "Save" at bounding box center [354, 344] width 40 height 19
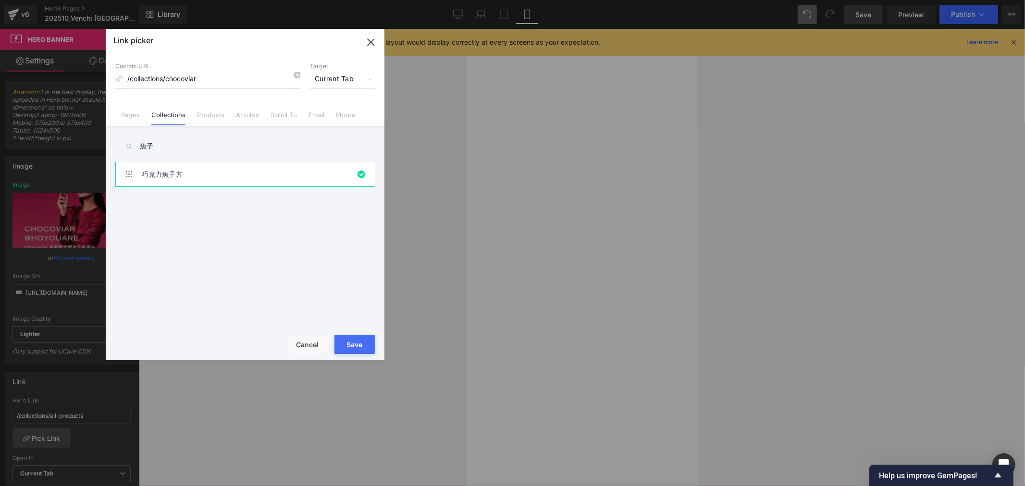
type input "/collections/chocoviar"
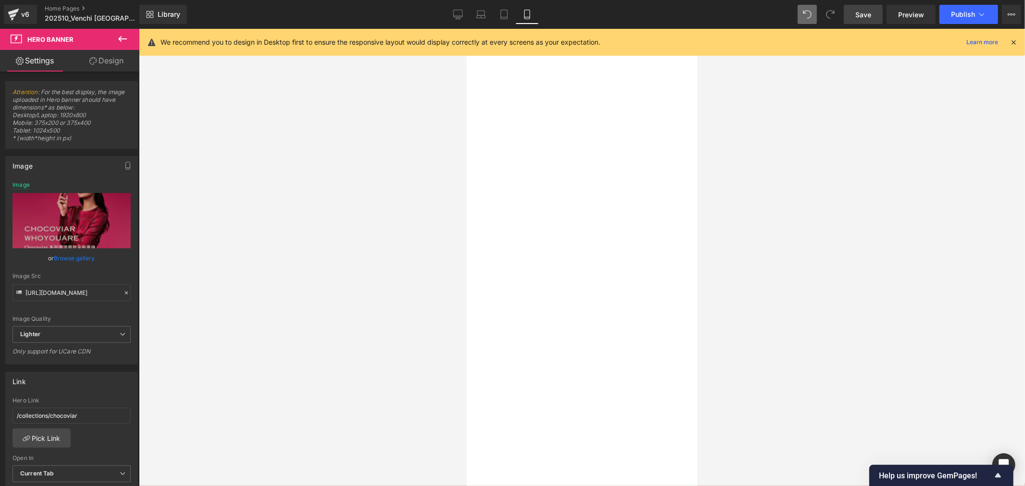
click at [854, 16] on link "Save" at bounding box center [863, 14] width 39 height 19
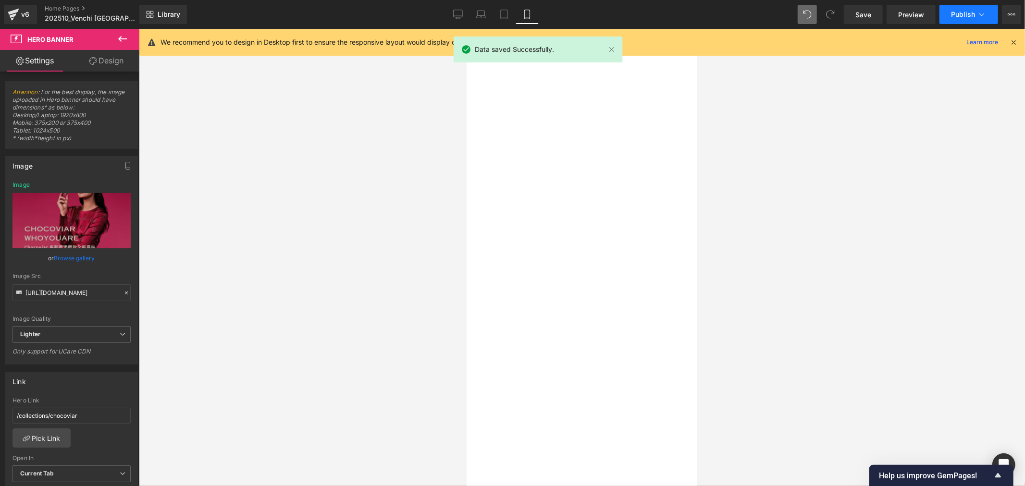
click at [957, 8] on button "Publish" at bounding box center [968, 14] width 59 height 19
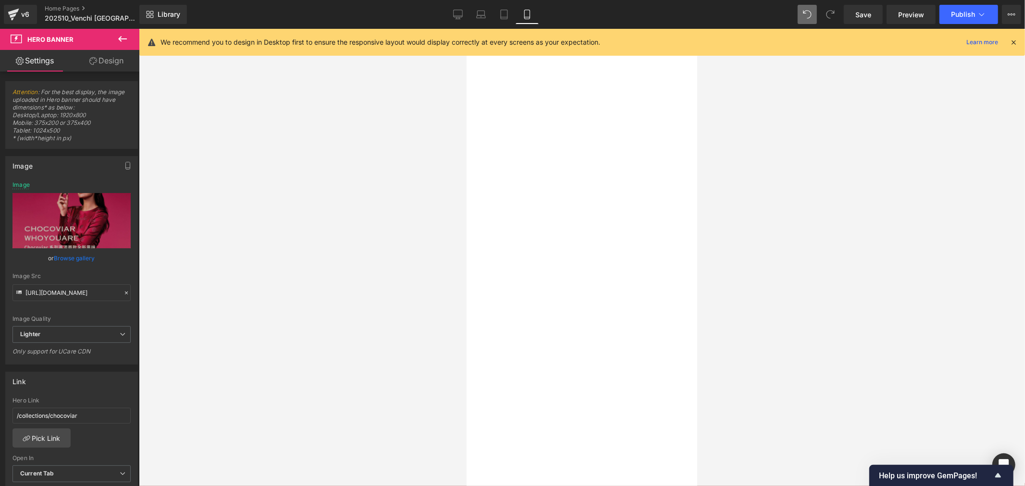
drag, startPoint x: 1028, startPoint y: 238, endPoint x: 563, endPoint y: 193, distance: 467.2
click at [966, 10] on button "Publish" at bounding box center [968, 14] width 59 height 19
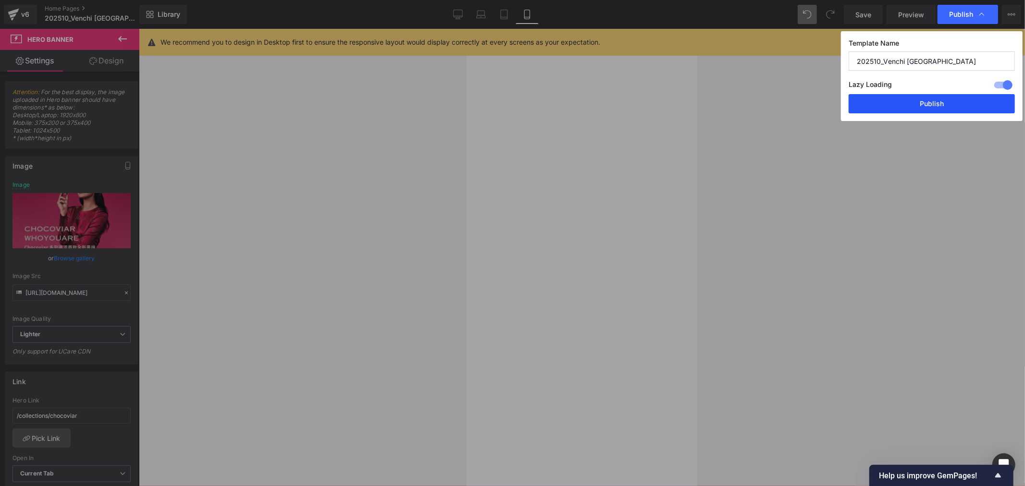
click at [966, 105] on button "Publish" at bounding box center [931, 103] width 166 height 19
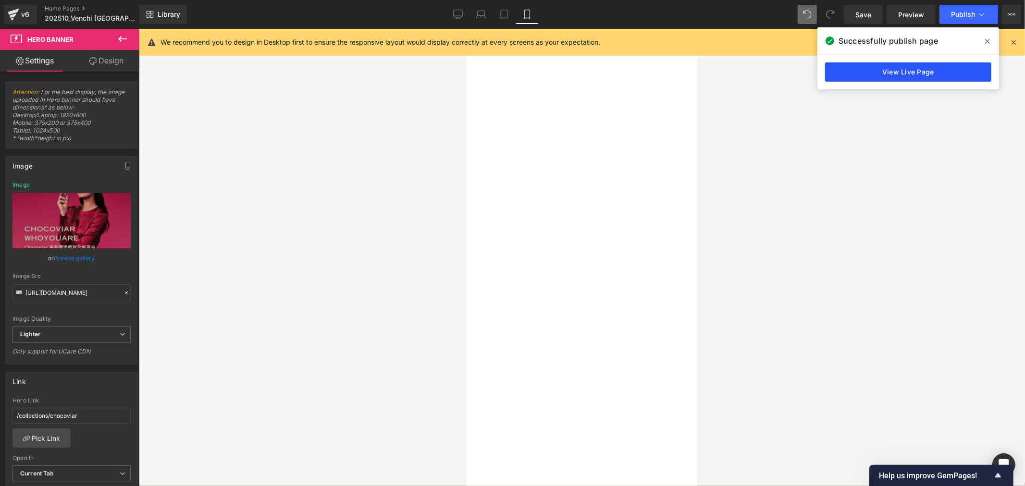
click at [867, 73] on link "View Live Page" at bounding box center [908, 71] width 166 height 19
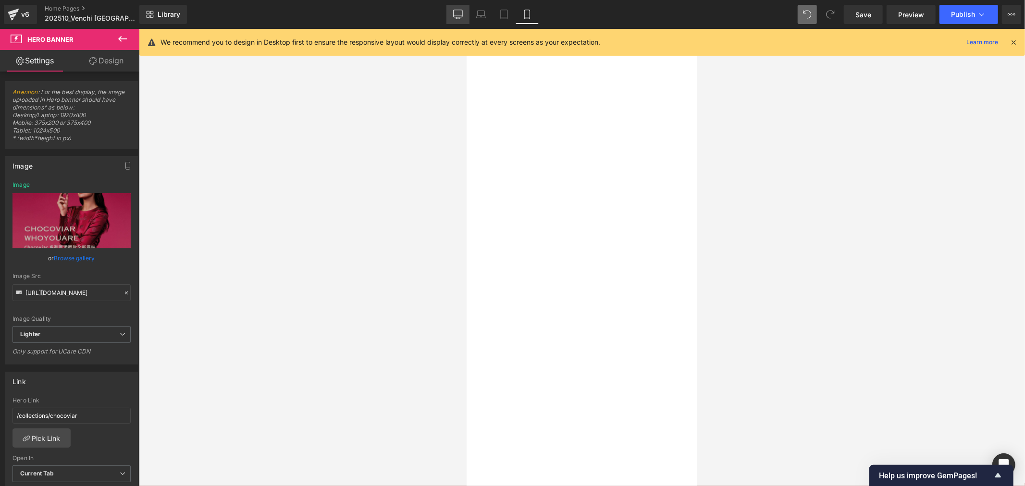
click at [457, 17] on icon at bounding box center [458, 15] width 10 height 10
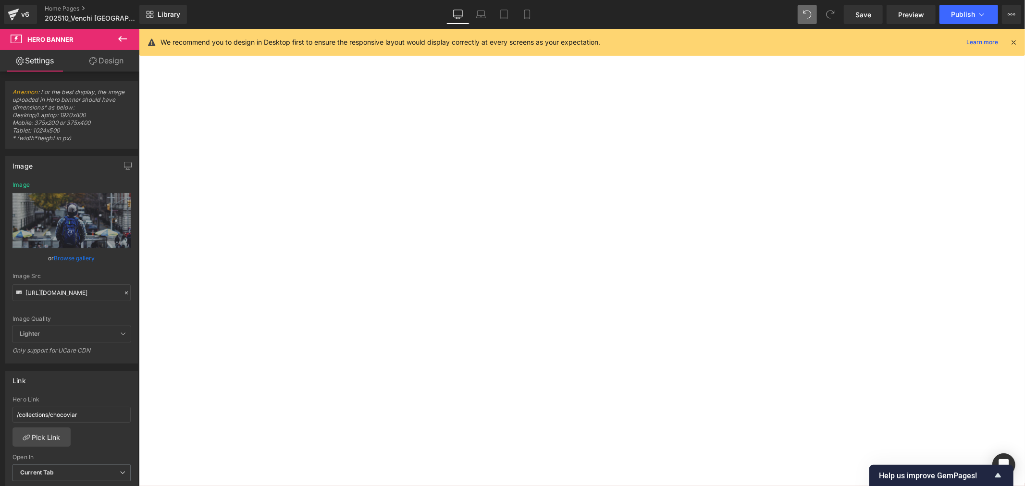
type input "[URL][DOMAIN_NAME]"
click at [138, 28] on icon at bounding box center [138, 28] width 0 height 0
click at [138, 28] on h1 "巧克力魚子方" at bounding box center [138, 28] width 0 height 0
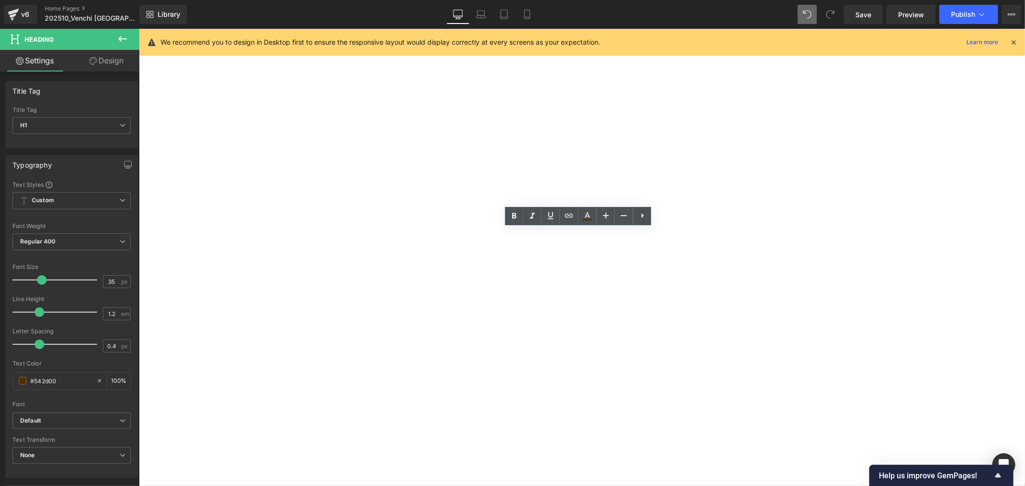
click at [138, 28] on span at bounding box center [138, 28] width 0 height 0
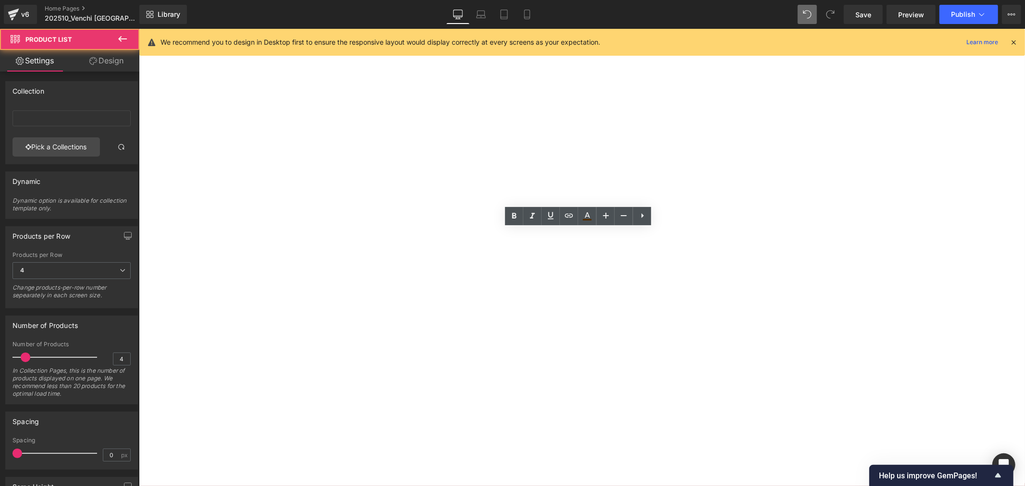
click at [138, 28] on h1 "巧克力魚子方" at bounding box center [138, 28] width 0 height 0
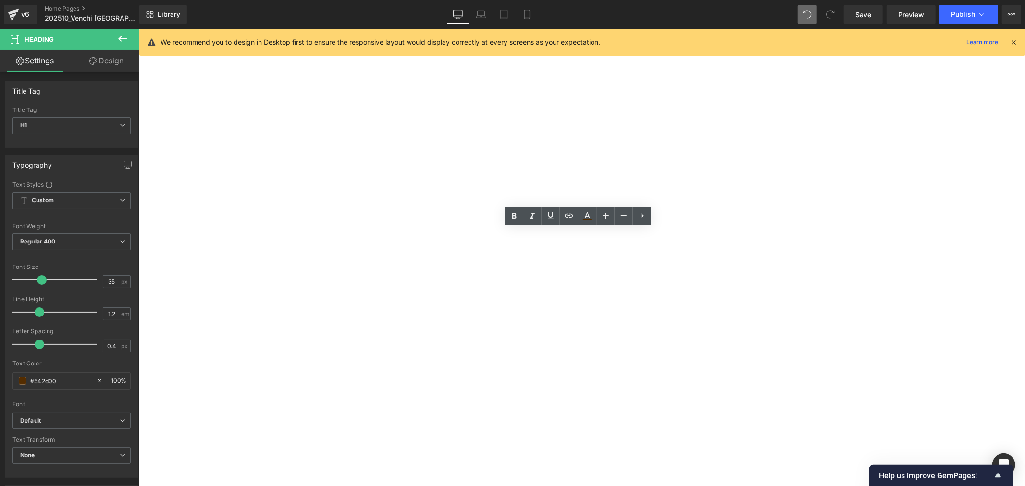
click at [138, 28] on div "巧克力魚子方 甜蜜繽紛上市 CHOCOVIAR WHOYOUARE Heading Venchi 經典義式巧克力，不只是品嚐的享受， 更是展現個人風格的獨特方…" at bounding box center [138, 28] width 0 height 0
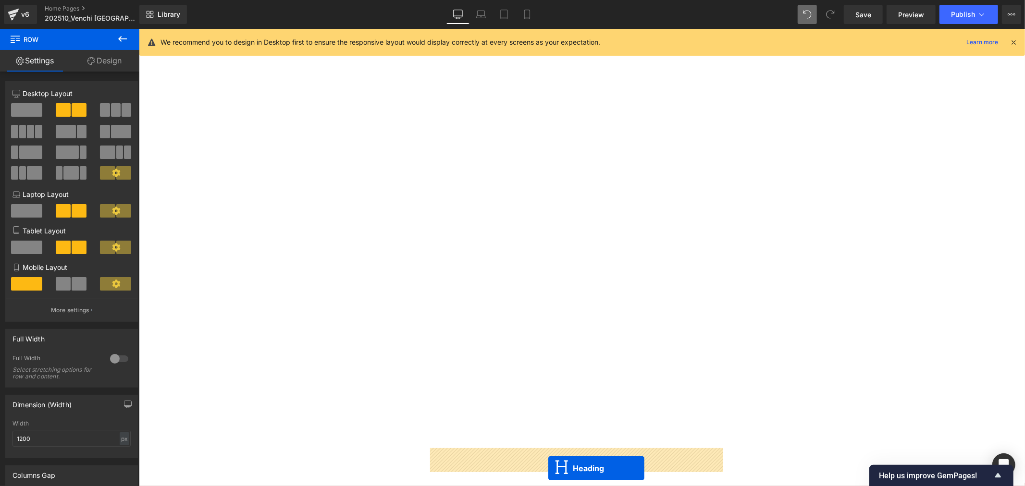
scroll to position [628, 0]
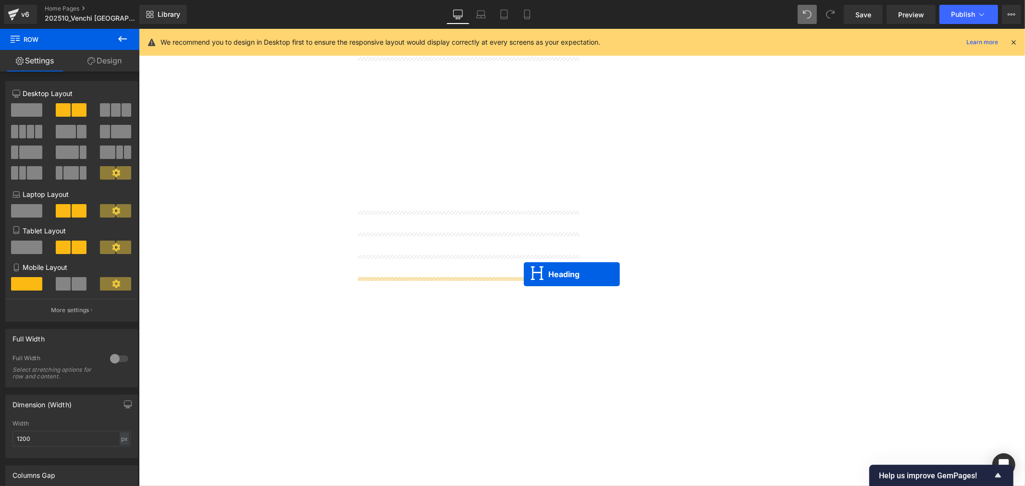
drag, startPoint x: 550, startPoint y: 237, endPoint x: 523, endPoint y: 274, distance: 45.7
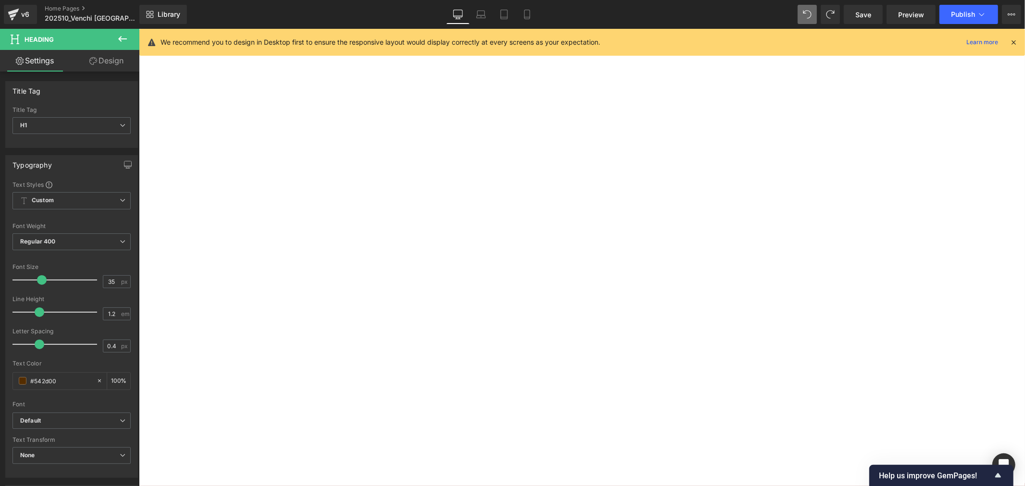
scroll to position [473, 0]
drag, startPoint x: 555, startPoint y: 190, endPoint x: 562, endPoint y: 442, distance: 252.3
click at [138, 28] on h1 "巧克力魚子方" at bounding box center [138, 28] width 0 height 0
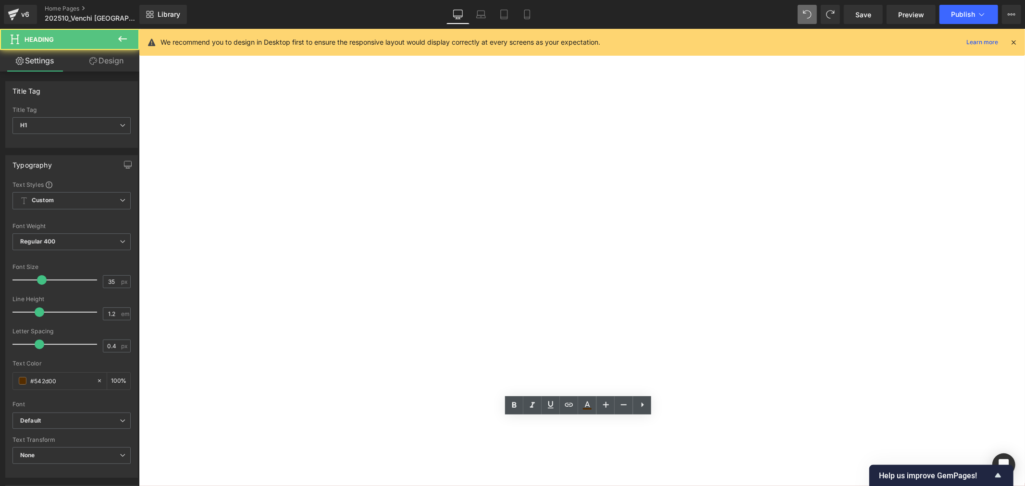
drag, startPoint x: 631, startPoint y: 427, endPoint x: 534, endPoint y: 413, distance: 98.5
click at [138, 28] on div "巧克力魚子方 甜蜜繽紛上市 CHOCOVIAR WHOYOUARE Heading Venchi 經典義式巧克力，不只是品嚐的享受， 更是展現個人風格的獨特方…" at bounding box center [138, 28] width 0 height 0
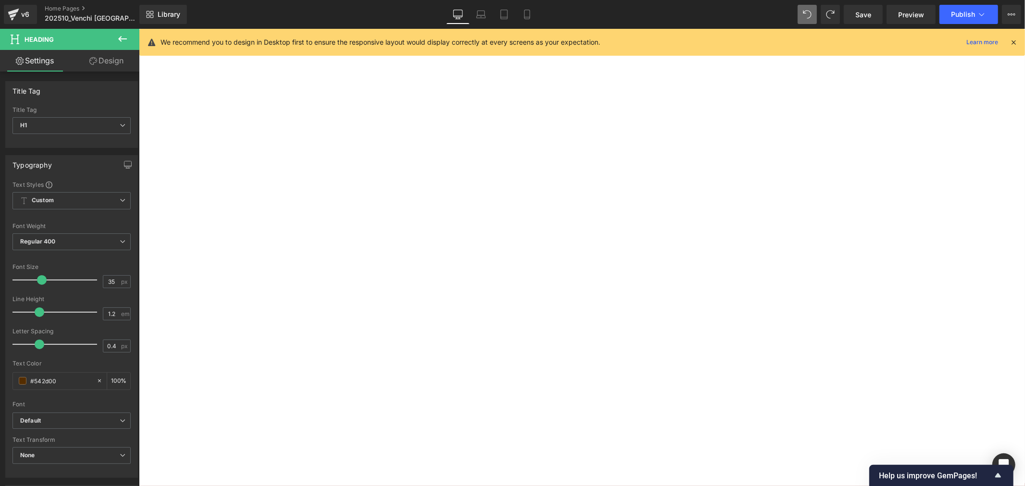
click at [138, 28] on div "Sale Off (P) Image 2顆魚子方禮盒 (榛果+75%) (P) Title NT 0 NT 280.00 (P) Price 加入購物車 (P…" at bounding box center [138, 28] width 0 height 0
click at [138, 28] on link at bounding box center [138, 28] width 0 height 0
click at [138, 28] on icon at bounding box center [138, 28] width 0 height 0
drag, startPoint x: 549, startPoint y: 181, endPoint x: 555, endPoint y: 216, distance: 36.0
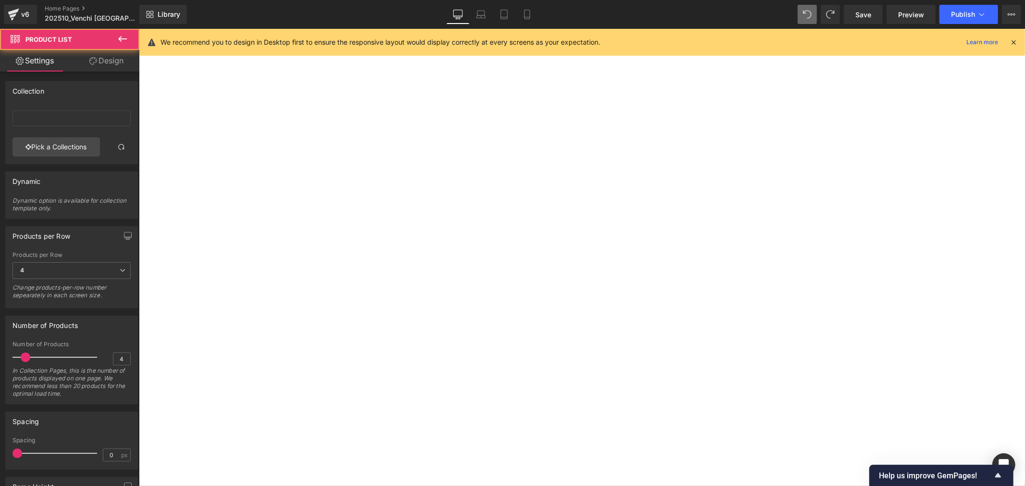
click at [138, 28] on link "Sale Off" at bounding box center [138, 28] width 0 height 0
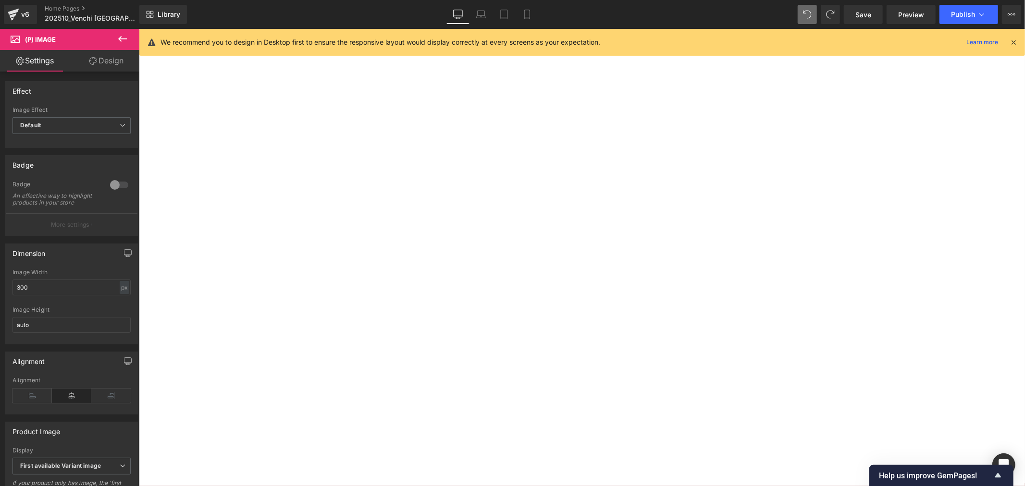
scroll to position [495, 0]
click at [138, 28] on span "Product List" at bounding box center [138, 28] width 0 height 0
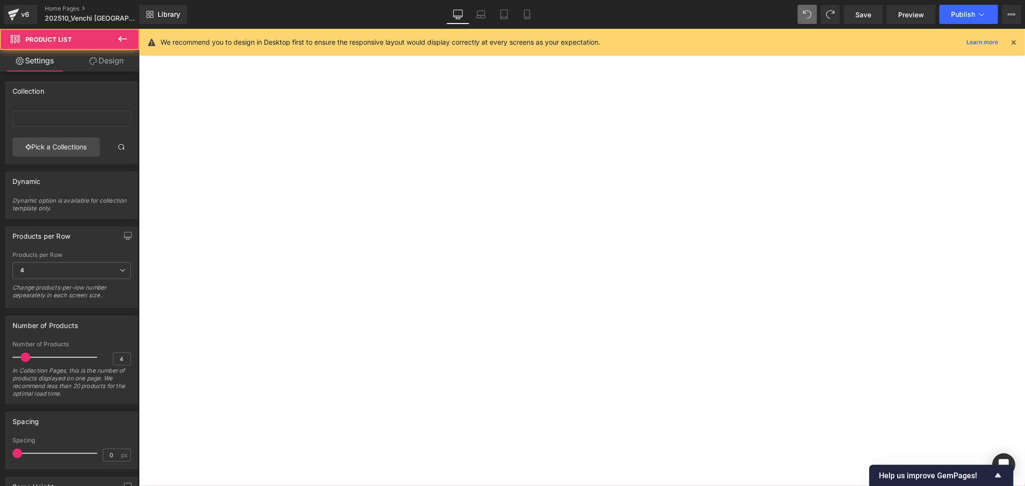
click at [138, 28] on link "Sale Off" at bounding box center [138, 28] width 0 height 0
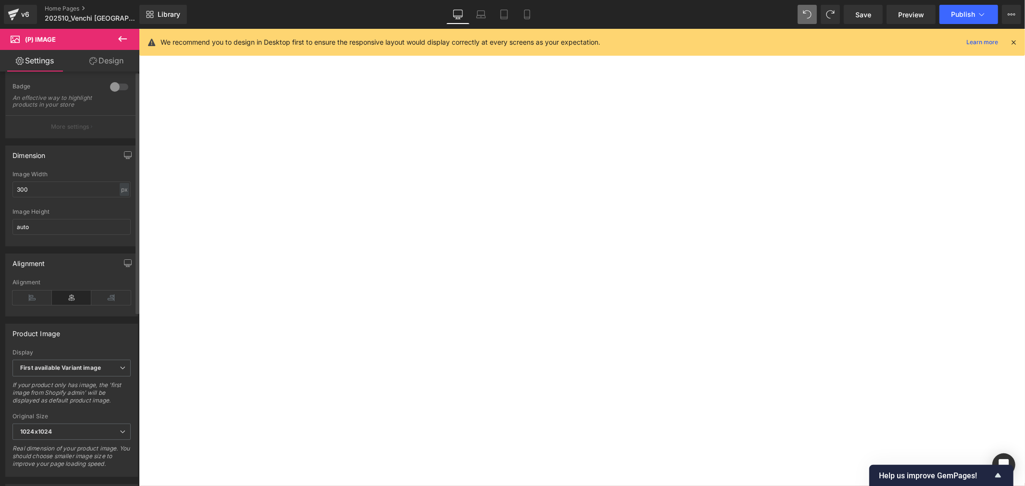
scroll to position [0, 0]
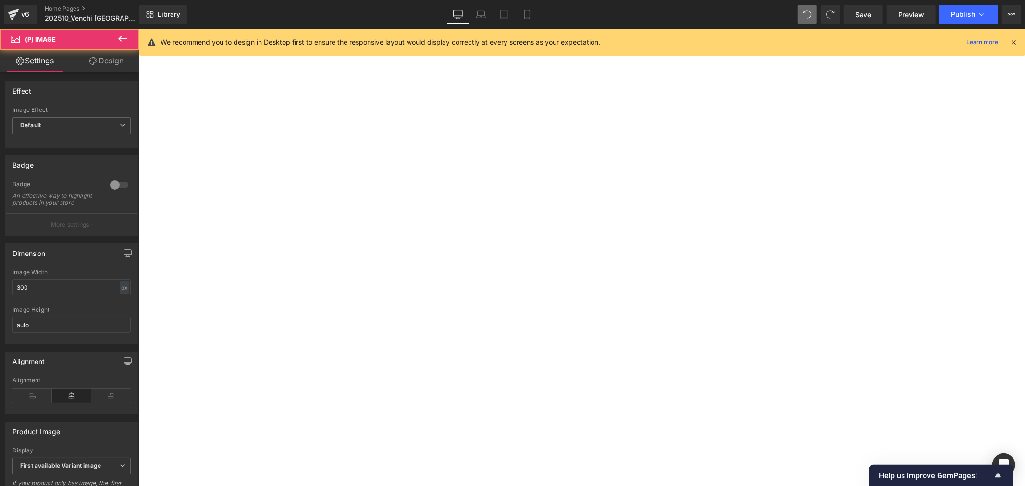
click at [138, 28] on link "Sale Off" at bounding box center [138, 28] width 0 height 0
click at [138, 28] on span "Product List" at bounding box center [138, 28] width 0 height 0
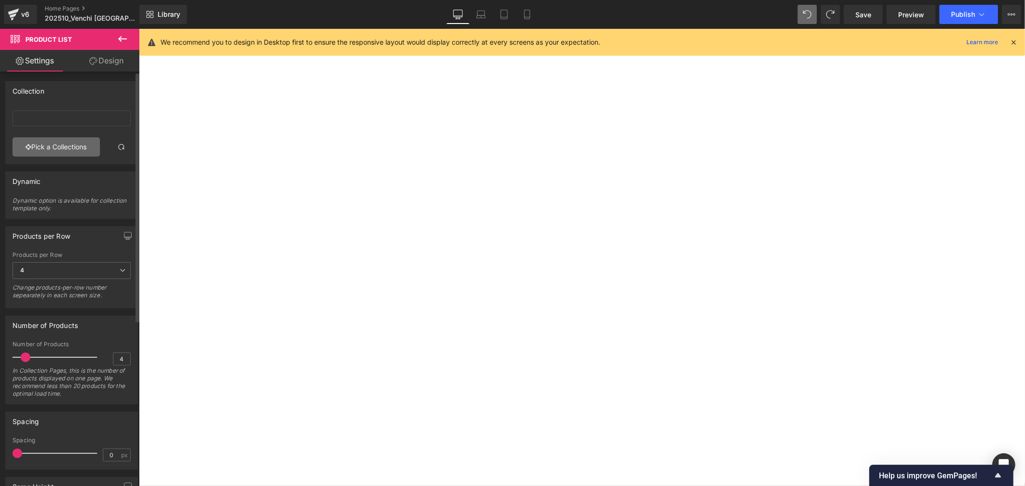
click at [64, 147] on link "Pick a Collections" at bounding box center [55, 146] width 87 height 19
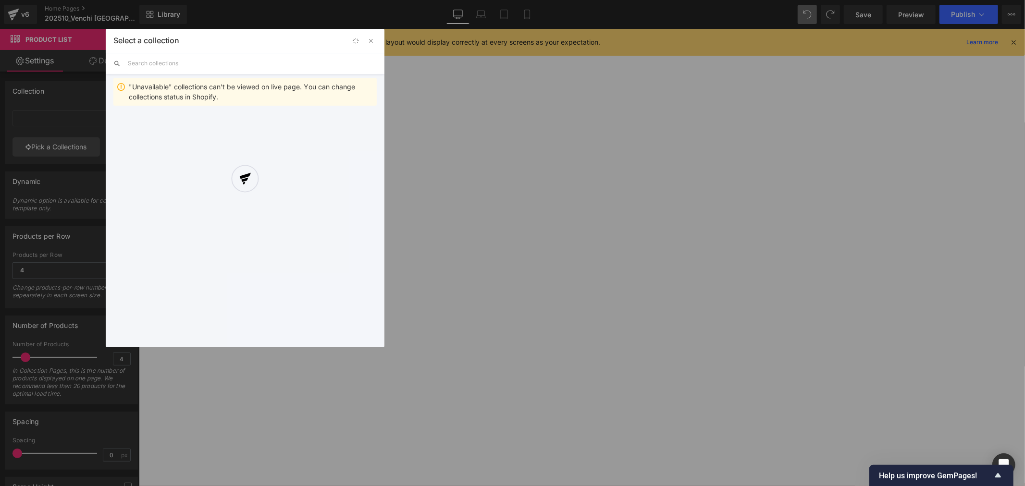
click at [175, 58] on div at bounding box center [245, 188] width 279 height 318
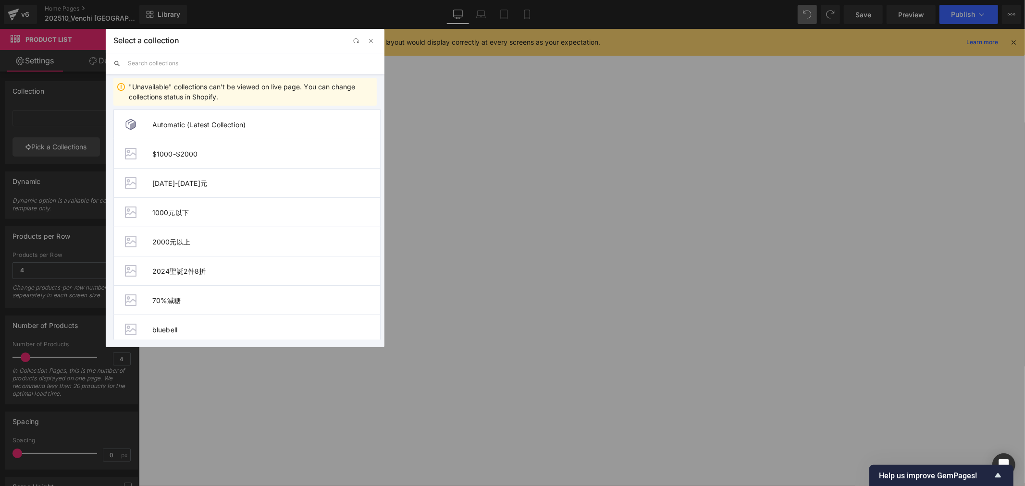
click at [176, 59] on input "text" at bounding box center [252, 63] width 249 height 21
type input "魚子"
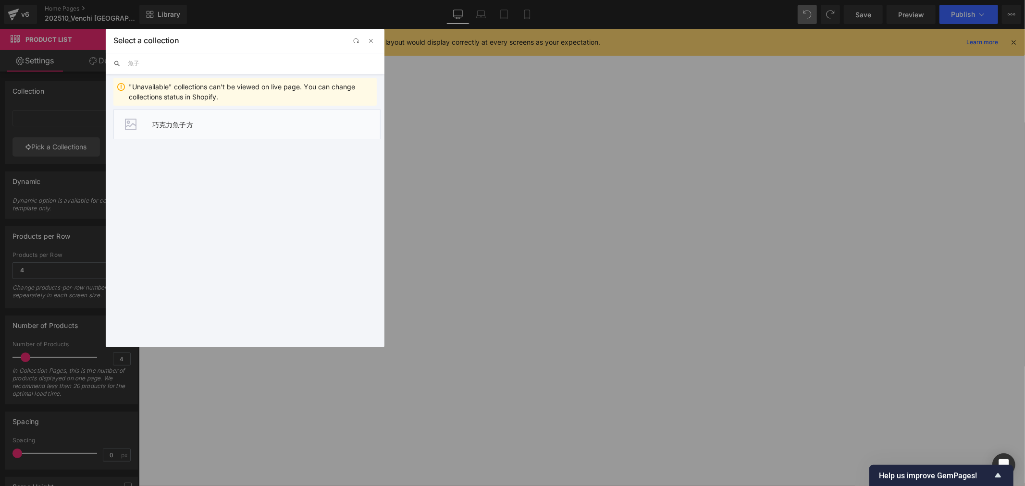
click at [199, 126] on span "巧克力魚子方" at bounding box center [266, 125] width 228 height 8
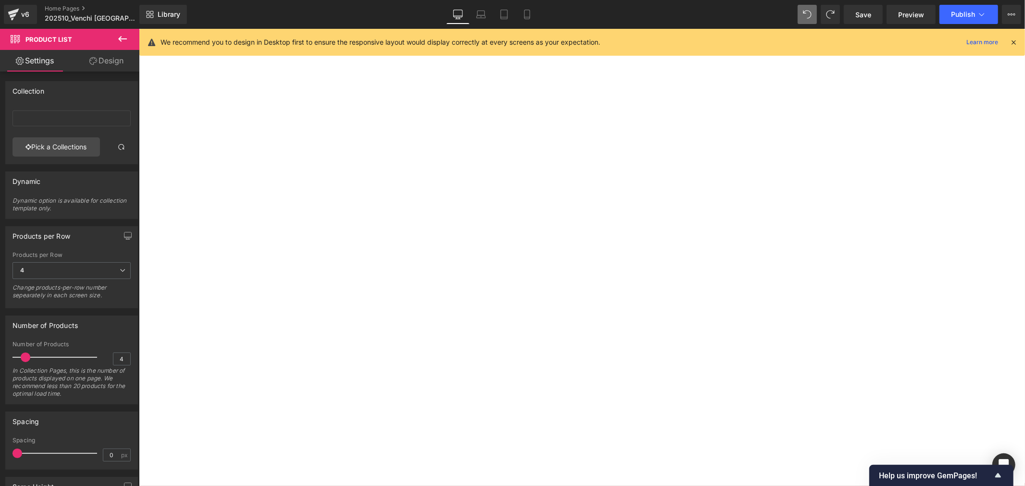
scroll to position [708, 0]
click at [138, 28] on link "Sale Off" at bounding box center [138, 28] width 0 height 0
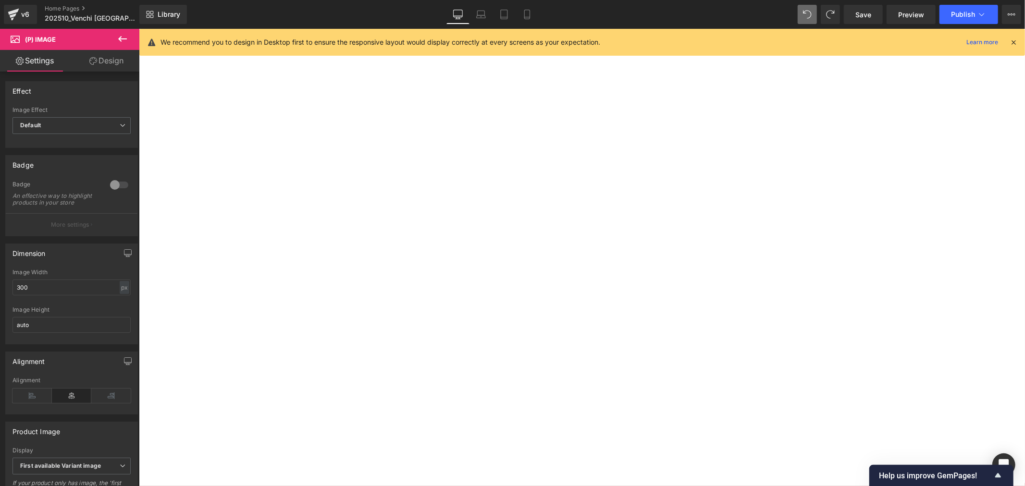
scroll to position [655, 0]
click at [138, 28] on span "Product List" at bounding box center [138, 28] width 0 height 0
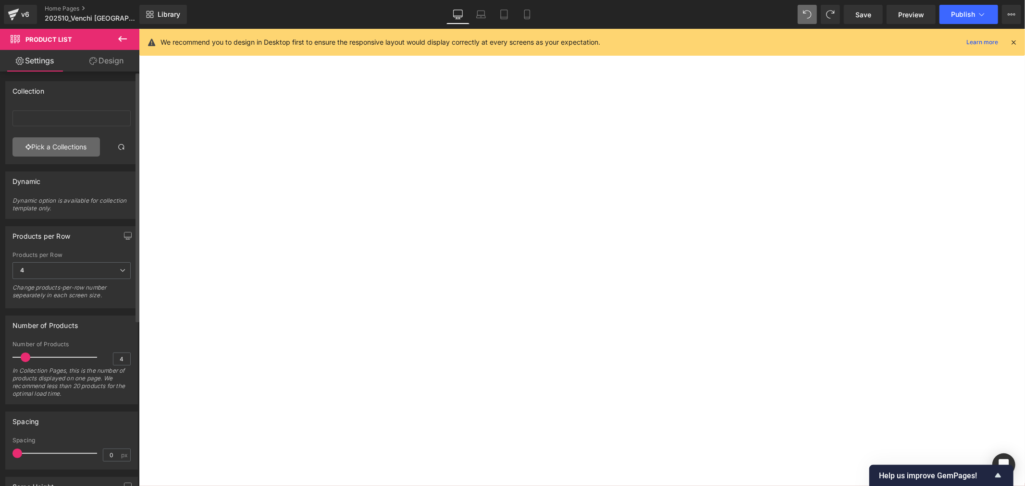
click at [63, 146] on link "Pick a Collections" at bounding box center [55, 146] width 87 height 19
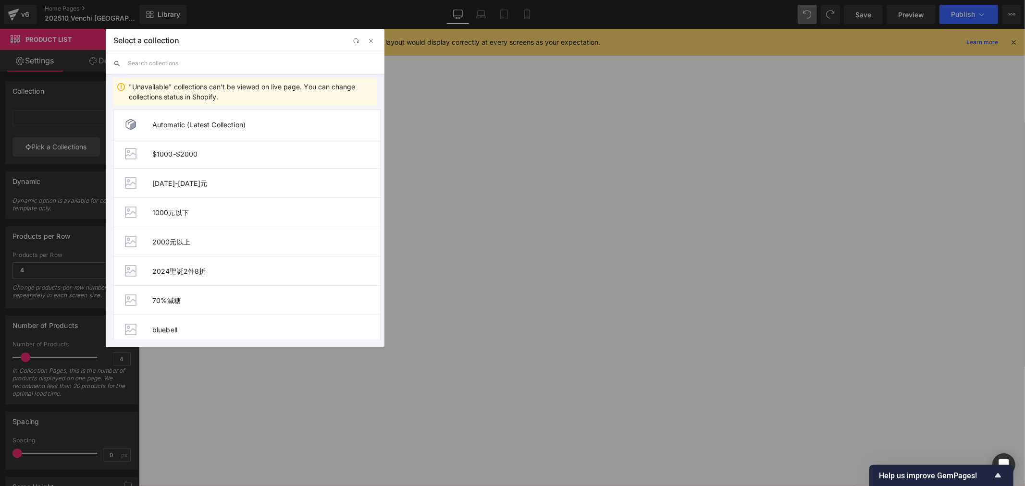
click at [162, 69] on input "text" at bounding box center [252, 63] width 249 height 21
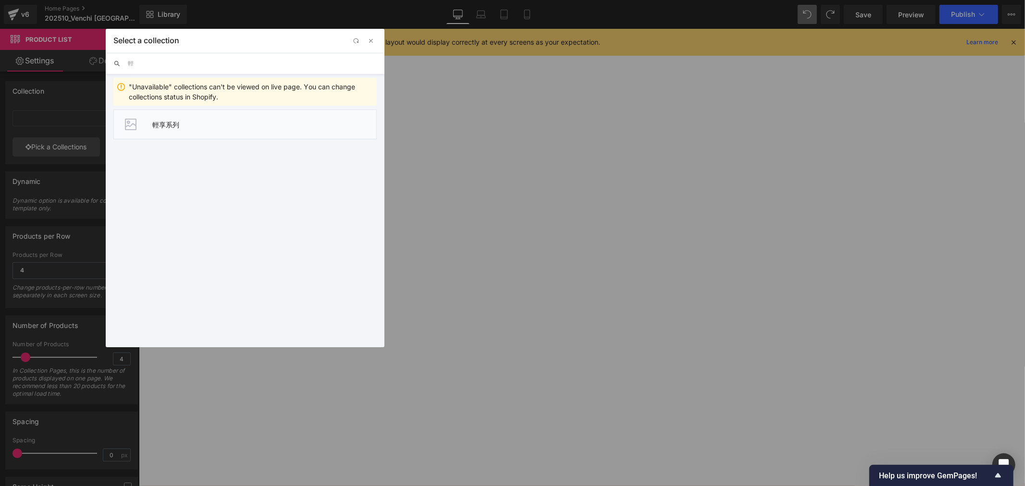
type input "輕"
click at [180, 125] on span "輕享系列" at bounding box center [264, 125] width 224 height 8
type input "輕享系列"
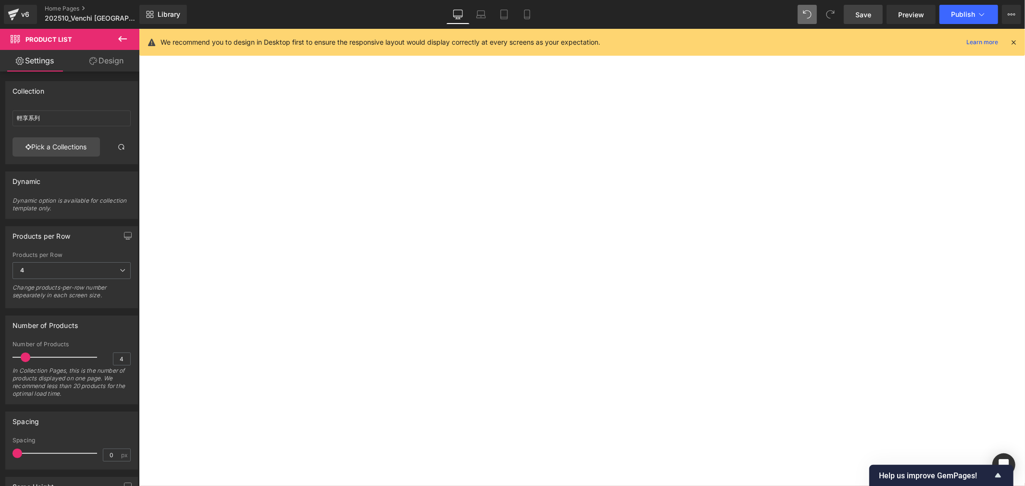
click at [851, 12] on link "Save" at bounding box center [863, 14] width 39 height 19
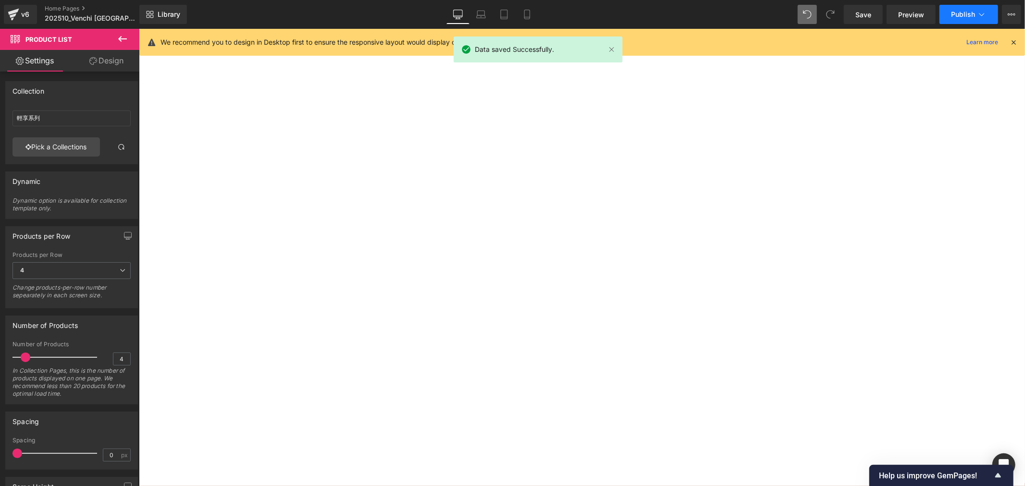
click at [947, 11] on button "Publish" at bounding box center [968, 14] width 59 height 19
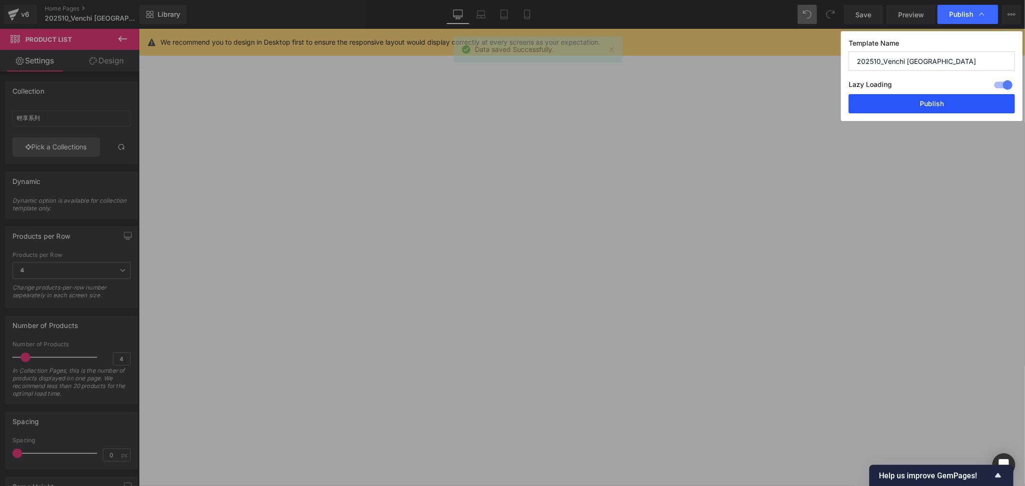
click at [950, 103] on button "Publish" at bounding box center [931, 103] width 166 height 19
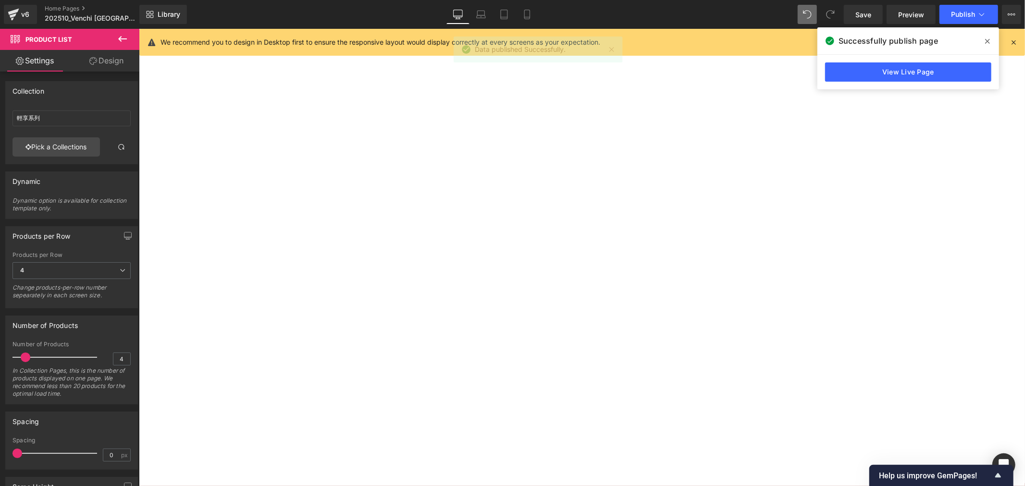
scroll to position [160, 0]
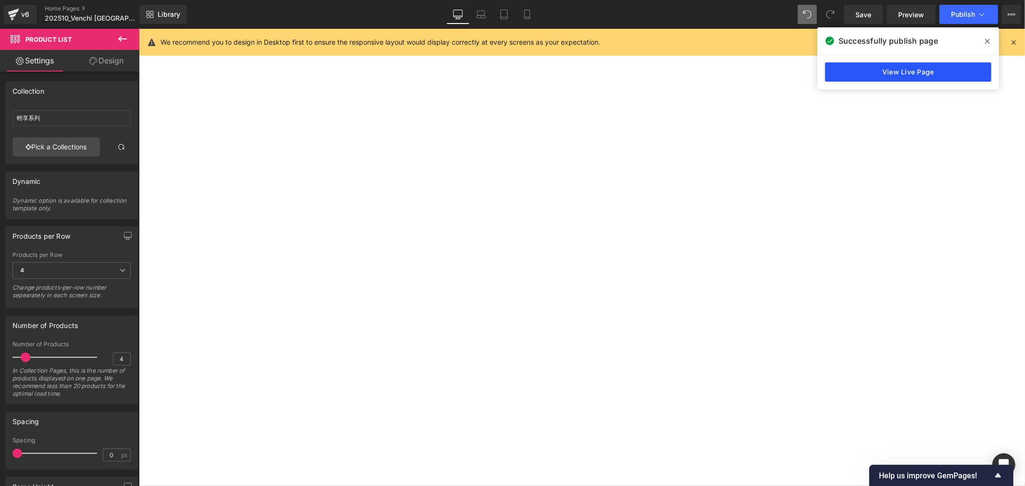
click at [875, 71] on link "View Live Page" at bounding box center [908, 71] width 166 height 19
